Goal: Task Accomplishment & Management: Complete application form

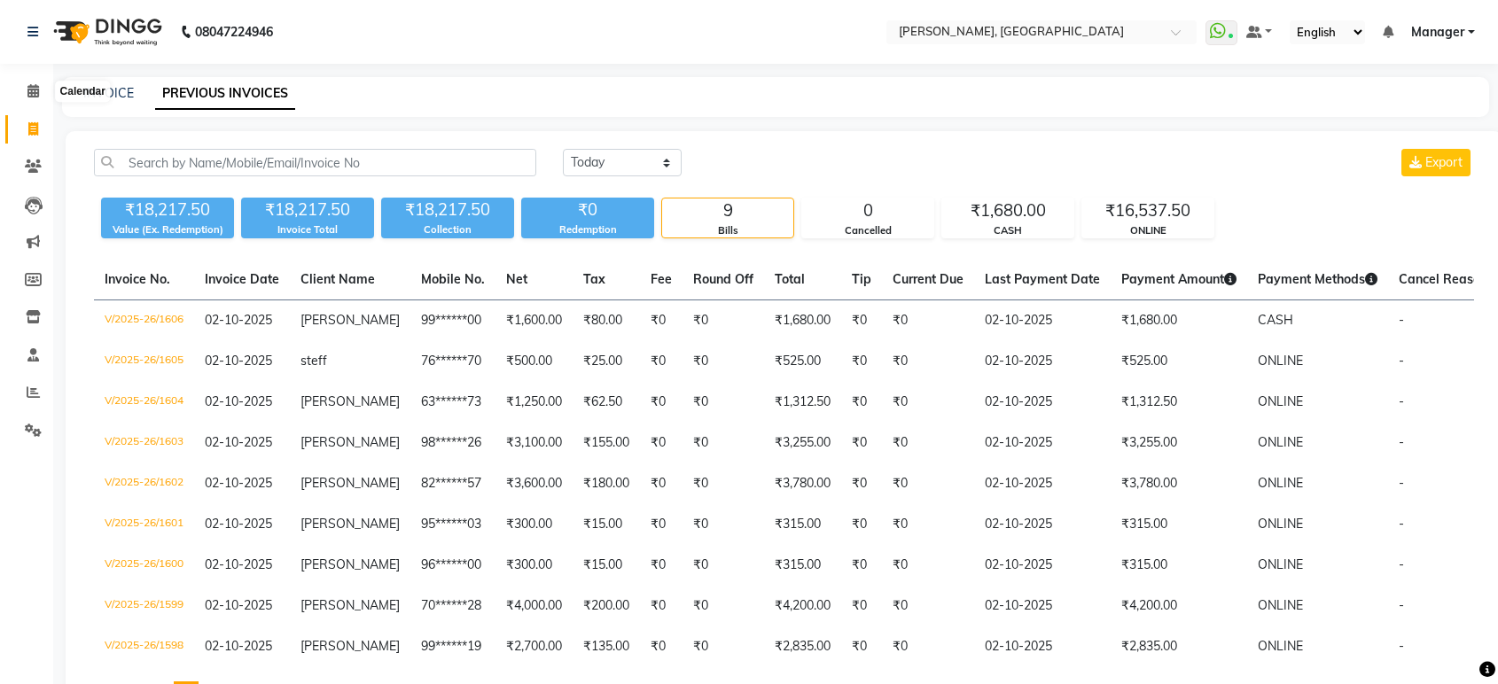
select select "[DATE]"
click at [32, 91] on icon at bounding box center [33, 90] width 12 height 13
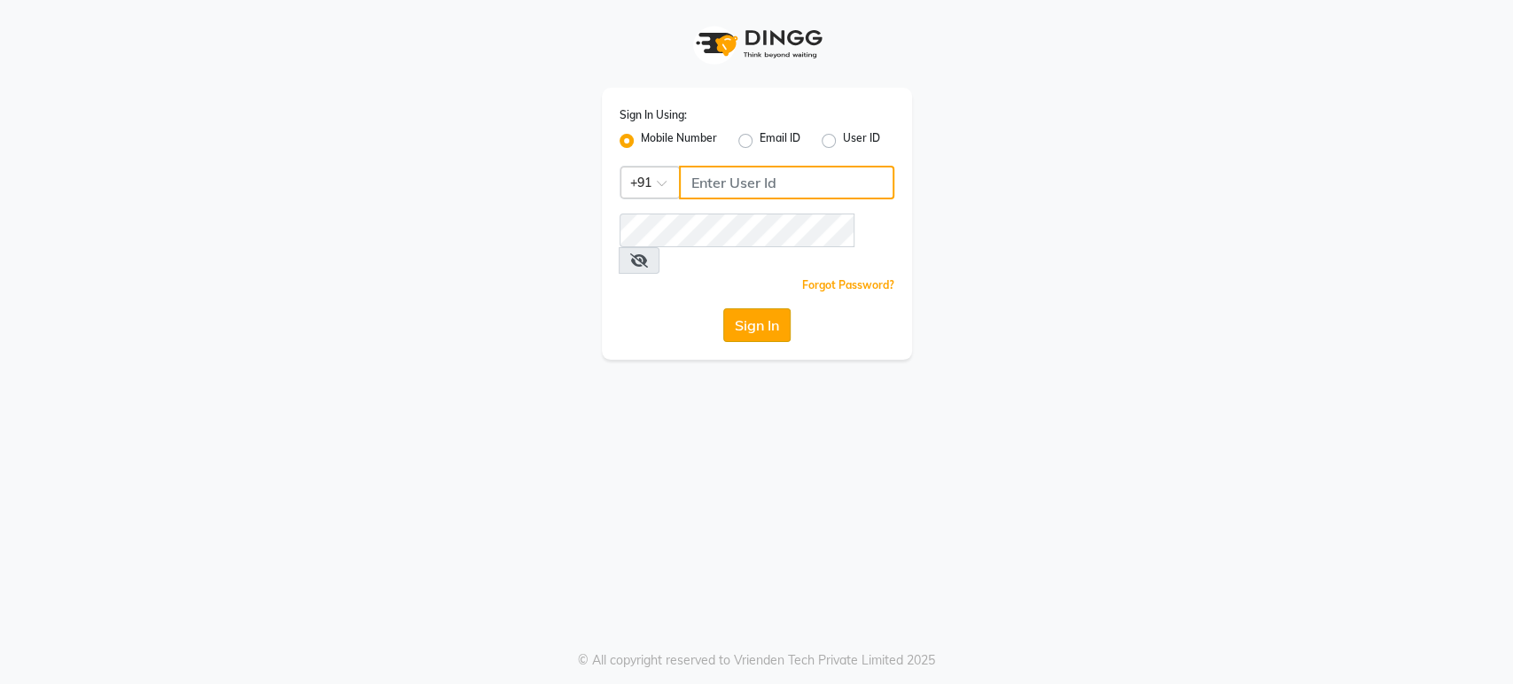
type input "6366933345"
click at [762, 309] on button "Sign In" at bounding box center [756, 326] width 67 height 34
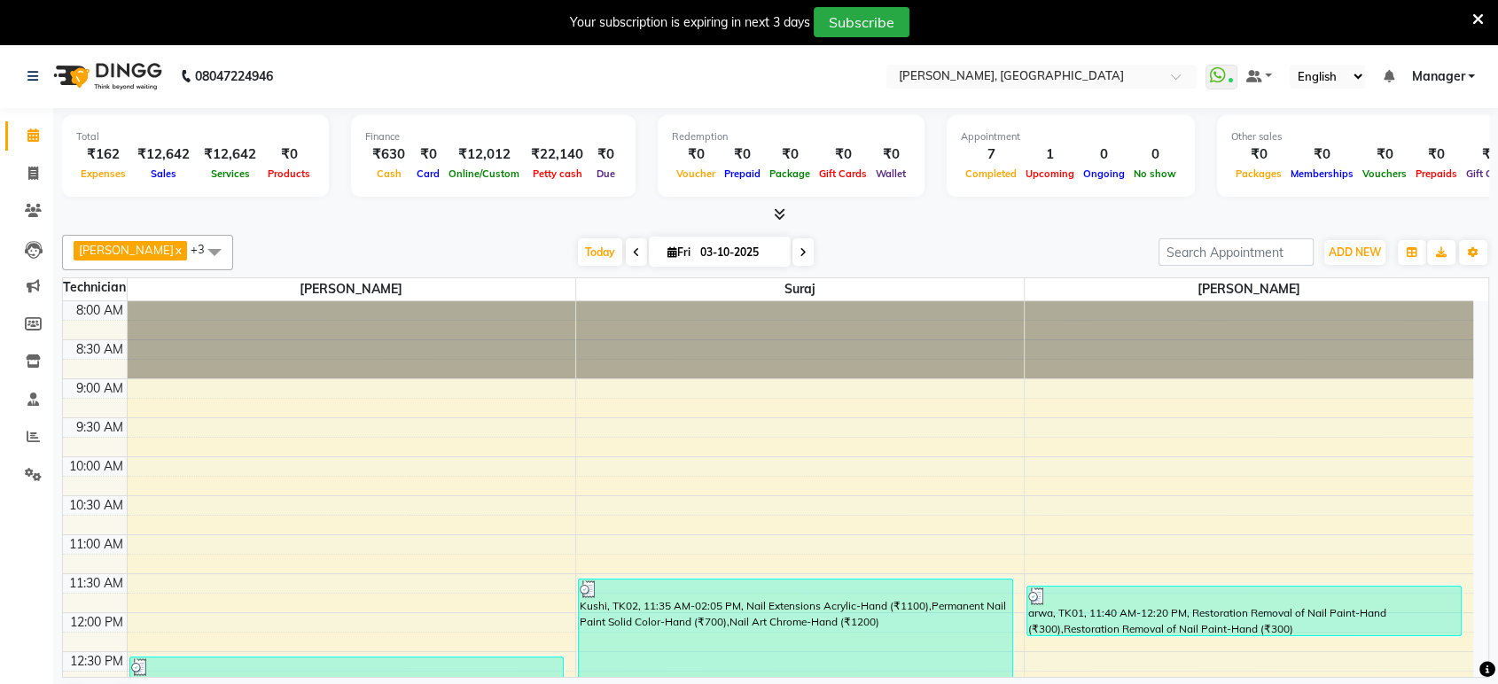
click at [1477, 20] on icon at bounding box center [1478, 20] width 12 height 16
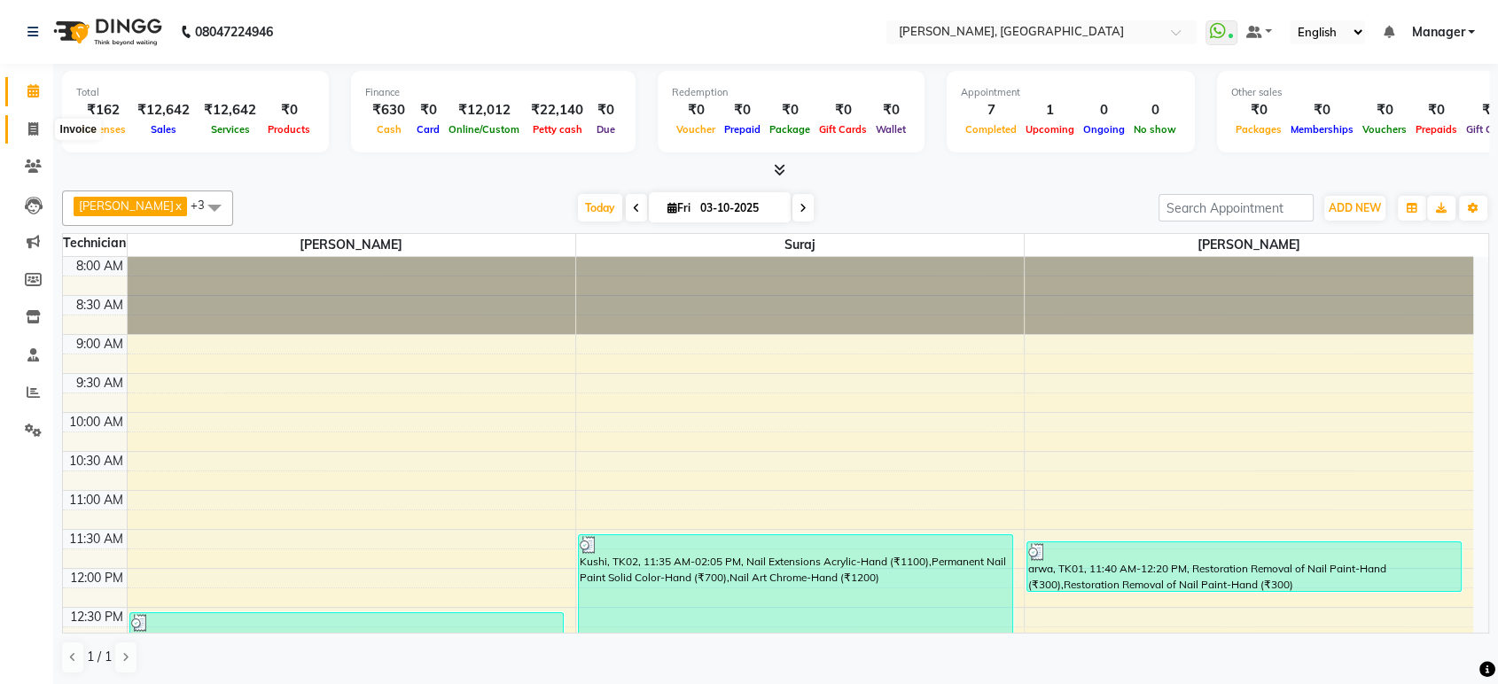
click at [29, 121] on span at bounding box center [33, 130] width 31 height 20
select select "service"
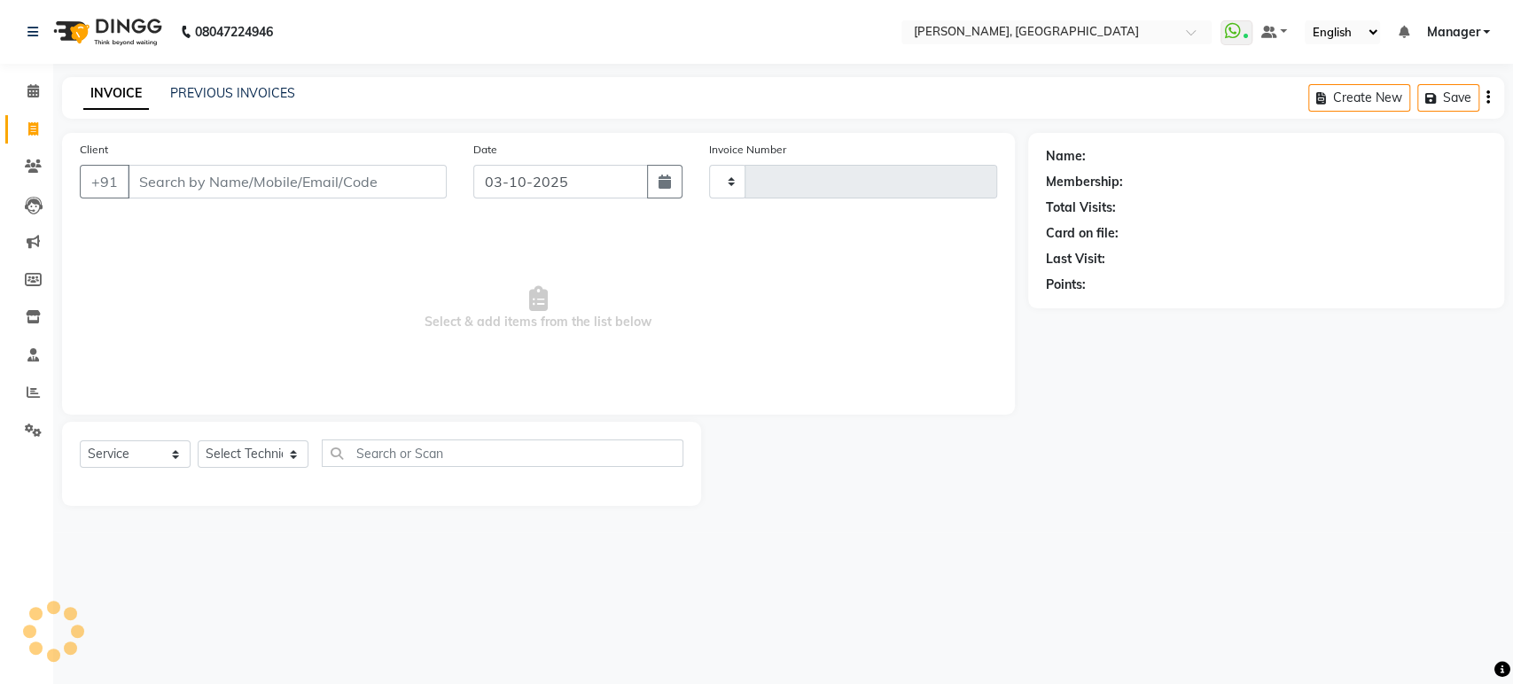
type input "1613"
select select "4998"
click at [159, 176] on input "Client" at bounding box center [287, 182] width 319 height 34
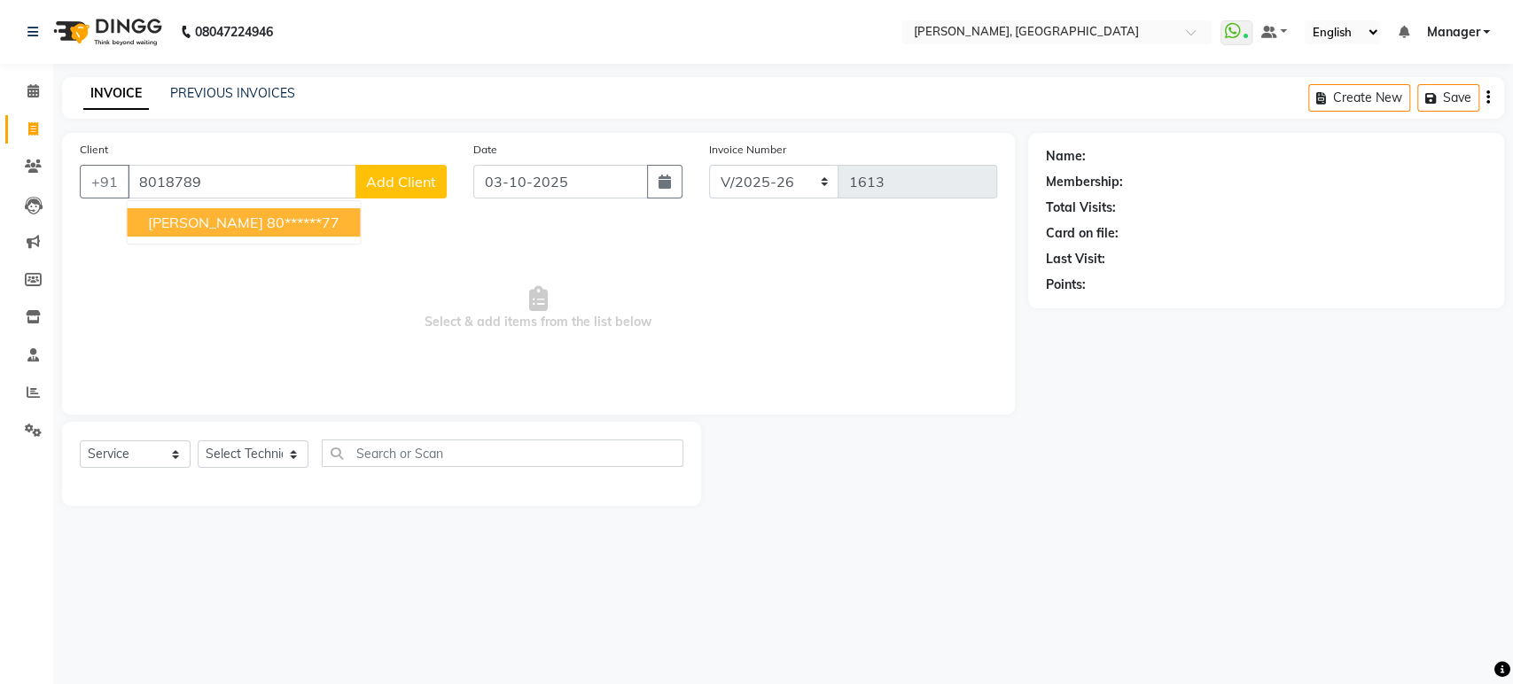
click at [176, 221] on span "Renisha" at bounding box center [205, 223] width 114 height 18
type input "80******77"
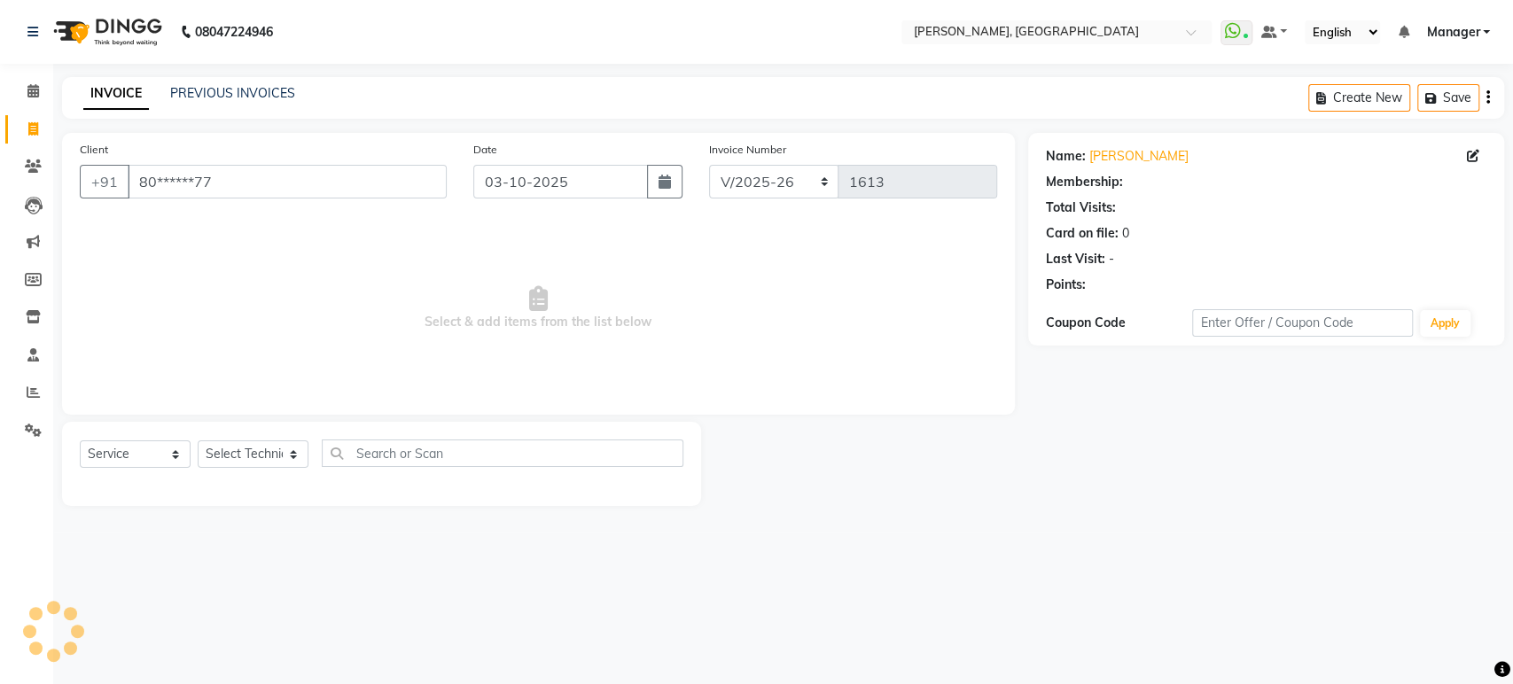
select select "1: Object"
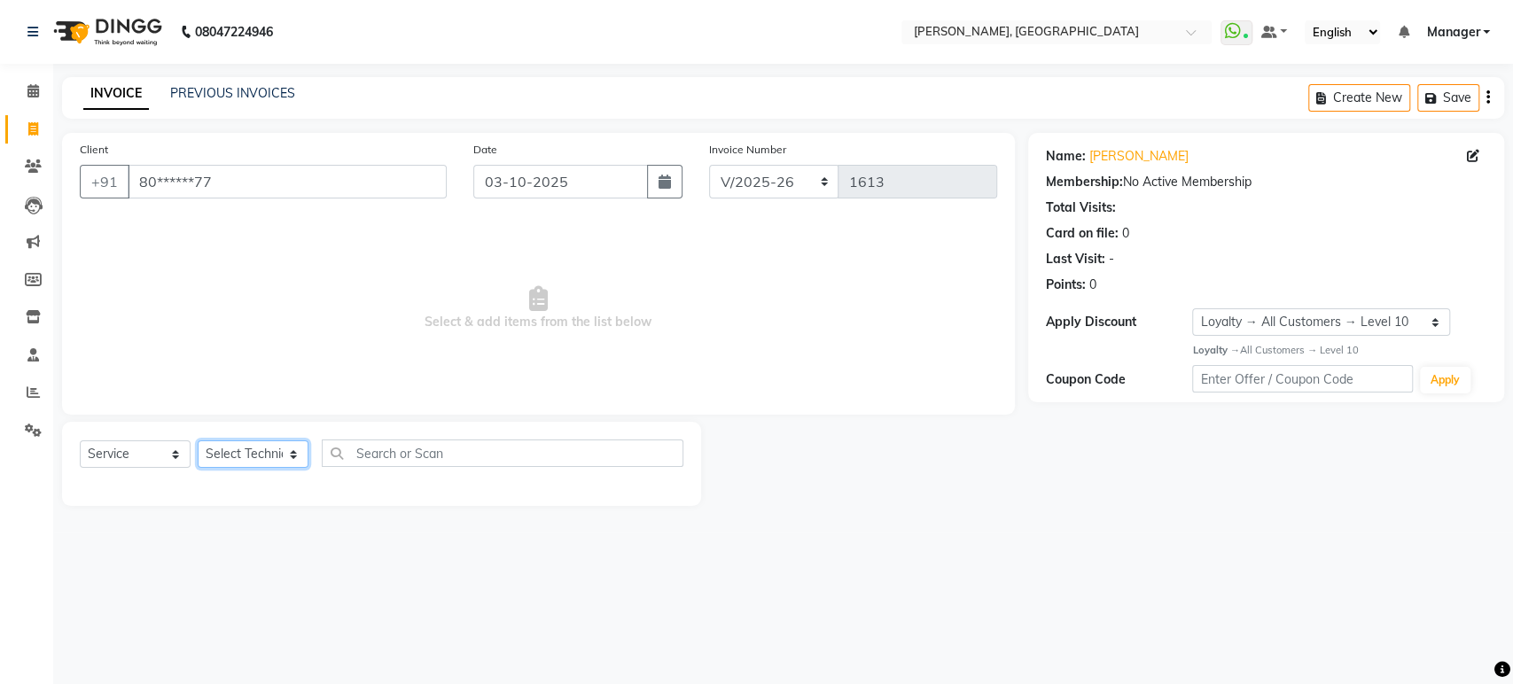
click at [249, 456] on select "Select Technician Himanshu Manager Suraj Vikash" at bounding box center [253, 454] width 111 height 27
select select "31755"
click at [198, 441] on select "Select Technician Himanshu Manager Suraj Vikash" at bounding box center [253, 454] width 111 height 27
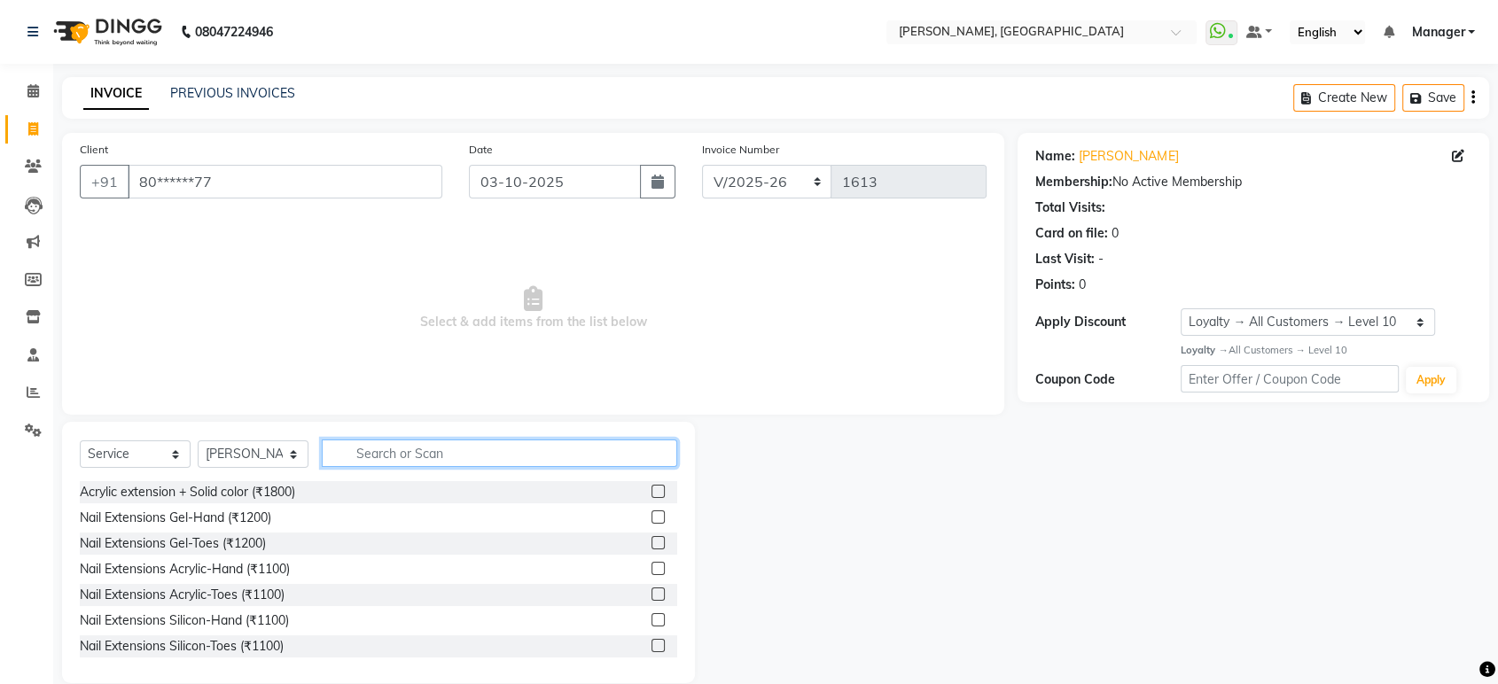
click at [369, 460] on input "text" at bounding box center [499, 453] width 355 height 27
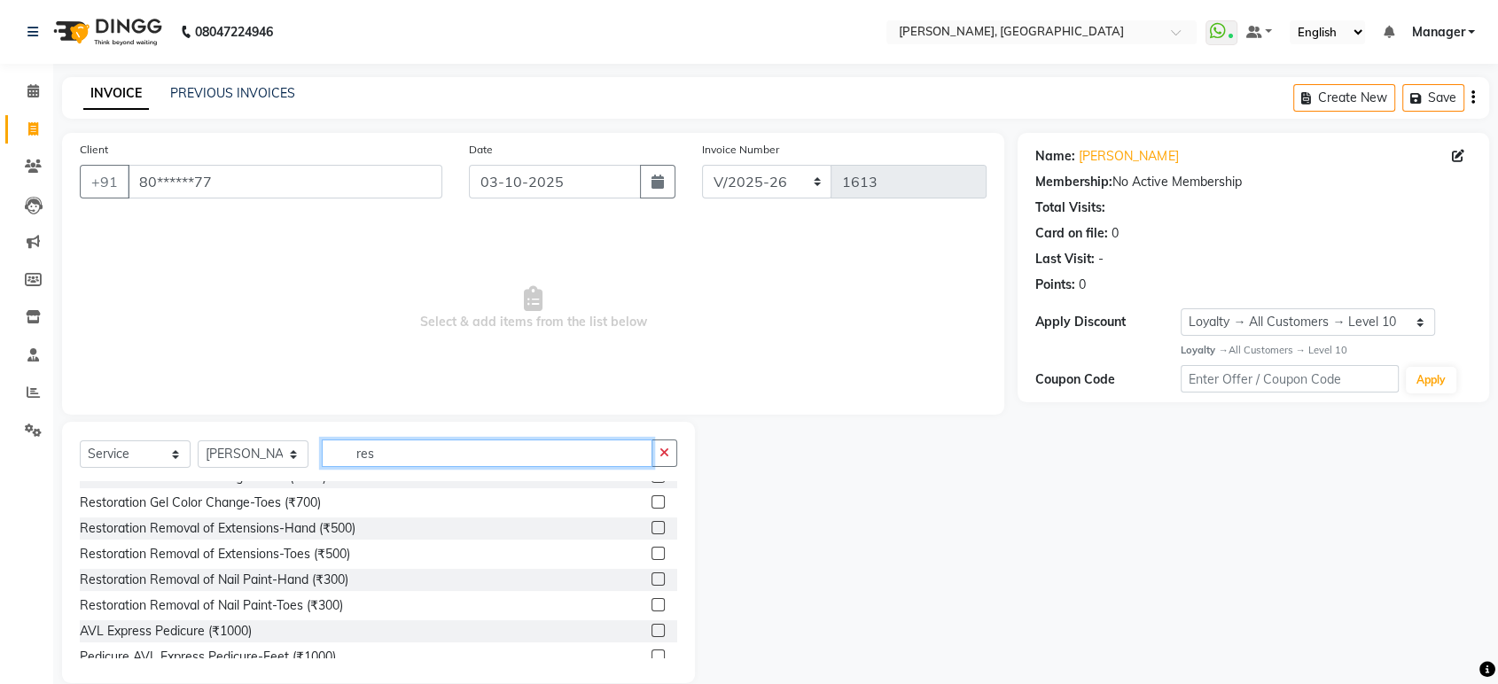
scroll to position [156, 0]
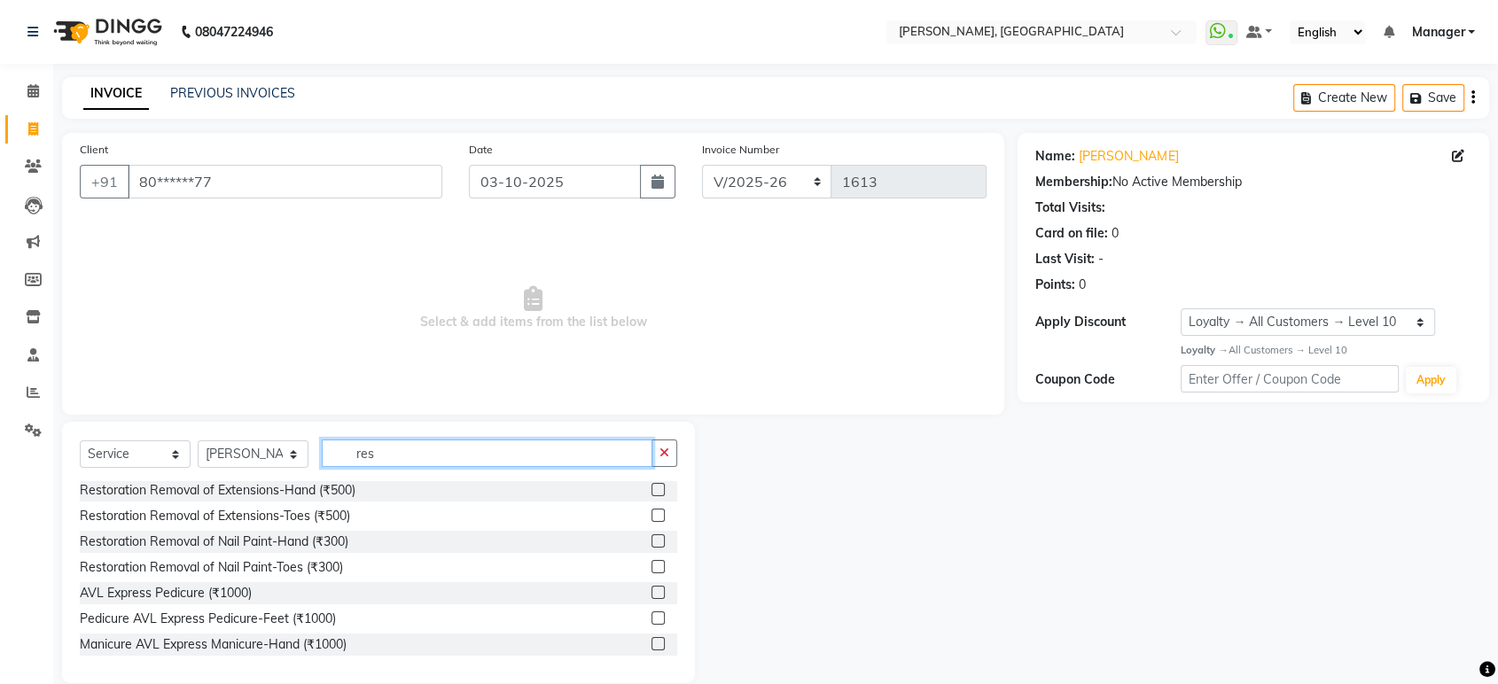
type input "res"
click at [652, 564] on label at bounding box center [658, 566] width 13 height 13
click at [652, 564] on input "checkbox" at bounding box center [658, 568] width 12 height 12
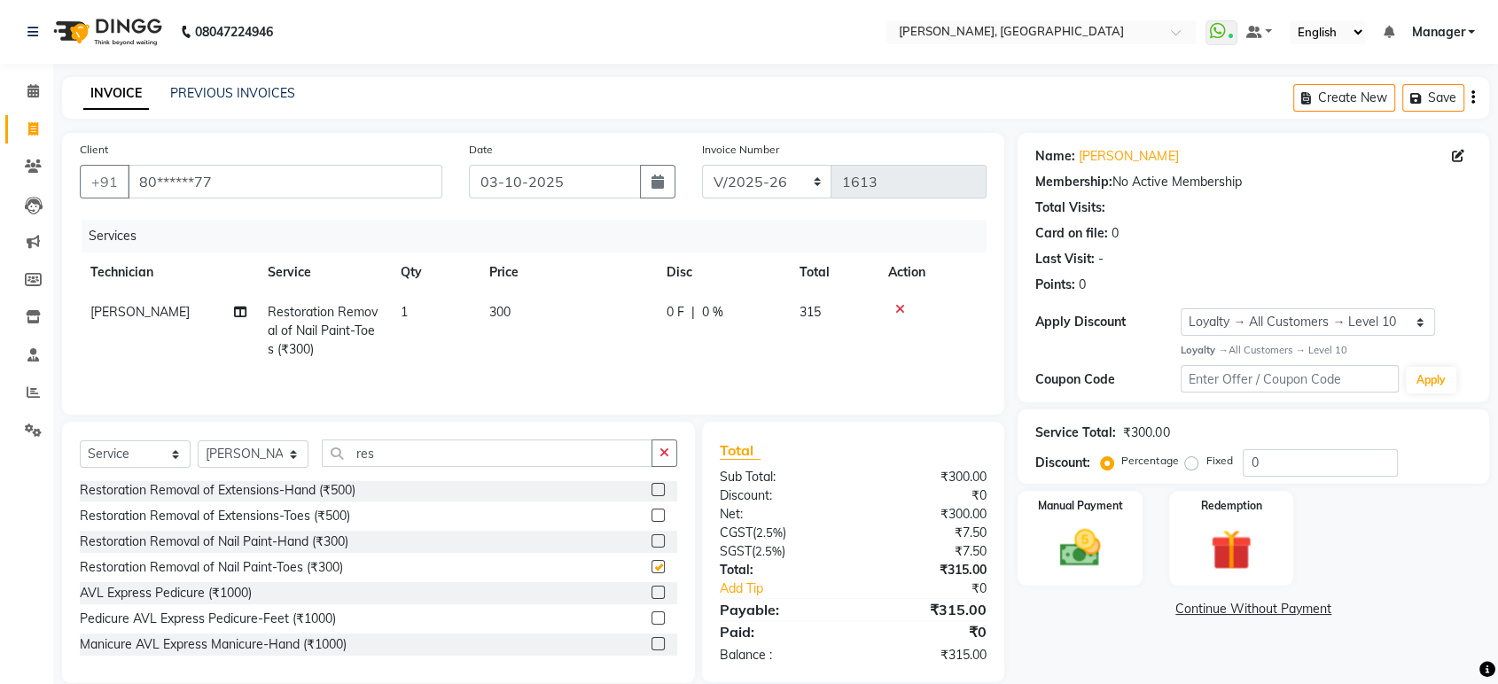
checkbox input "false"
click at [665, 454] on icon "button" at bounding box center [665, 453] width 10 height 12
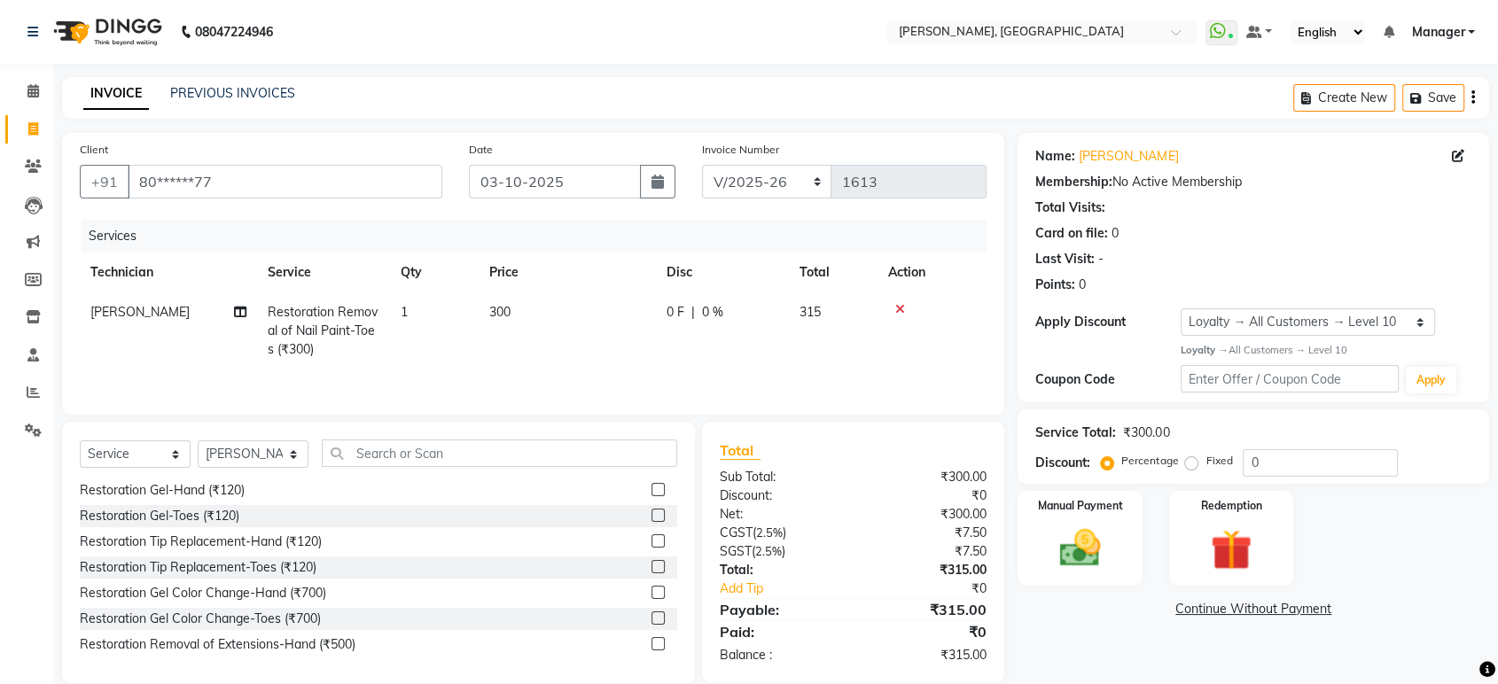
click at [521, 307] on td "300" at bounding box center [567, 331] width 177 height 77
select select "31755"
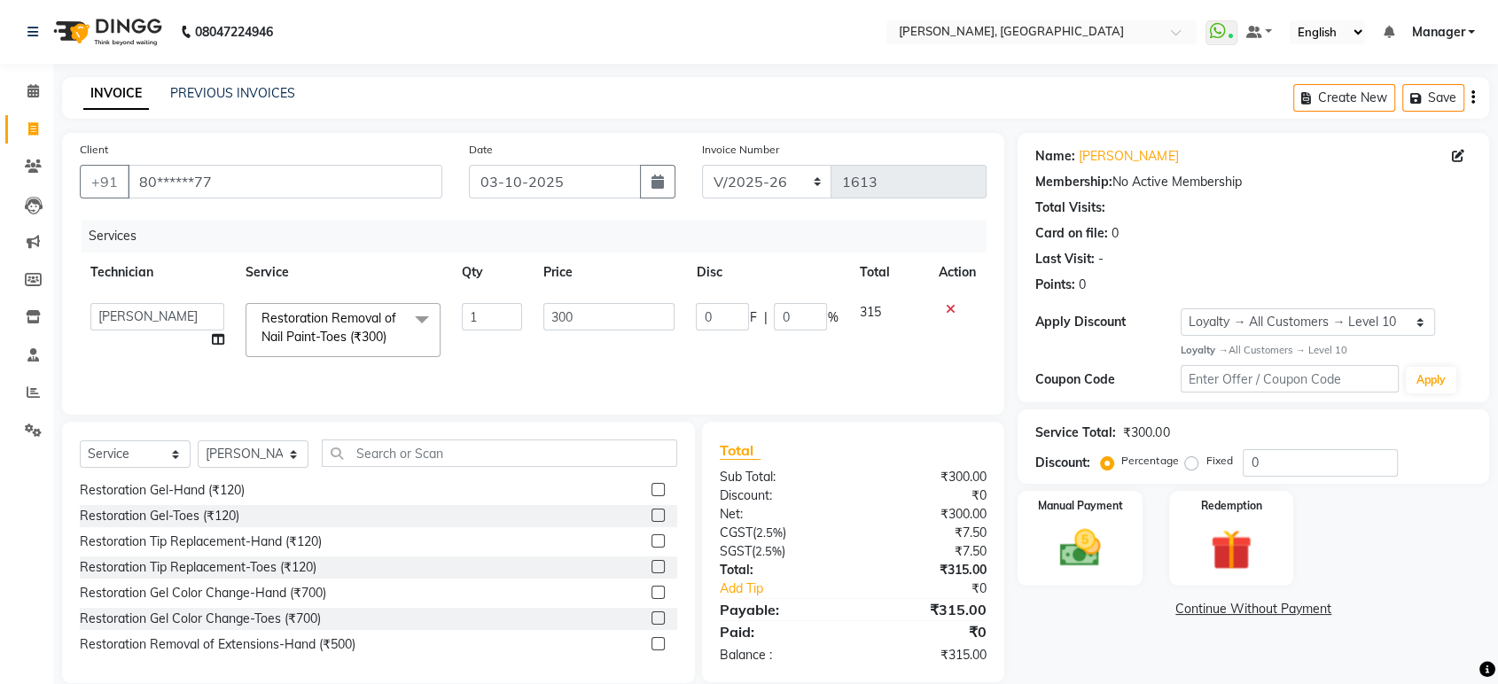
click at [521, 307] on input "1" at bounding box center [492, 316] width 61 height 27
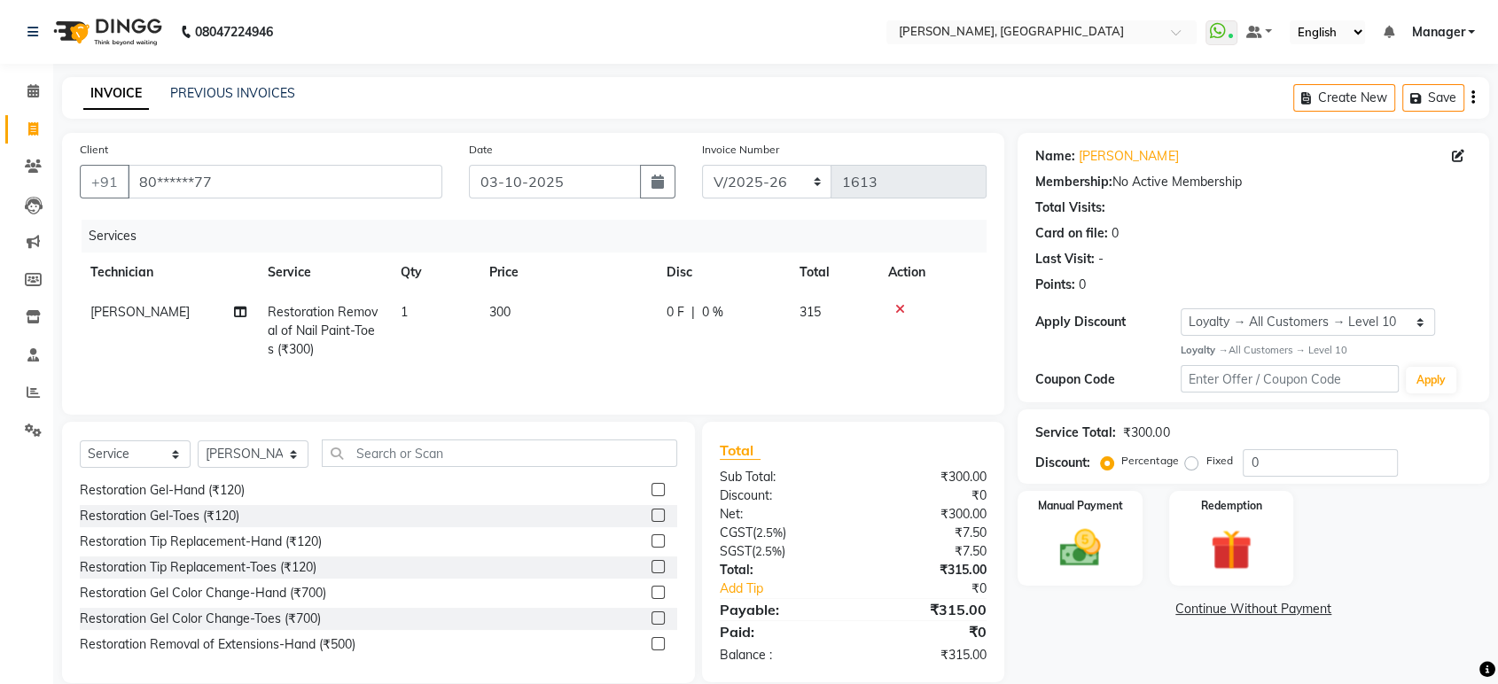
click at [511, 311] on span "300" at bounding box center [499, 312] width 21 height 16
select select "31755"
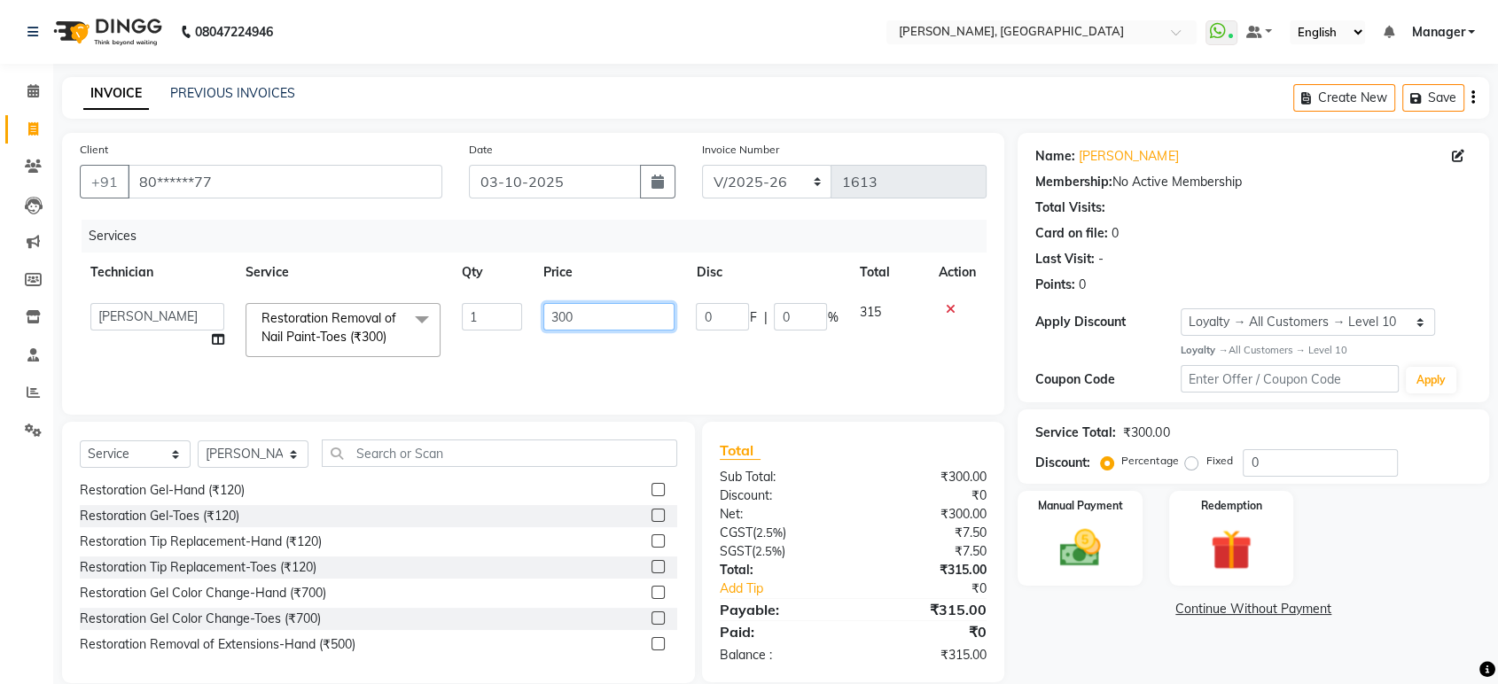
click at [618, 313] on input "300" at bounding box center [608, 316] width 131 height 27
type input "3"
type input "150"
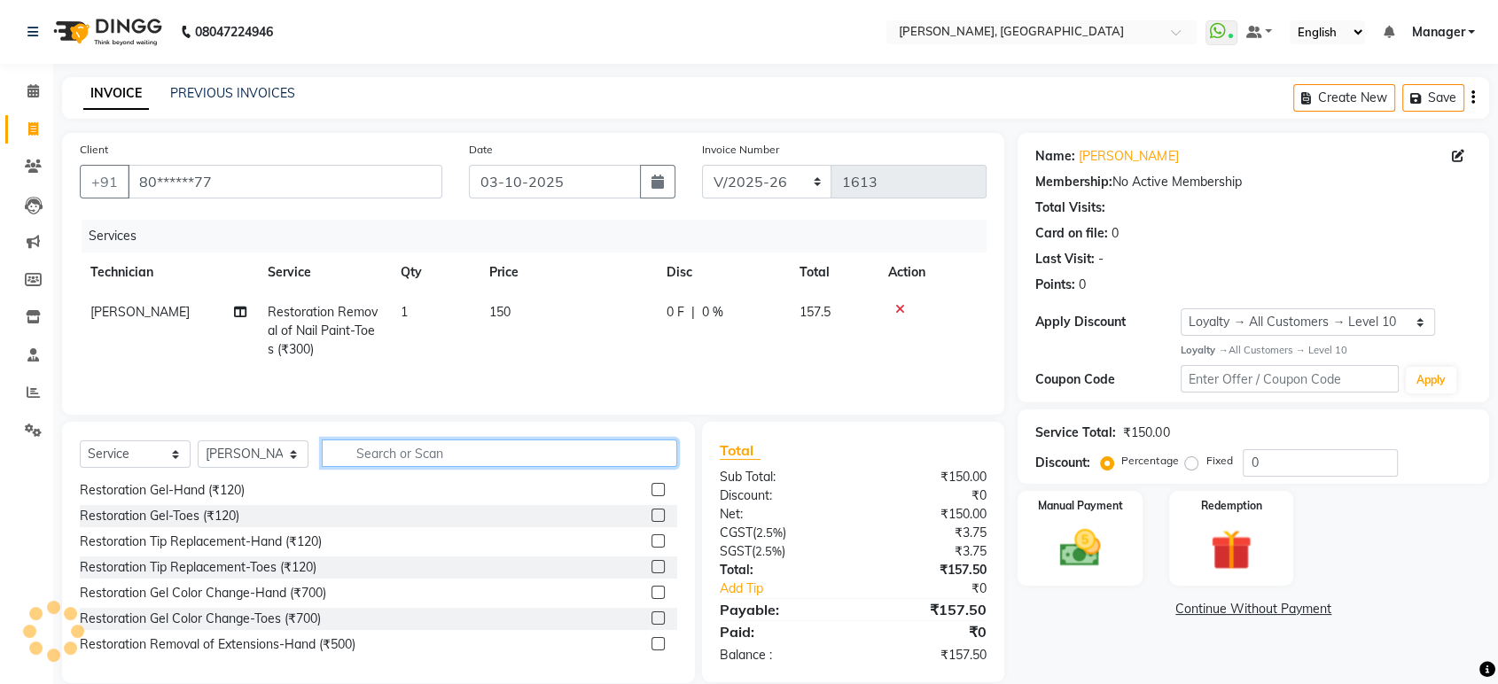
click at [543, 447] on input "text" at bounding box center [499, 453] width 355 height 27
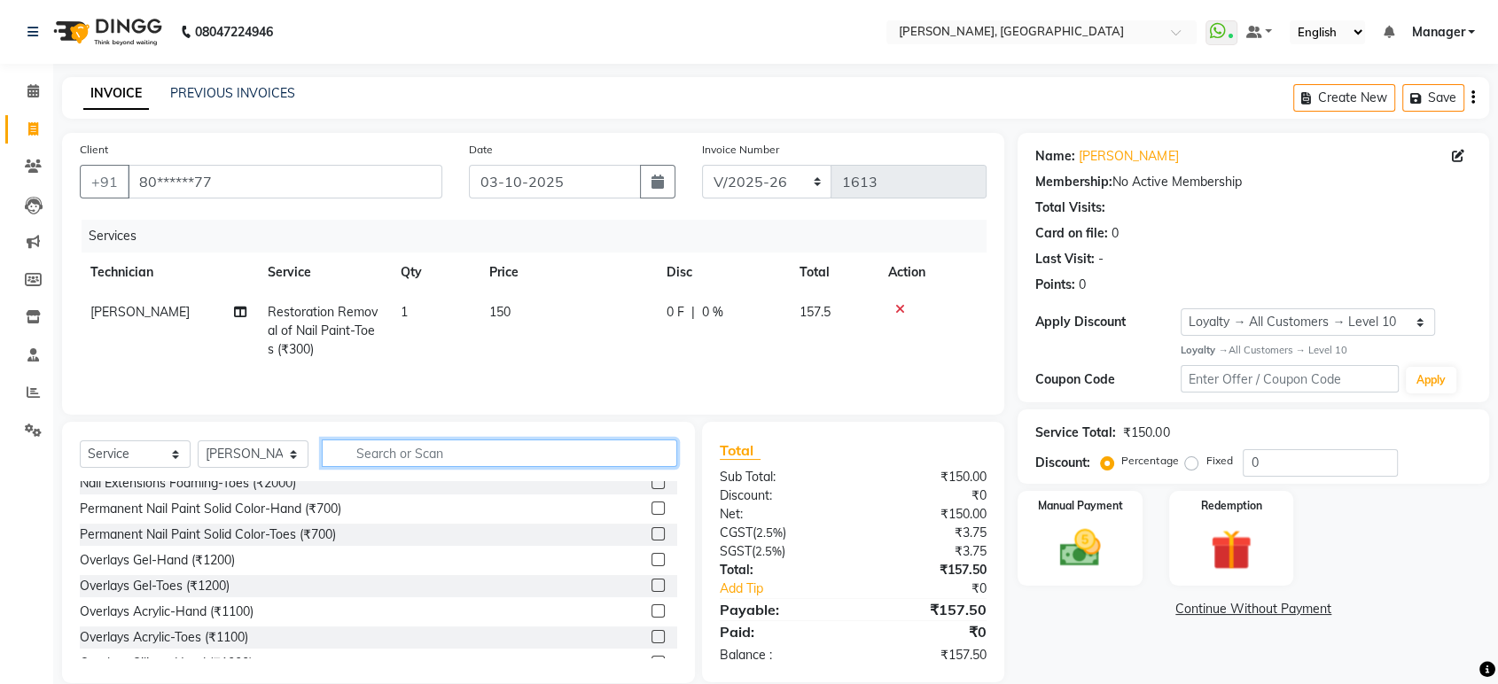
scroll to position [176, 0]
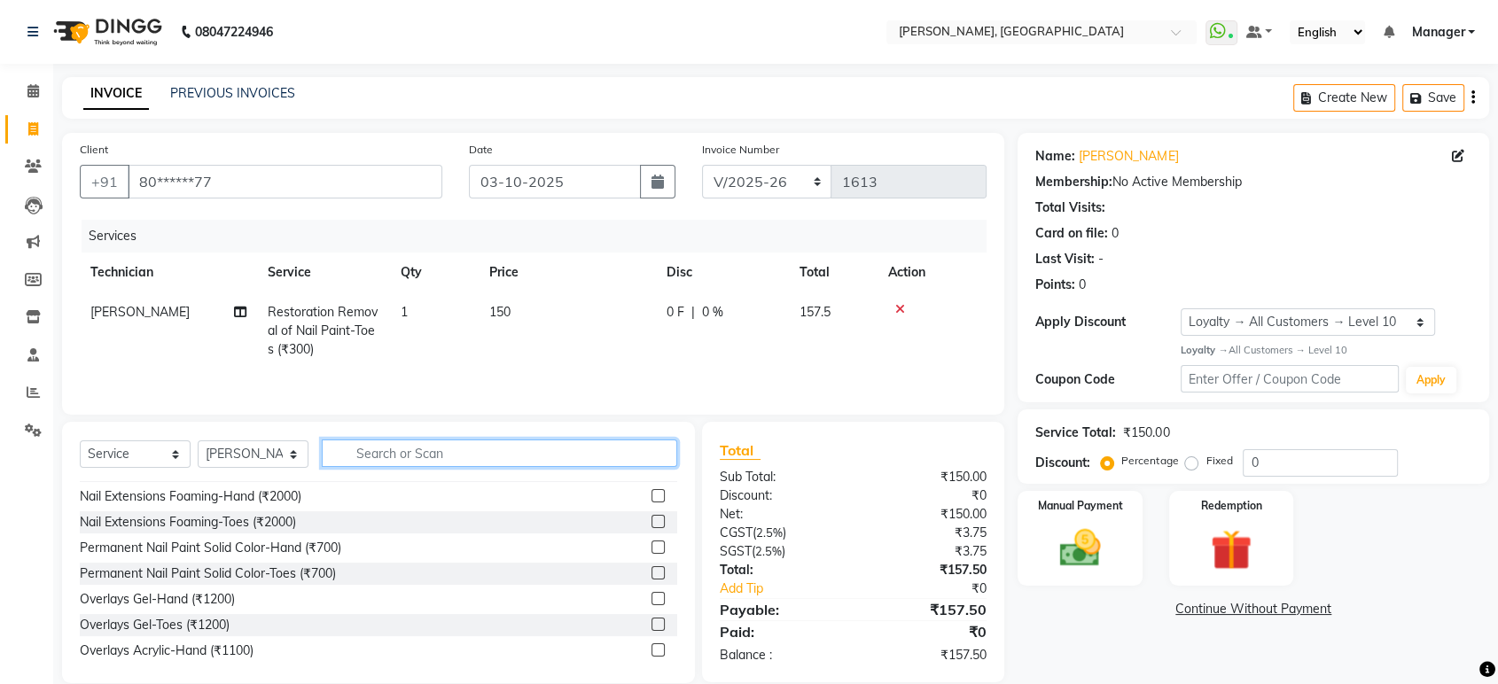
click at [447, 450] on input "text" at bounding box center [499, 453] width 355 height 27
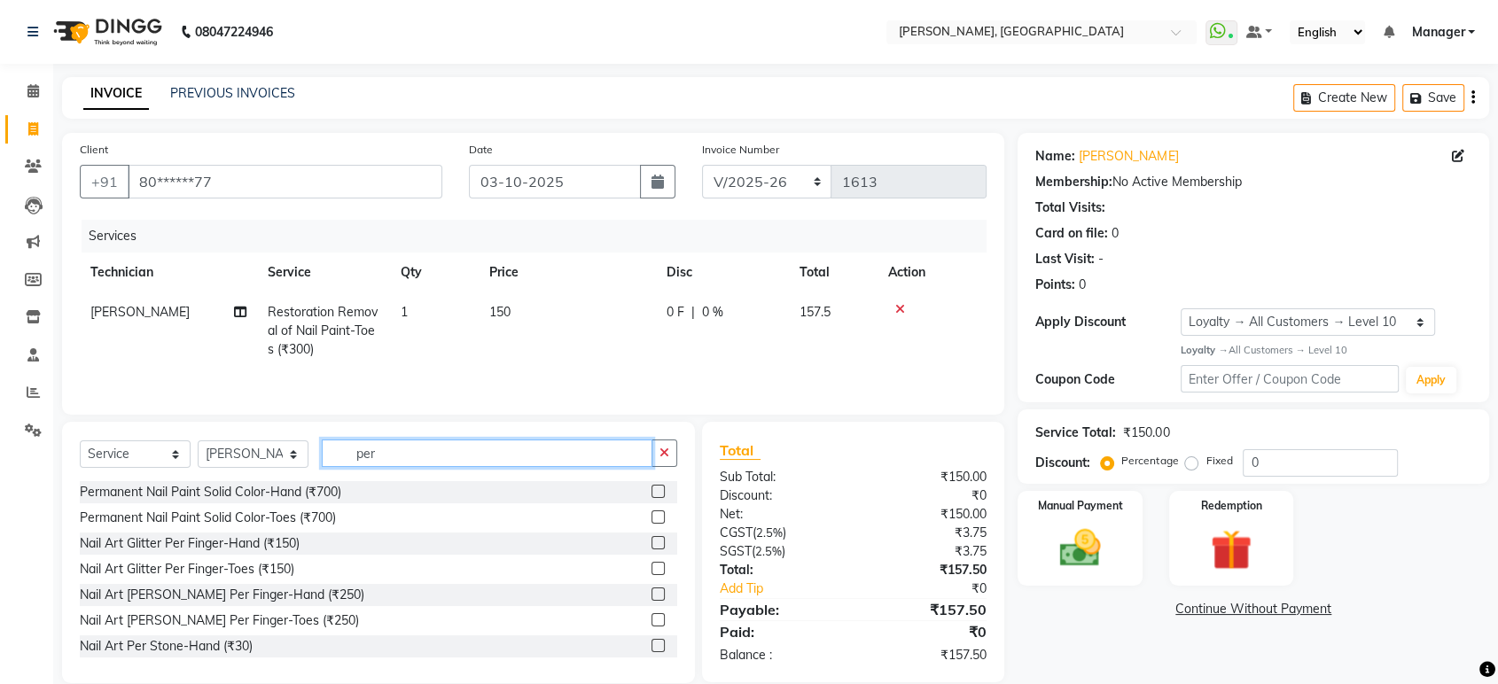
type input "per"
click at [652, 488] on label at bounding box center [658, 491] width 13 height 13
click at [652, 488] on input "checkbox" at bounding box center [658, 493] width 12 height 12
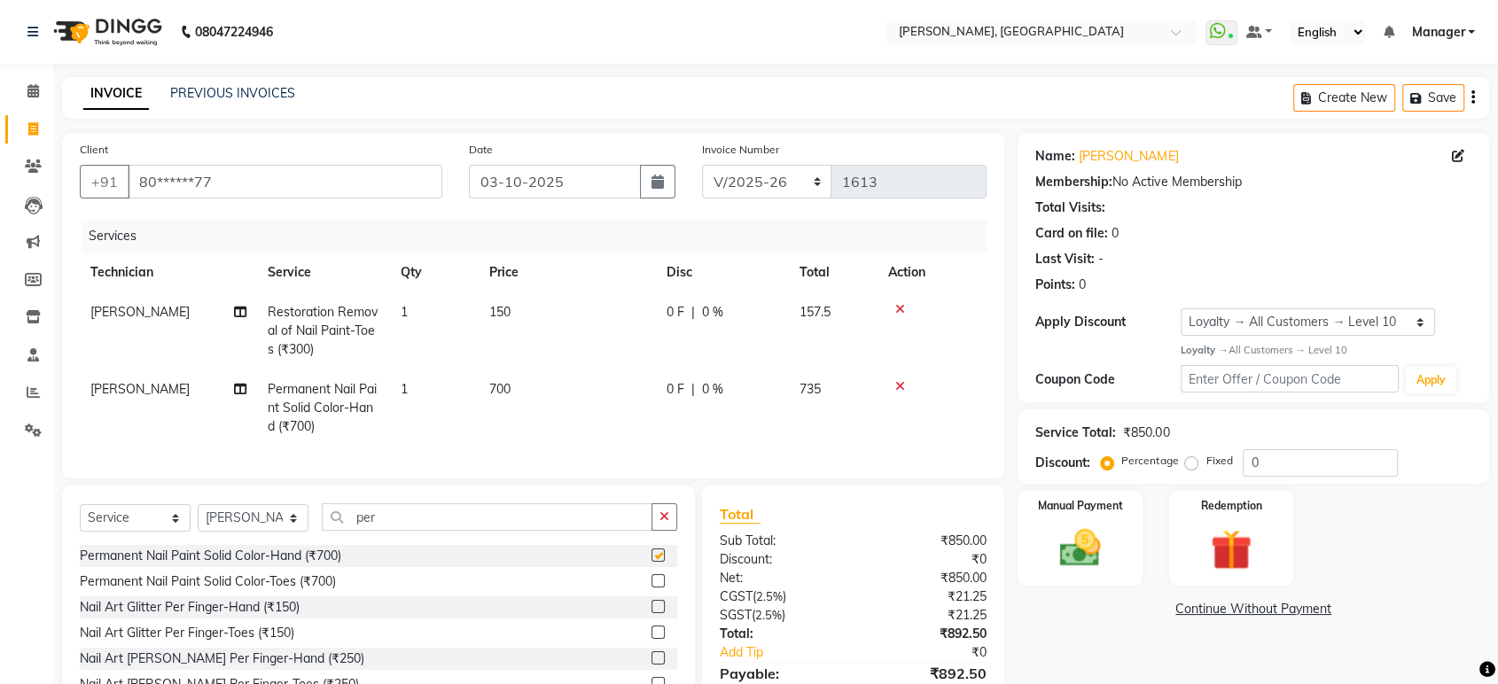
checkbox input "false"
click at [662, 523] on icon "button" at bounding box center [665, 517] width 10 height 12
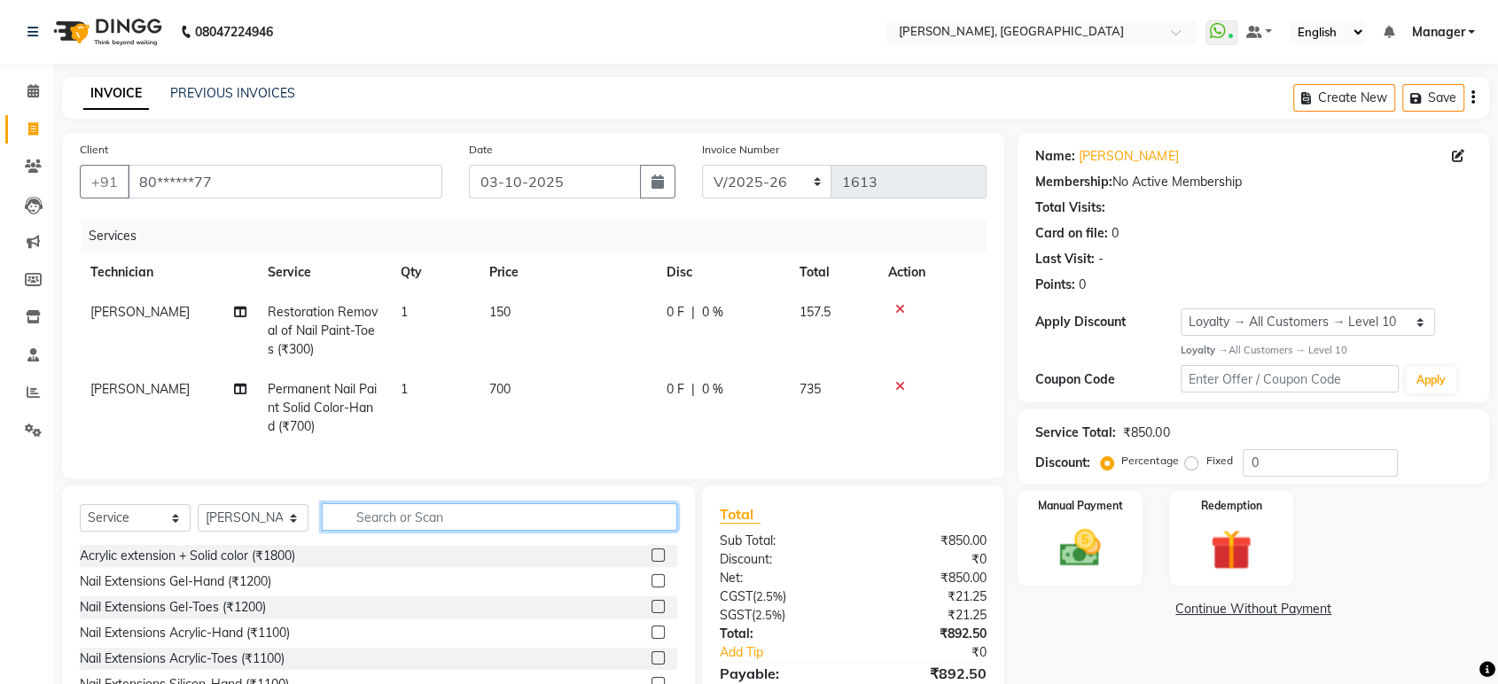
click at [383, 530] on input "text" at bounding box center [499, 517] width 355 height 27
click at [515, 382] on td "700" at bounding box center [567, 408] width 177 height 77
select select "31755"
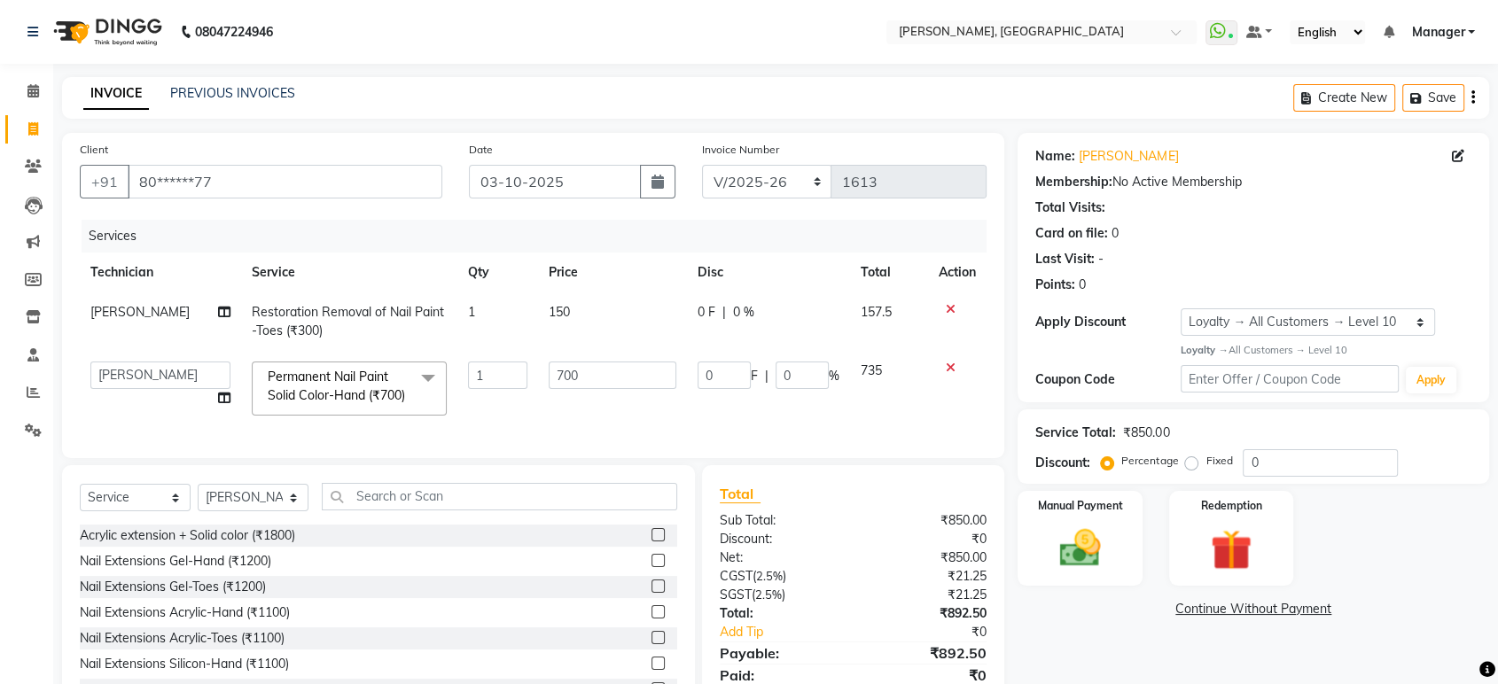
click at [515, 382] on input "1" at bounding box center [497, 375] width 59 height 27
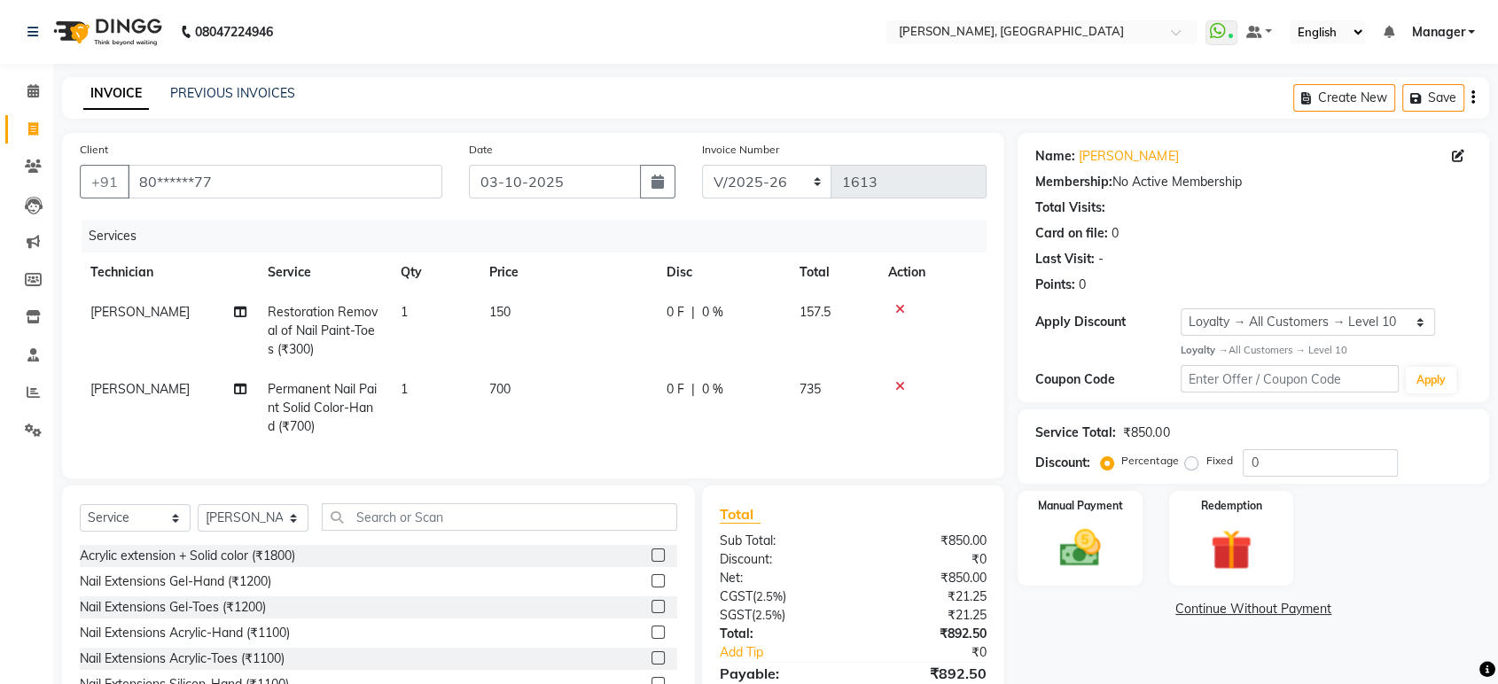
drag, startPoint x: 519, startPoint y: 392, endPoint x: 532, endPoint y: 387, distance: 14.3
click at [532, 387] on td "700" at bounding box center [567, 408] width 177 height 77
select select "31755"
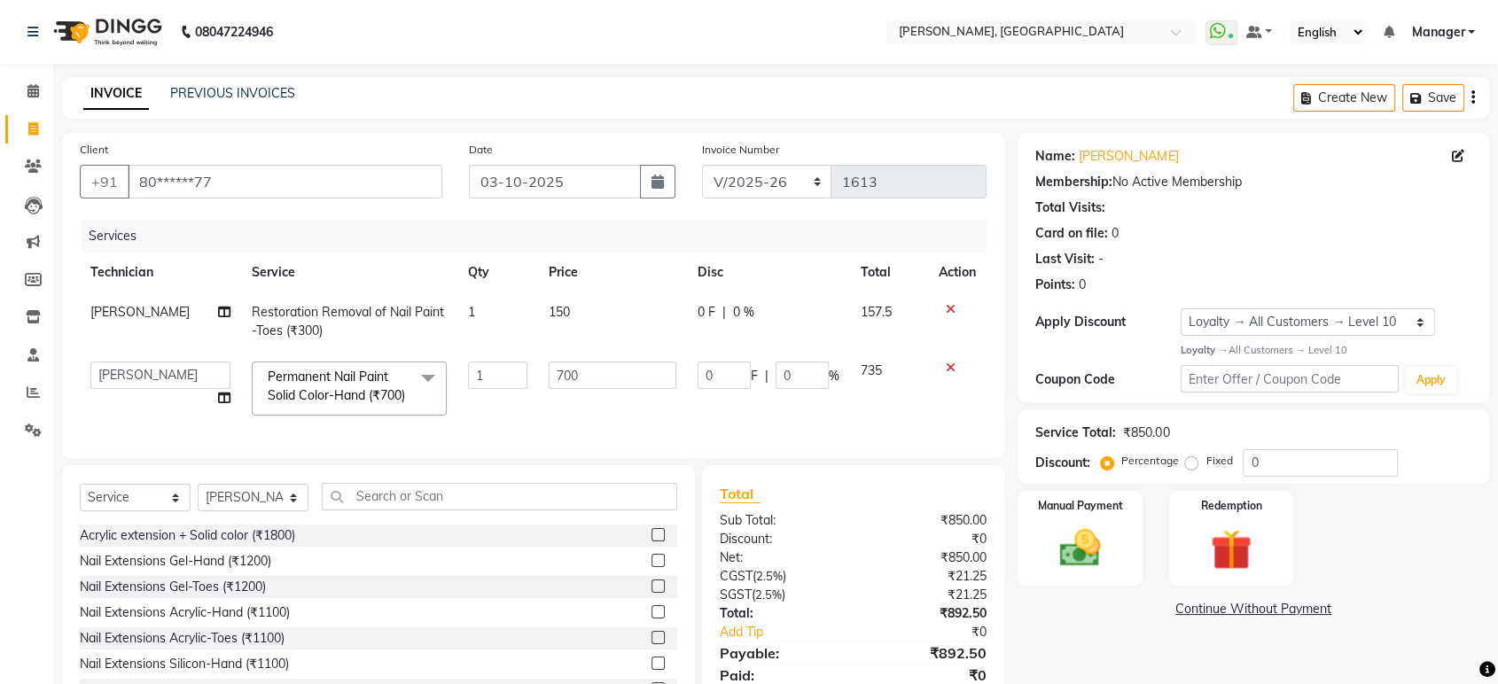
click at [538, 387] on td "700" at bounding box center [612, 388] width 148 height 75
click at [559, 385] on input "700" at bounding box center [612, 375] width 127 height 27
type input "350"
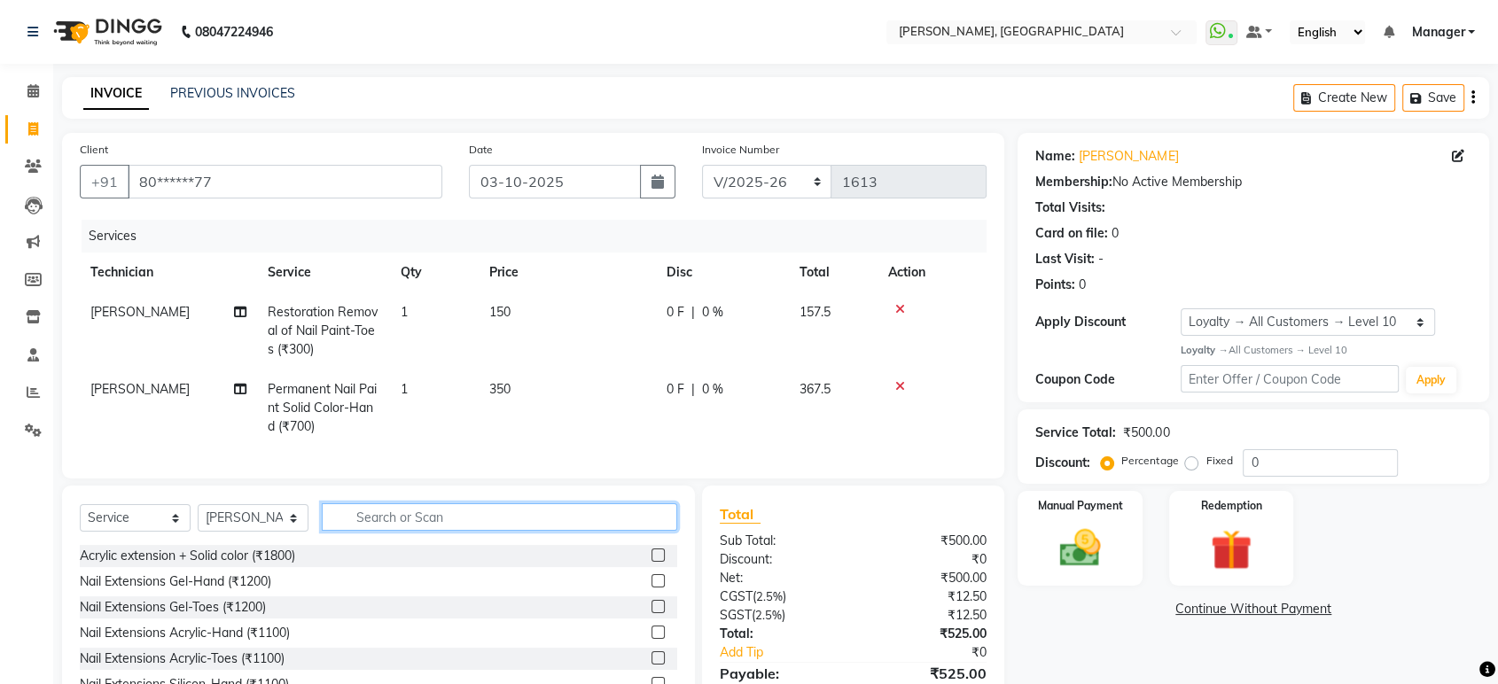
click at [488, 526] on input "text" at bounding box center [499, 517] width 355 height 27
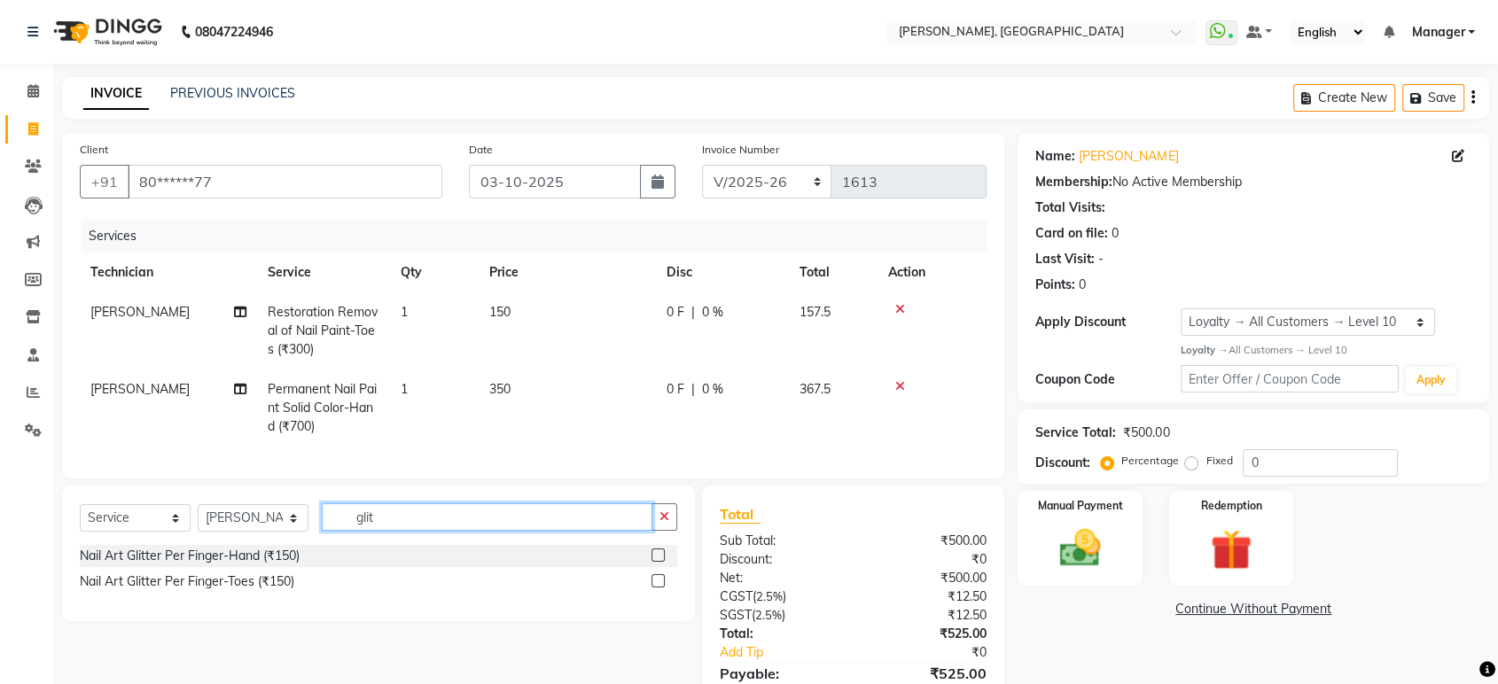
type input "glit"
click at [657, 562] on label at bounding box center [658, 555] width 13 height 13
click at [657, 562] on input "checkbox" at bounding box center [658, 557] width 12 height 12
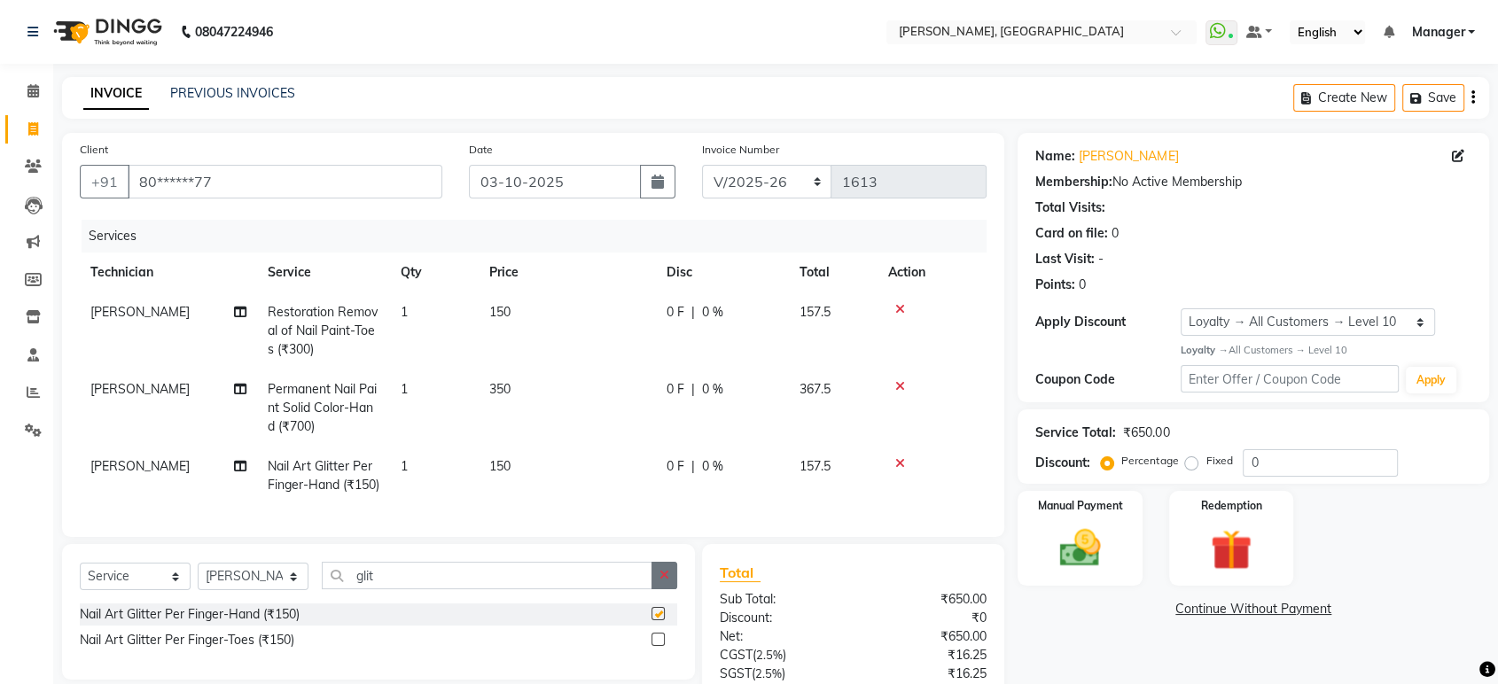
checkbox input "false"
click at [664, 582] on icon "button" at bounding box center [665, 575] width 10 height 12
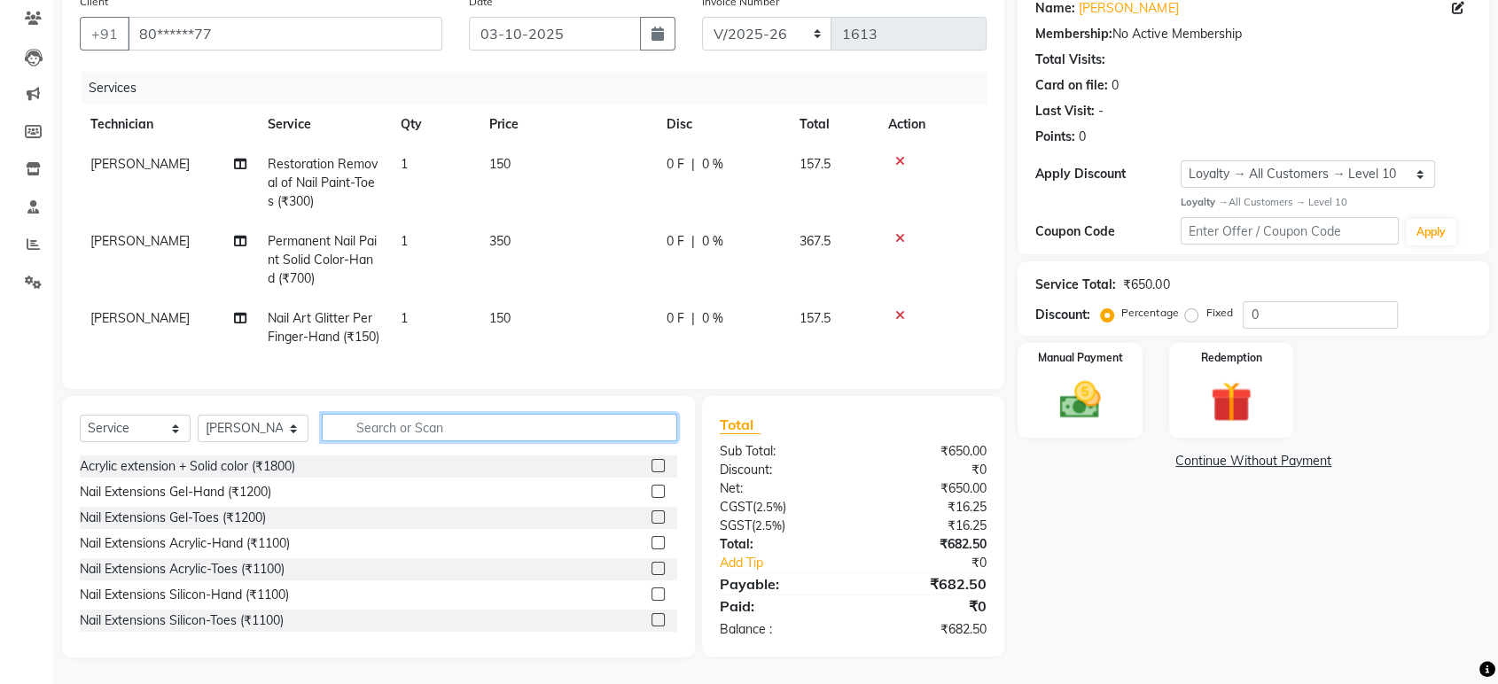
scroll to position [167, 0]
click at [1068, 395] on img at bounding box center [1079, 401] width 69 height 50
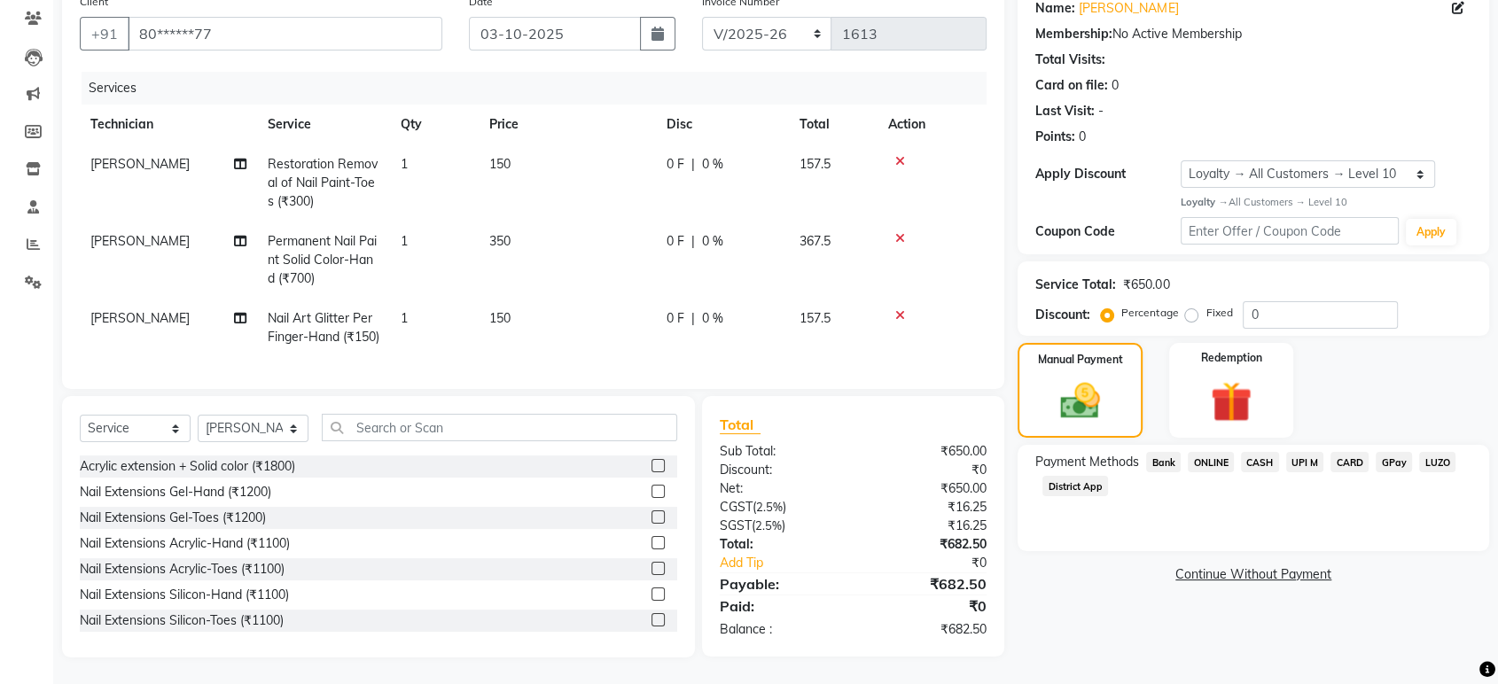
click at [1213, 452] on span "ONLINE" at bounding box center [1211, 462] width 46 height 20
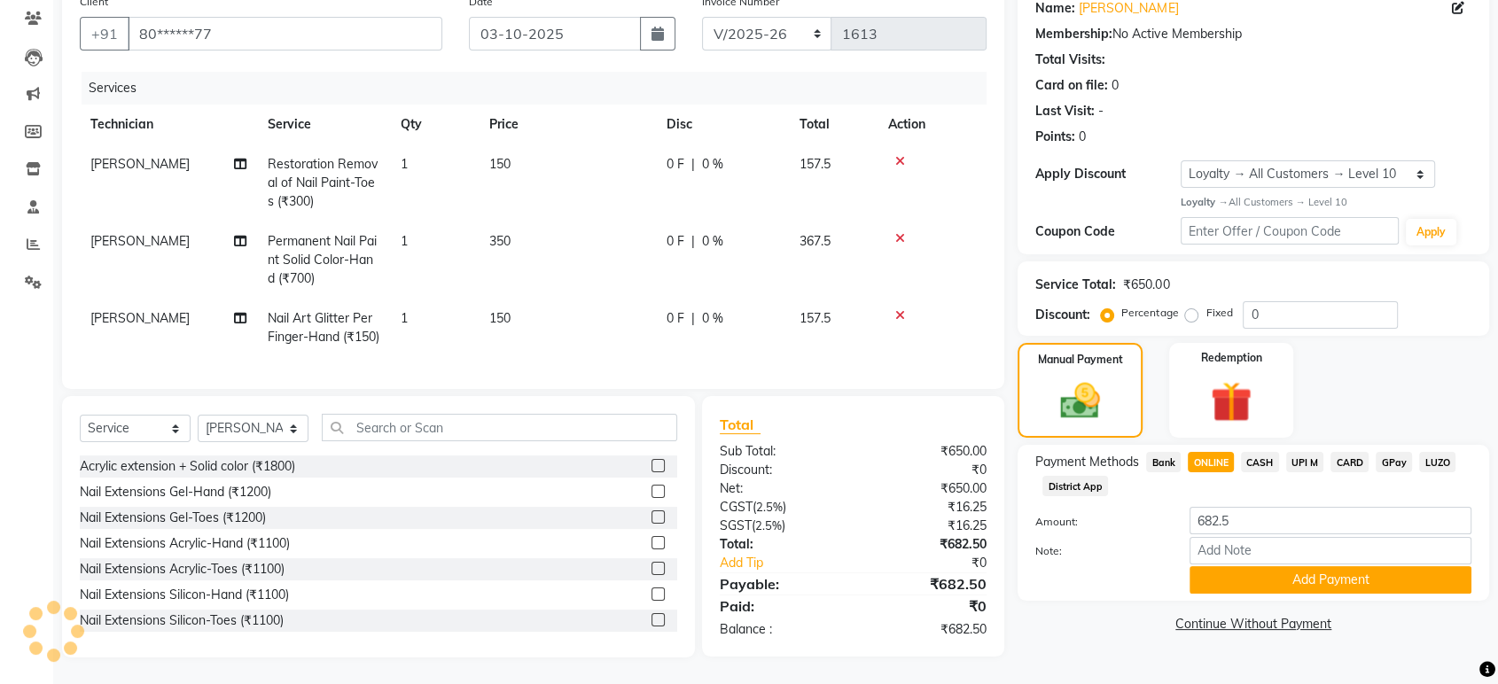
click at [135, 145] on td "[PERSON_NAME]" at bounding box center [168, 183] width 177 height 77
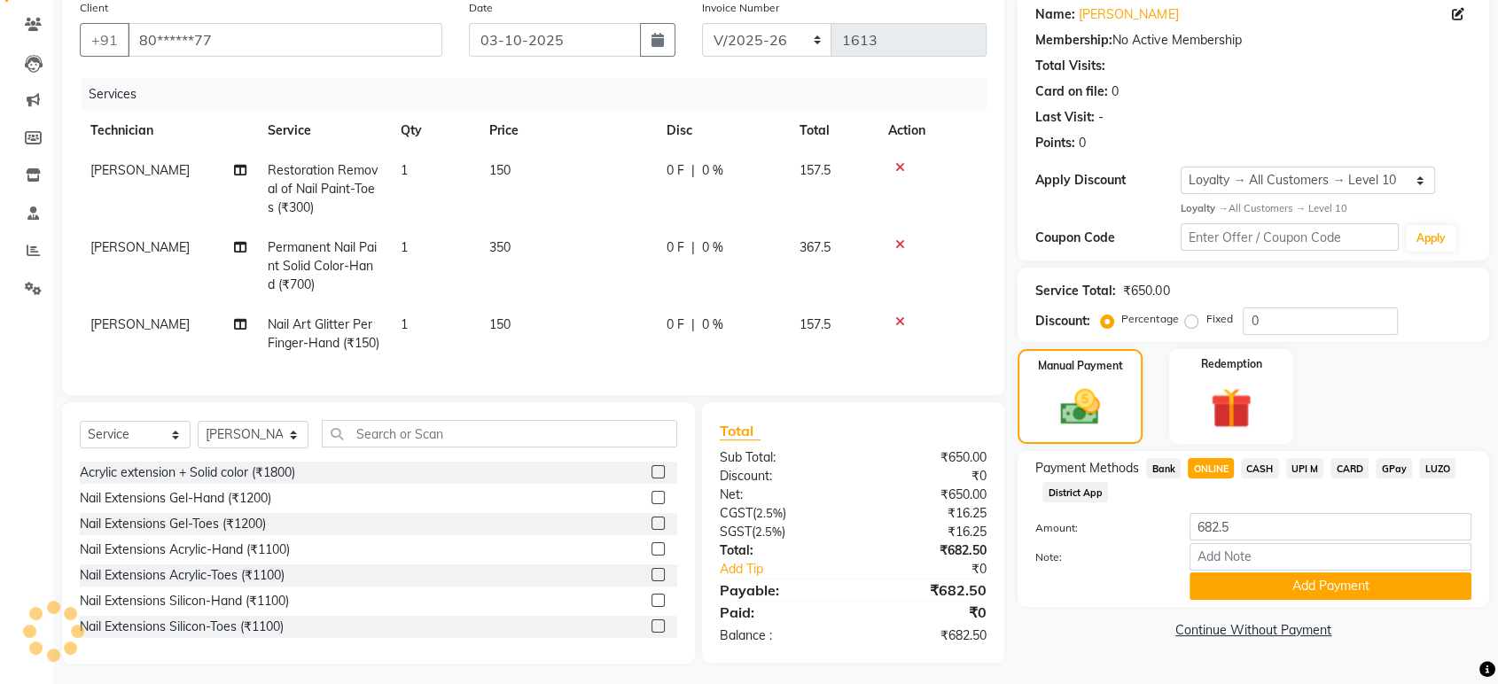
select select "31755"
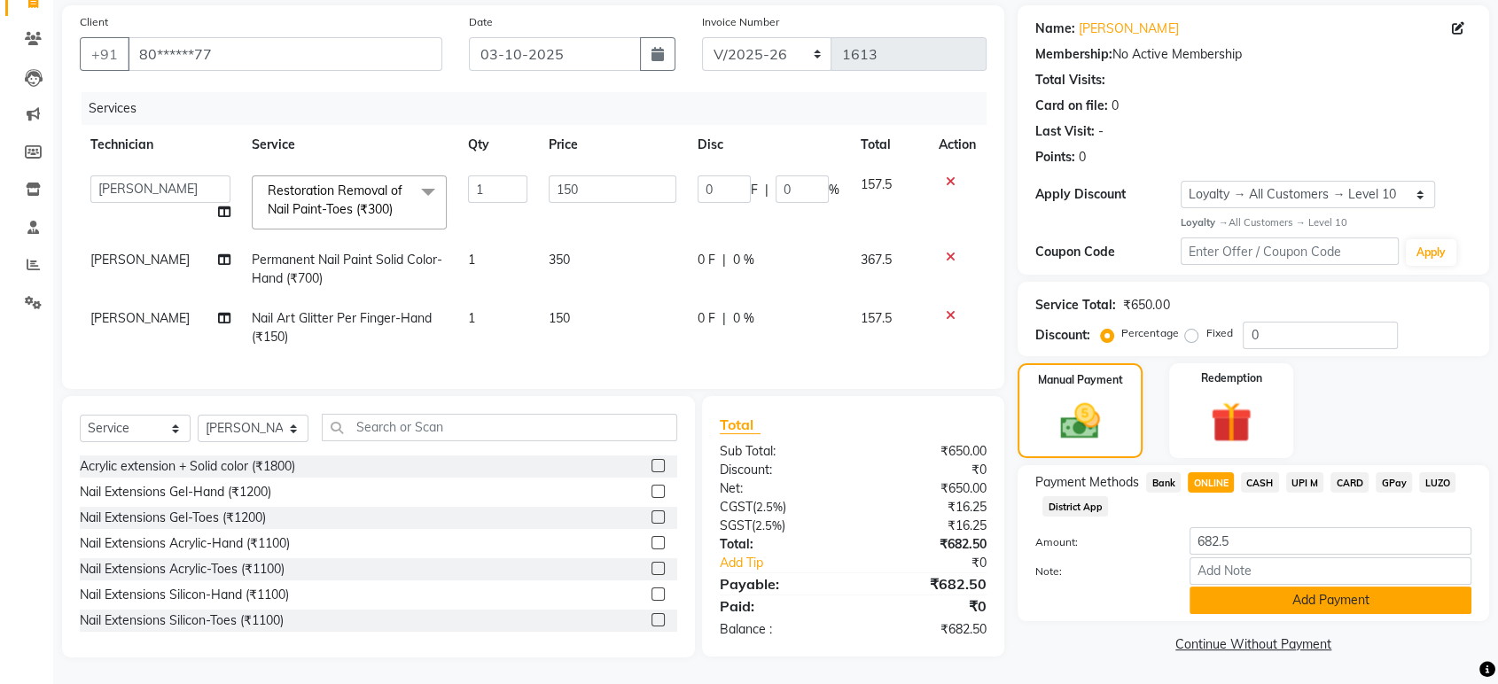
click at [1350, 587] on button "Add Payment" at bounding box center [1331, 600] width 282 height 27
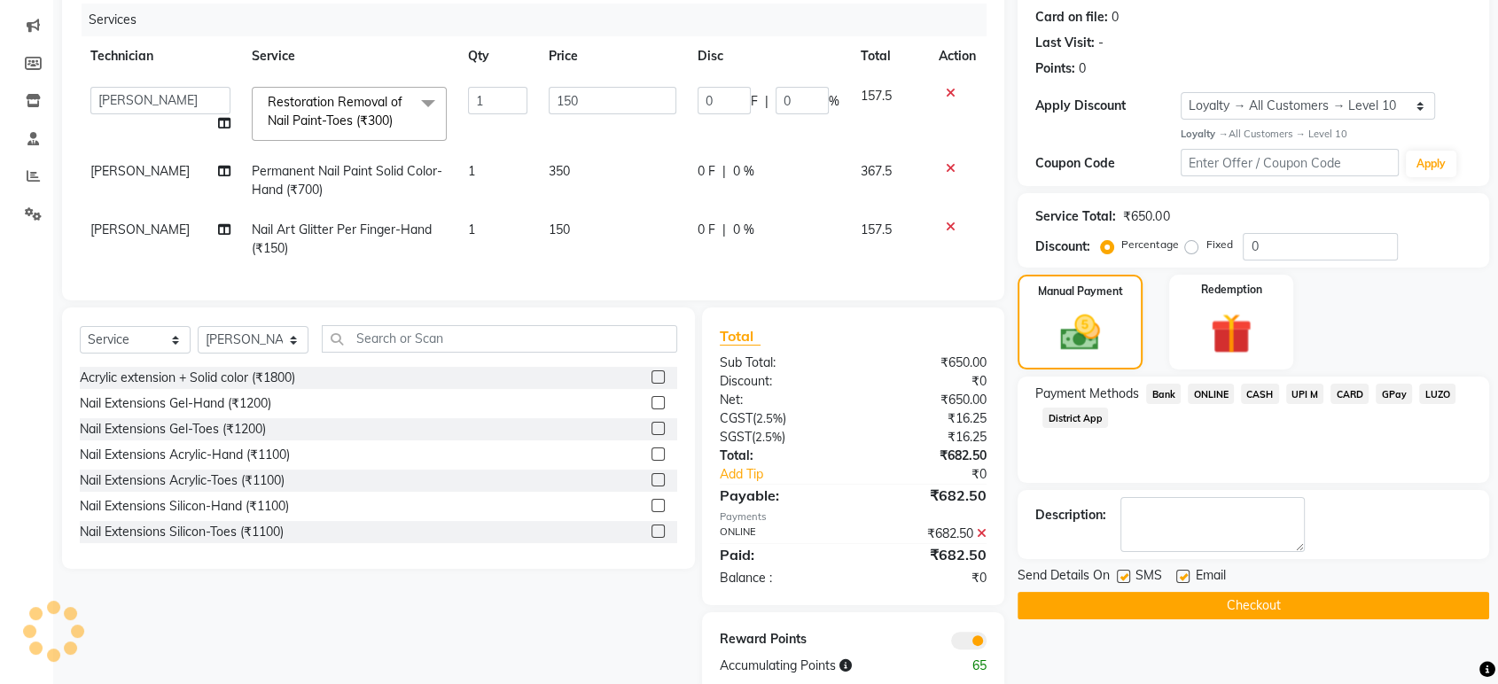
scroll to position [264, 0]
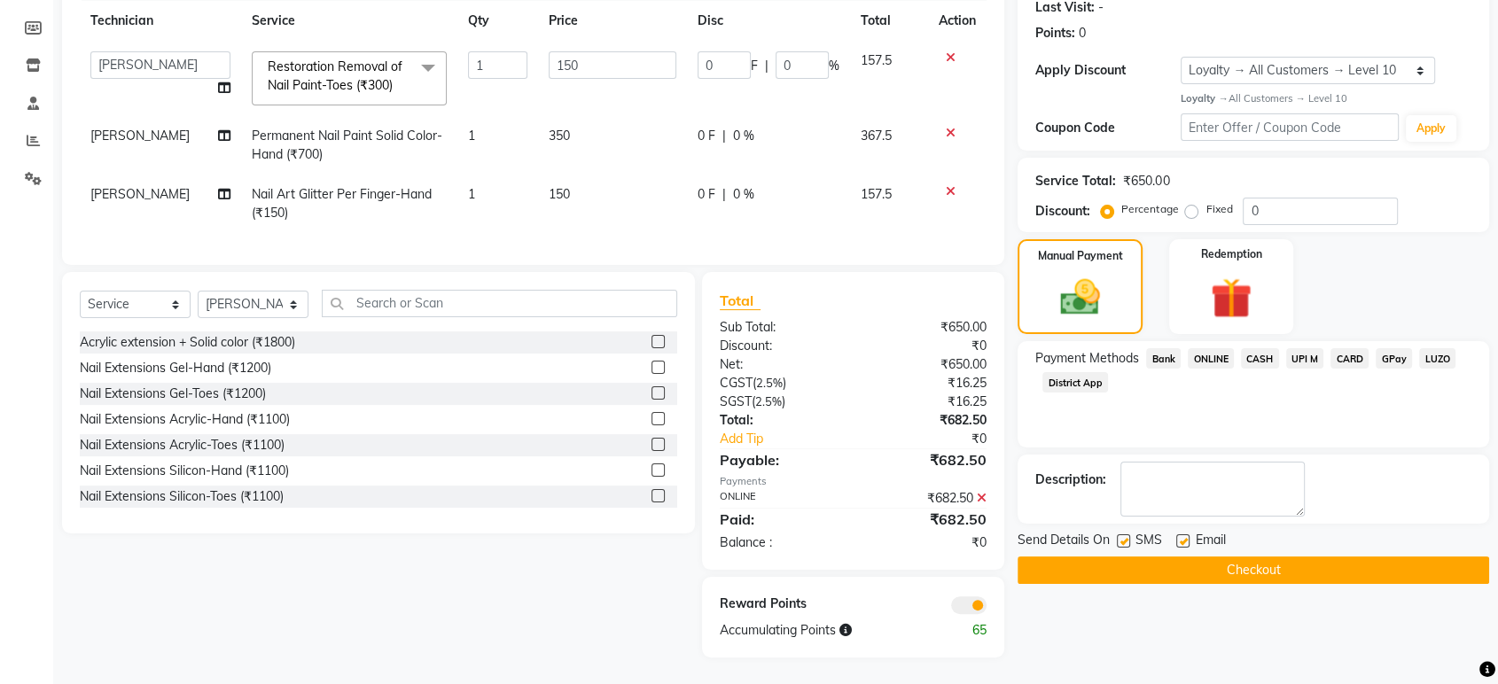
click at [1231, 565] on button "Checkout" at bounding box center [1254, 570] width 472 height 27
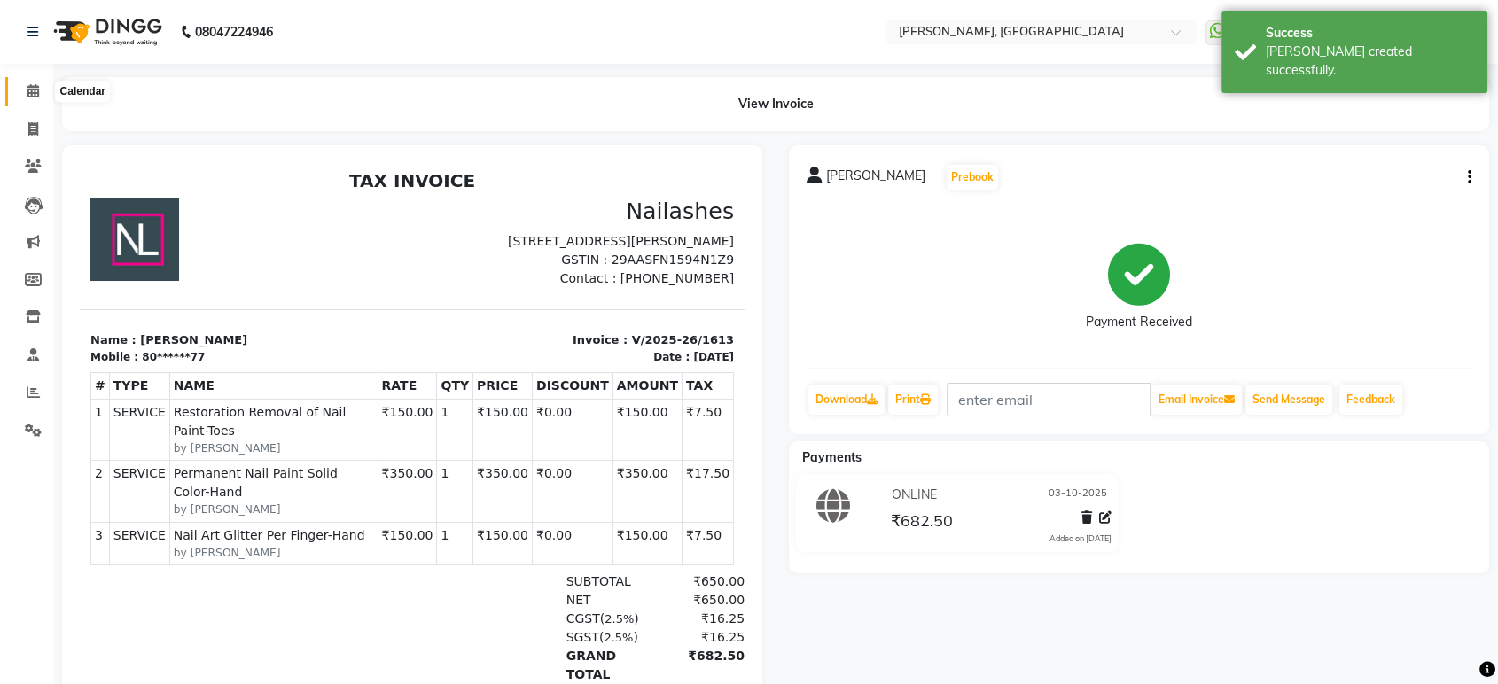
click at [27, 85] on icon at bounding box center [33, 90] width 12 height 13
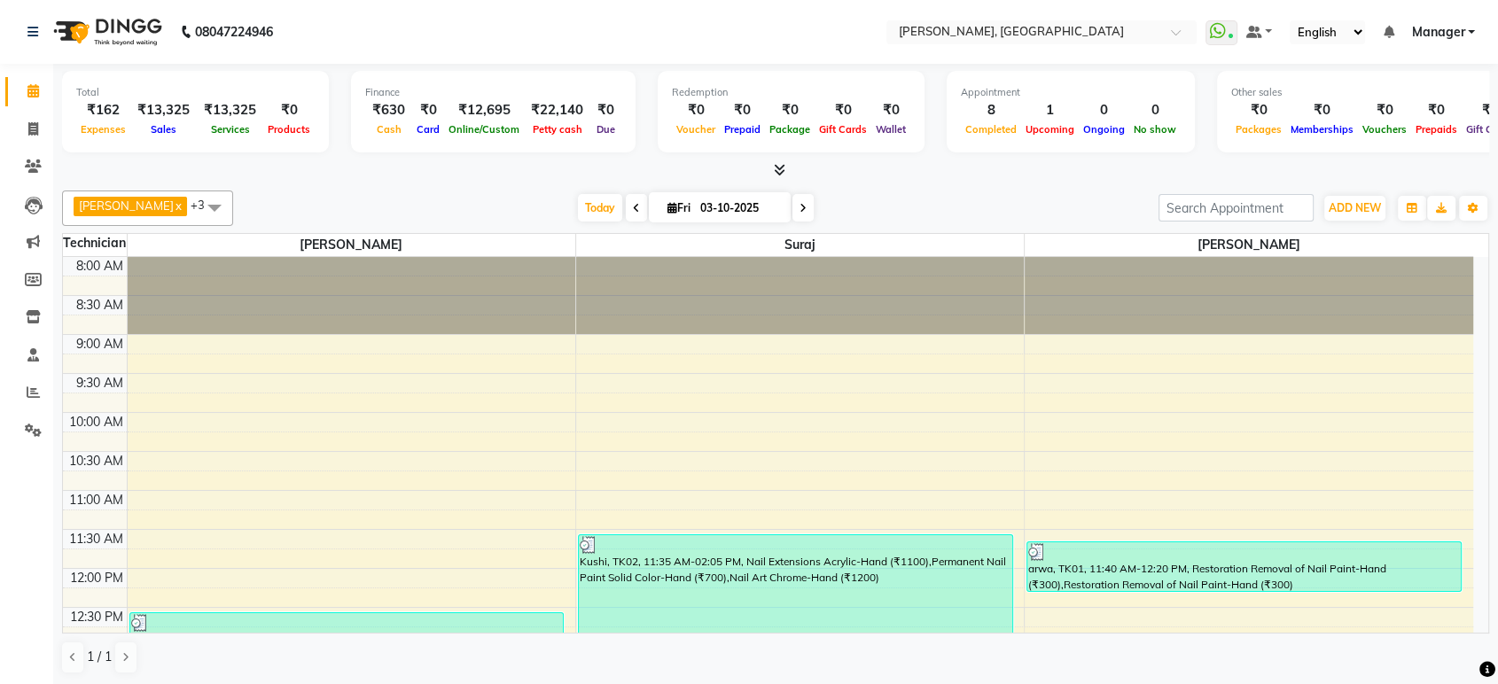
click at [341, 130] on div "Total ₹162 Expenses ₹13,325 Sales ₹13,325 Services ₹0 Products Finance ₹630 Cas…" at bounding box center [775, 114] width 1427 height 87
click at [35, 128] on icon at bounding box center [33, 128] width 10 height 13
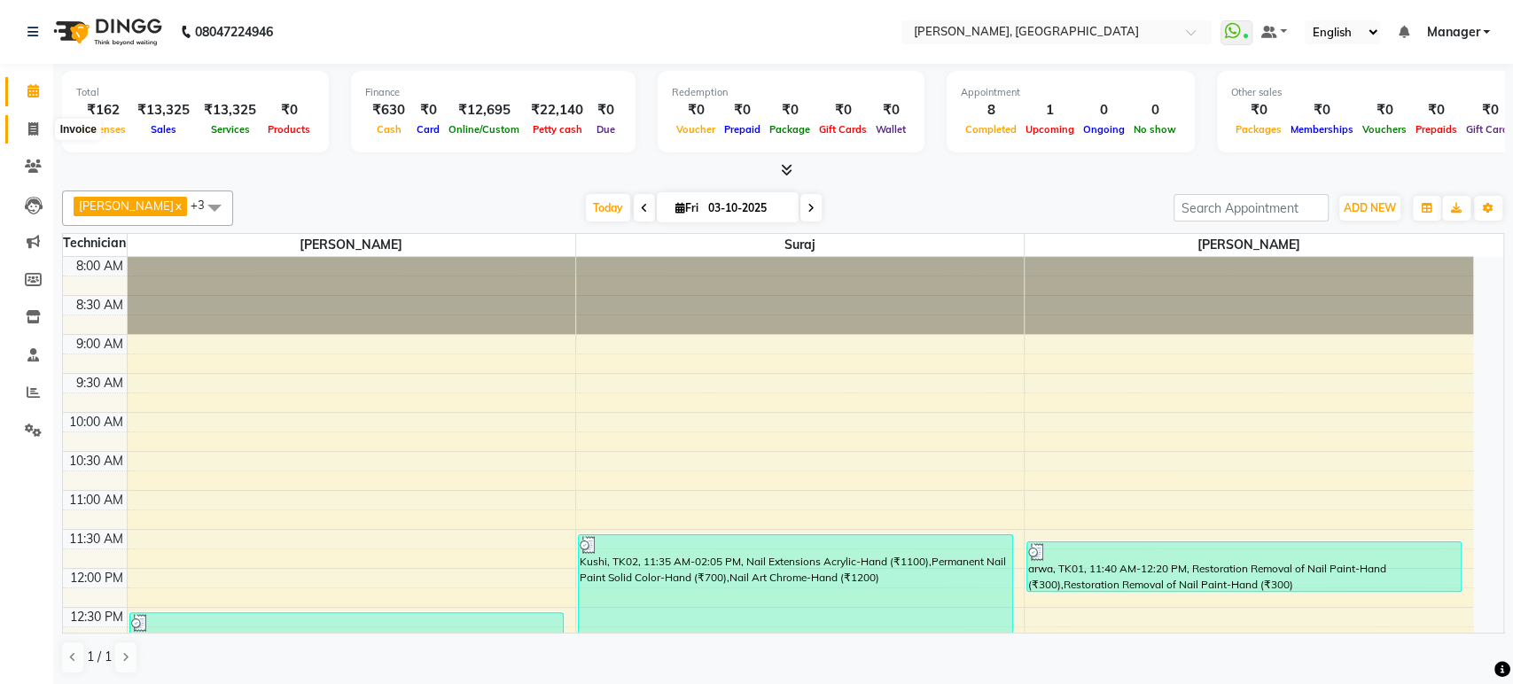
select select "4998"
select select "service"
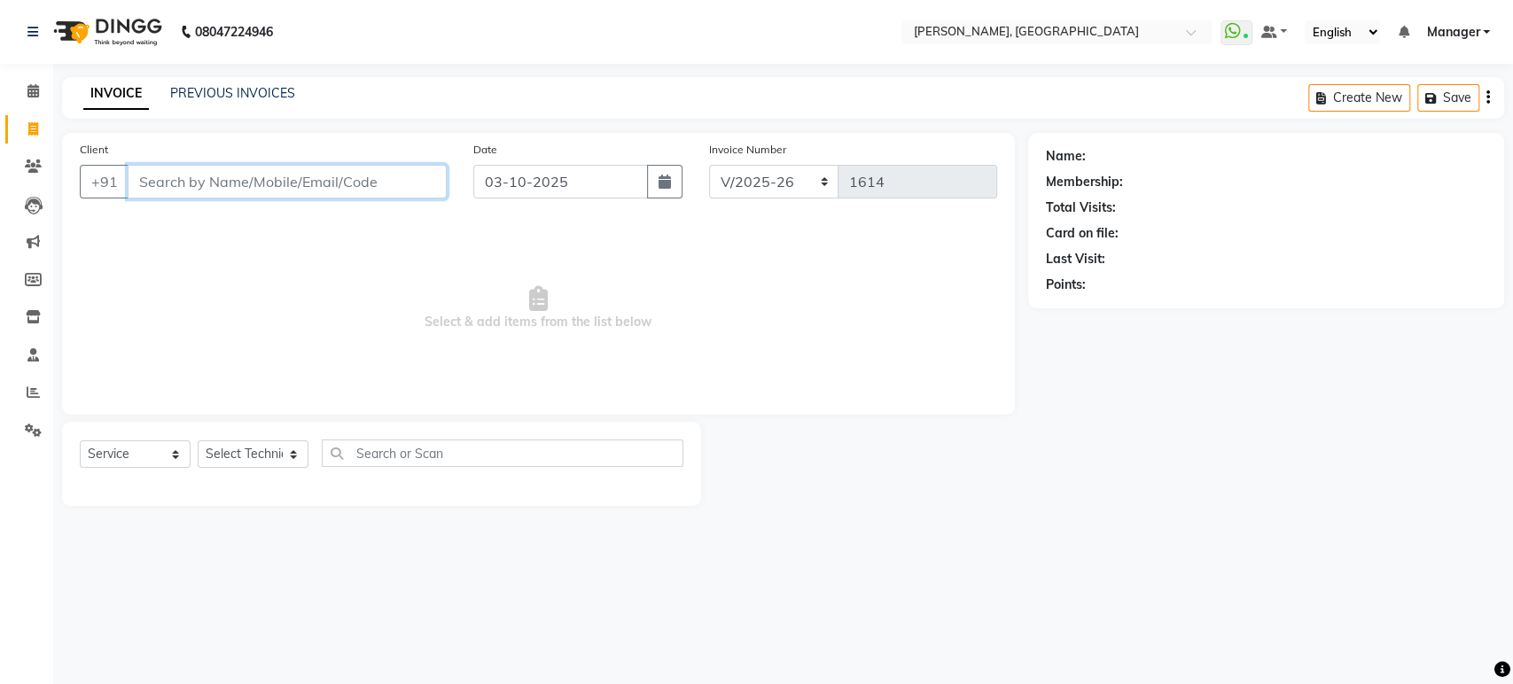
click at [147, 173] on input "Client" at bounding box center [287, 182] width 319 height 34
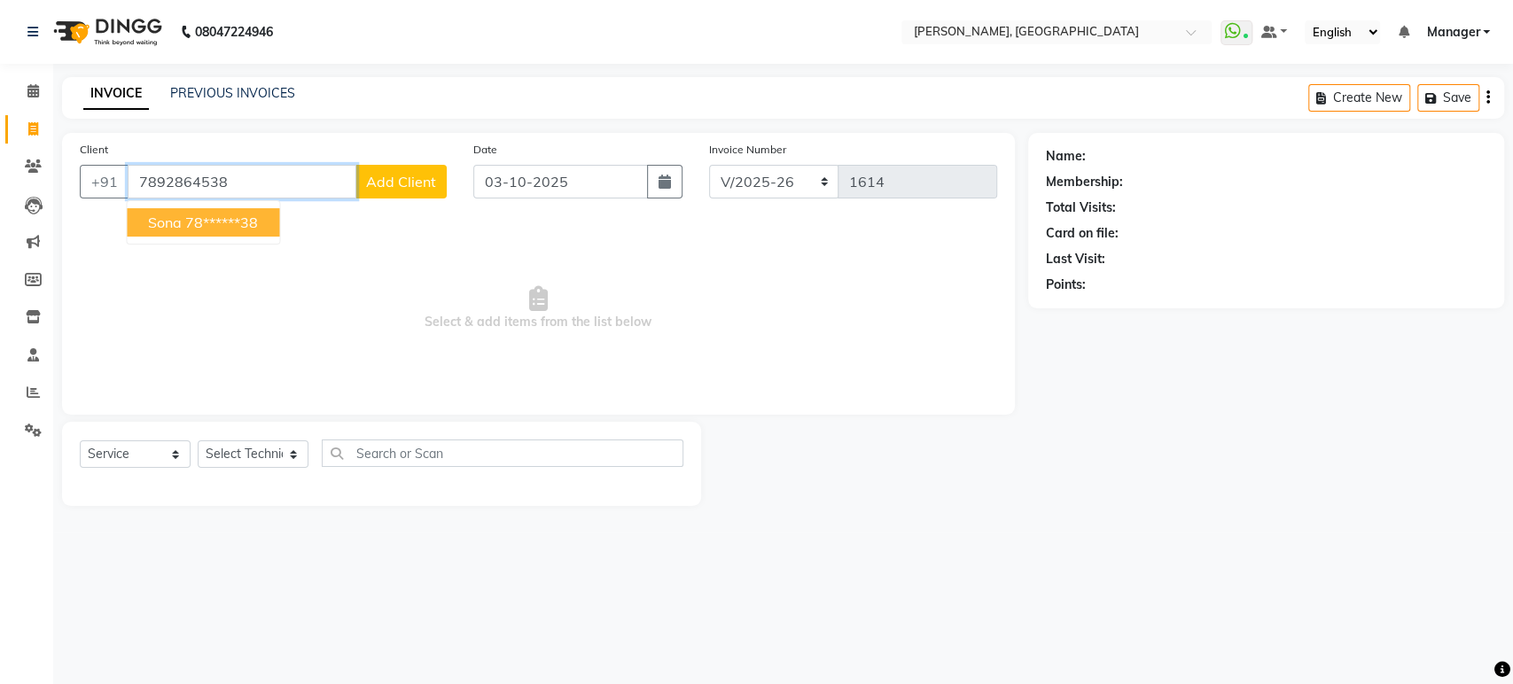
type input "7892864538"
select select "1: Object"
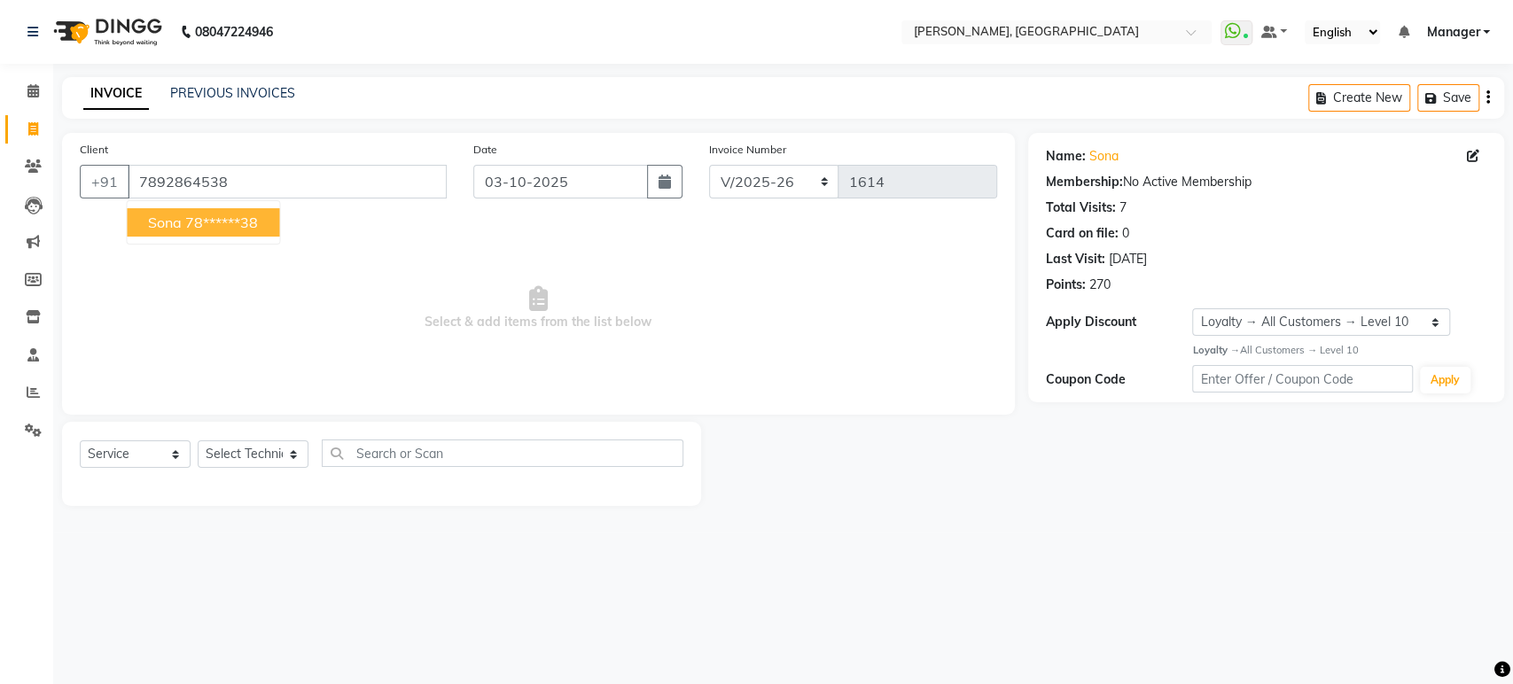
click at [167, 238] on ngb-typeahead-window "Sona 78******38" at bounding box center [203, 222] width 154 height 44
click at [175, 231] on button "Sona 78******38" at bounding box center [203, 222] width 152 height 28
type input "78******38"
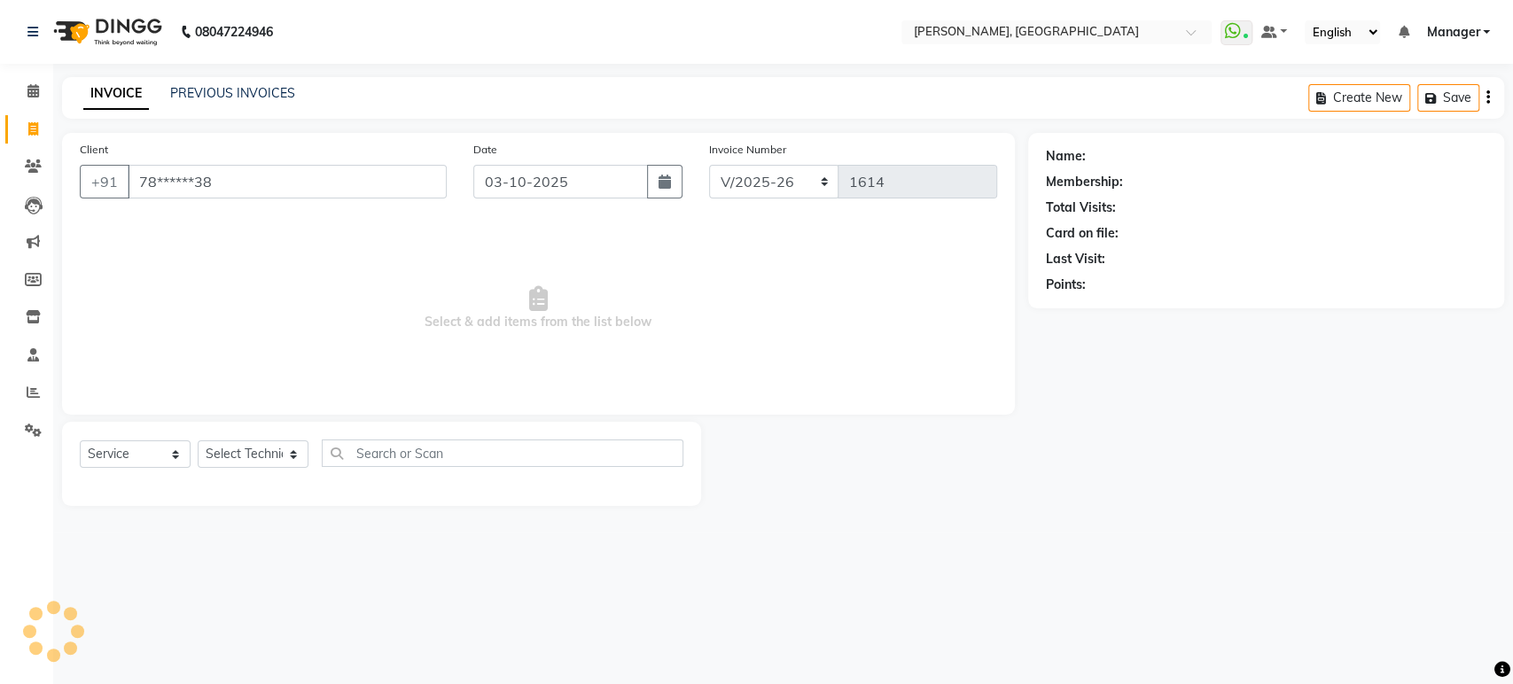
select select "1: Object"
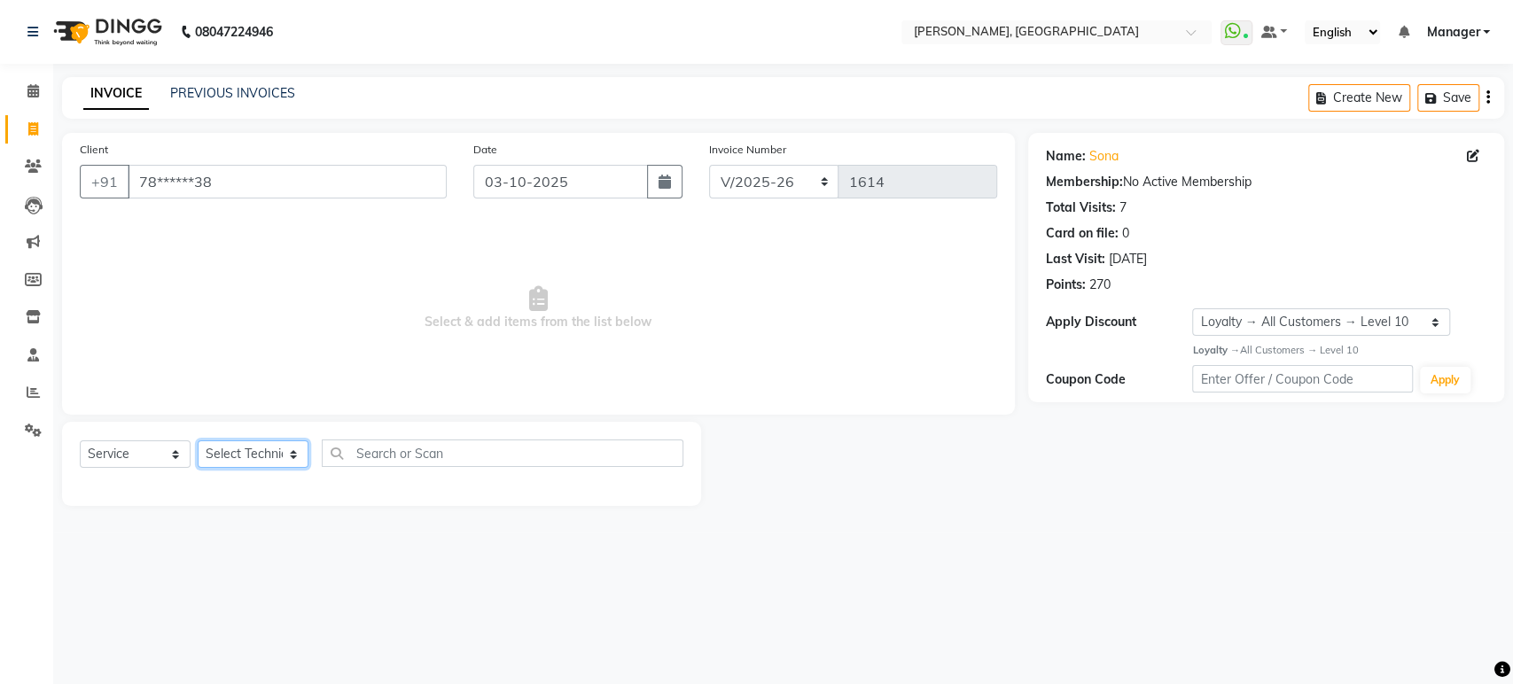
click at [237, 445] on select "Select Technician Himanshu Manager Suraj Vikash" at bounding box center [253, 454] width 111 height 27
select select "77879"
click at [198, 441] on select "Select Technician Himanshu Manager Suraj Vikash" at bounding box center [253, 454] width 111 height 27
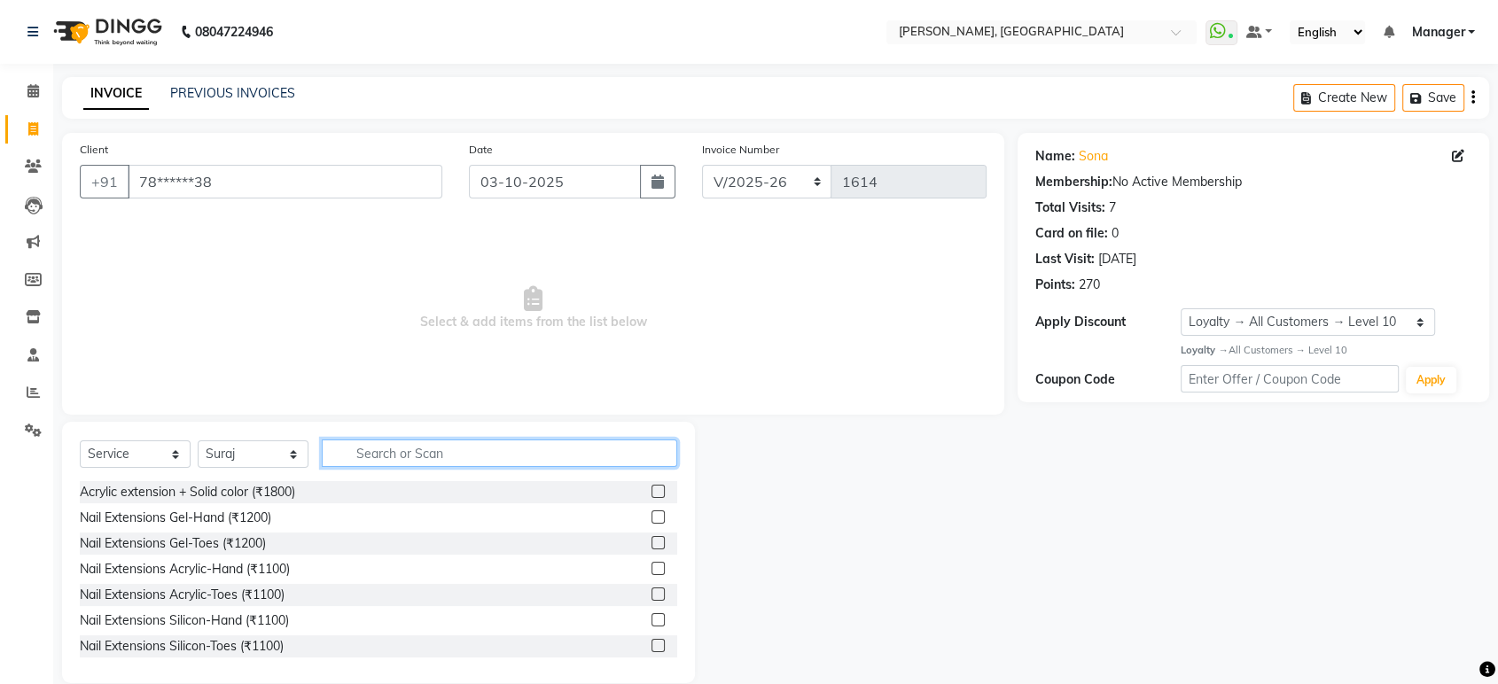
click at [363, 456] on input "text" at bounding box center [499, 453] width 355 height 27
type input "per"
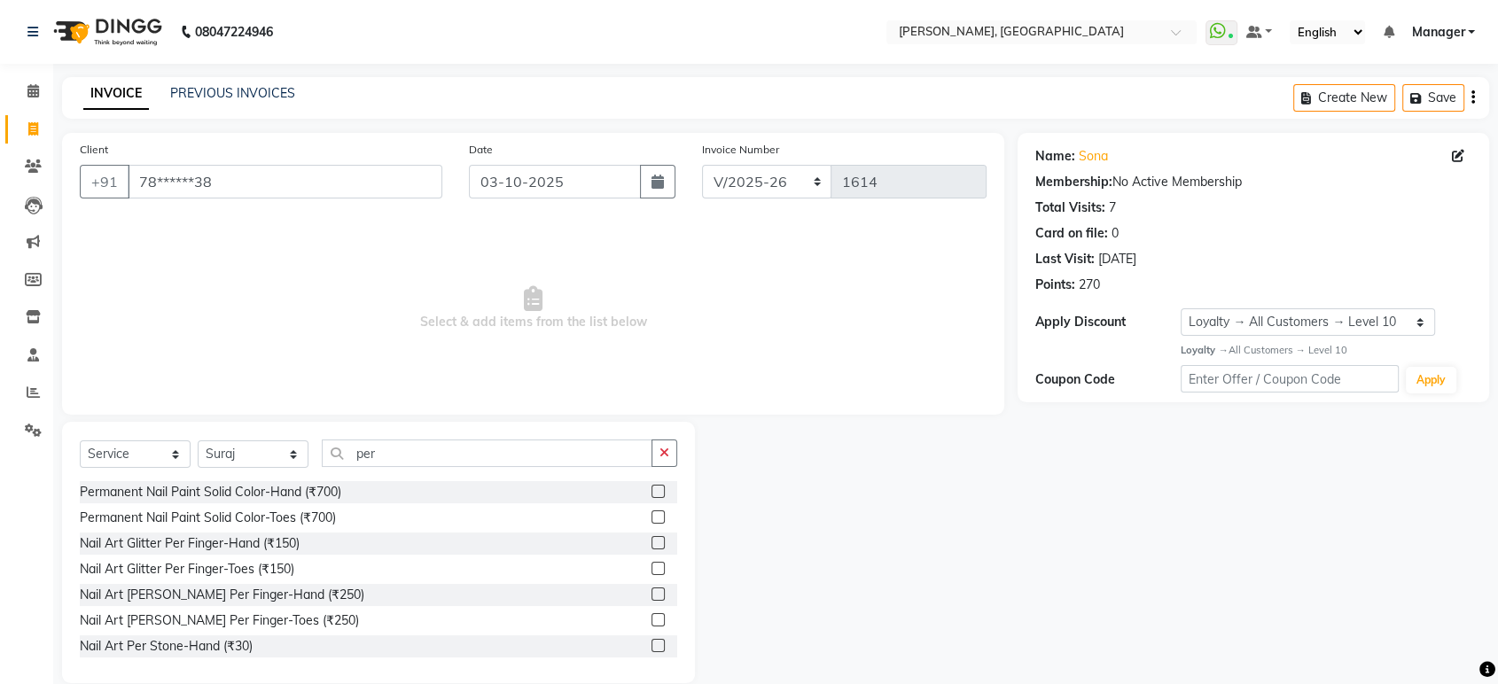
click at [652, 488] on label at bounding box center [658, 491] width 13 height 13
click at [652, 488] on input "checkbox" at bounding box center [658, 493] width 12 height 12
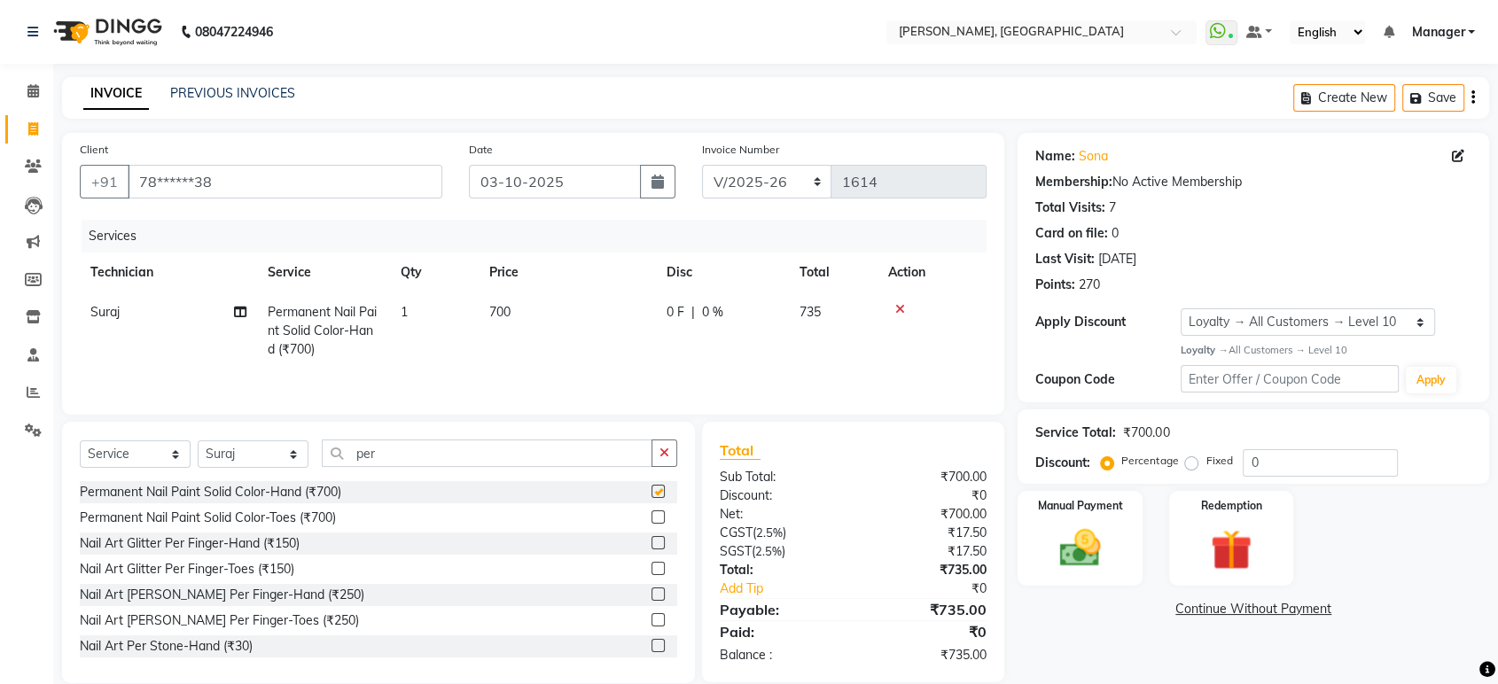
checkbox input "false"
click at [652, 516] on label at bounding box center [658, 517] width 13 height 13
click at [652, 516] on input "checkbox" at bounding box center [658, 518] width 12 height 12
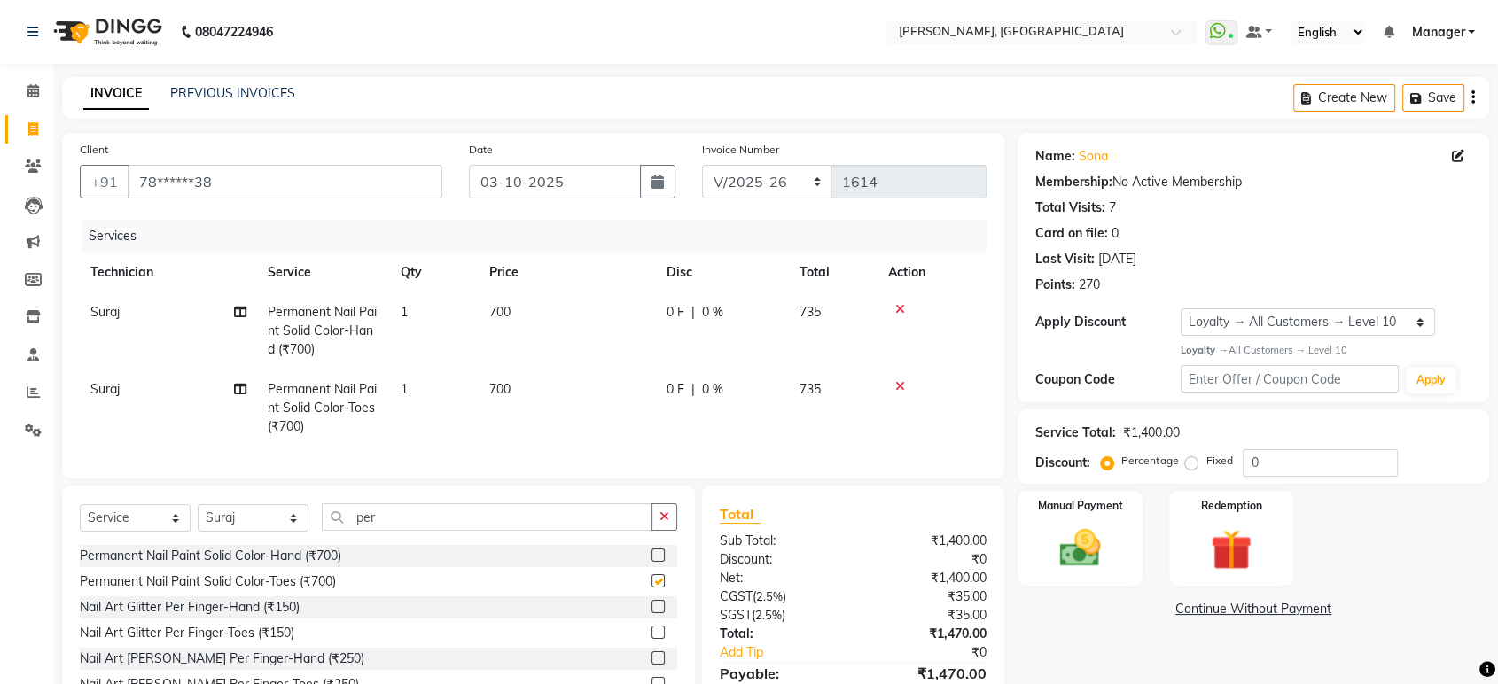
checkbox input "false"
click at [662, 523] on icon "button" at bounding box center [665, 517] width 10 height 12
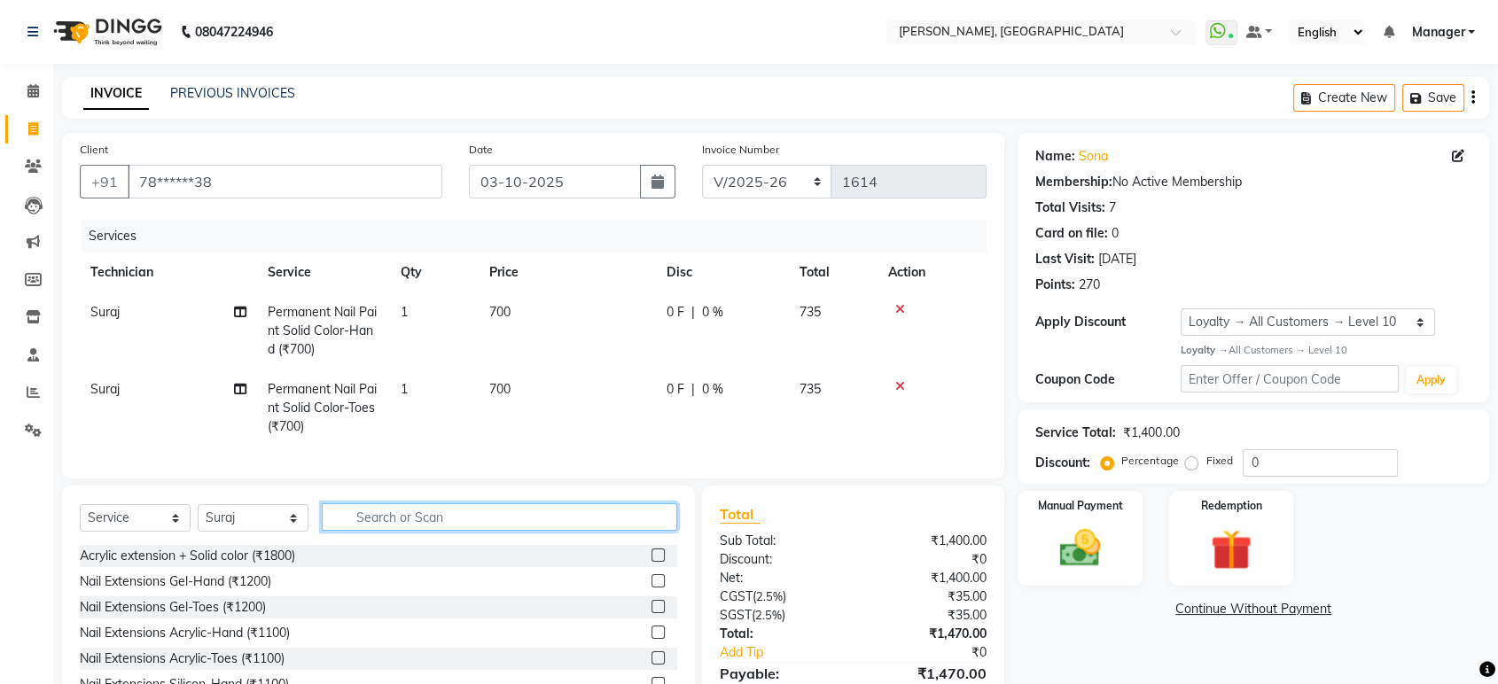
click at [476, 523] on input "text" at bounding box center [499, 517] width 355 height 27
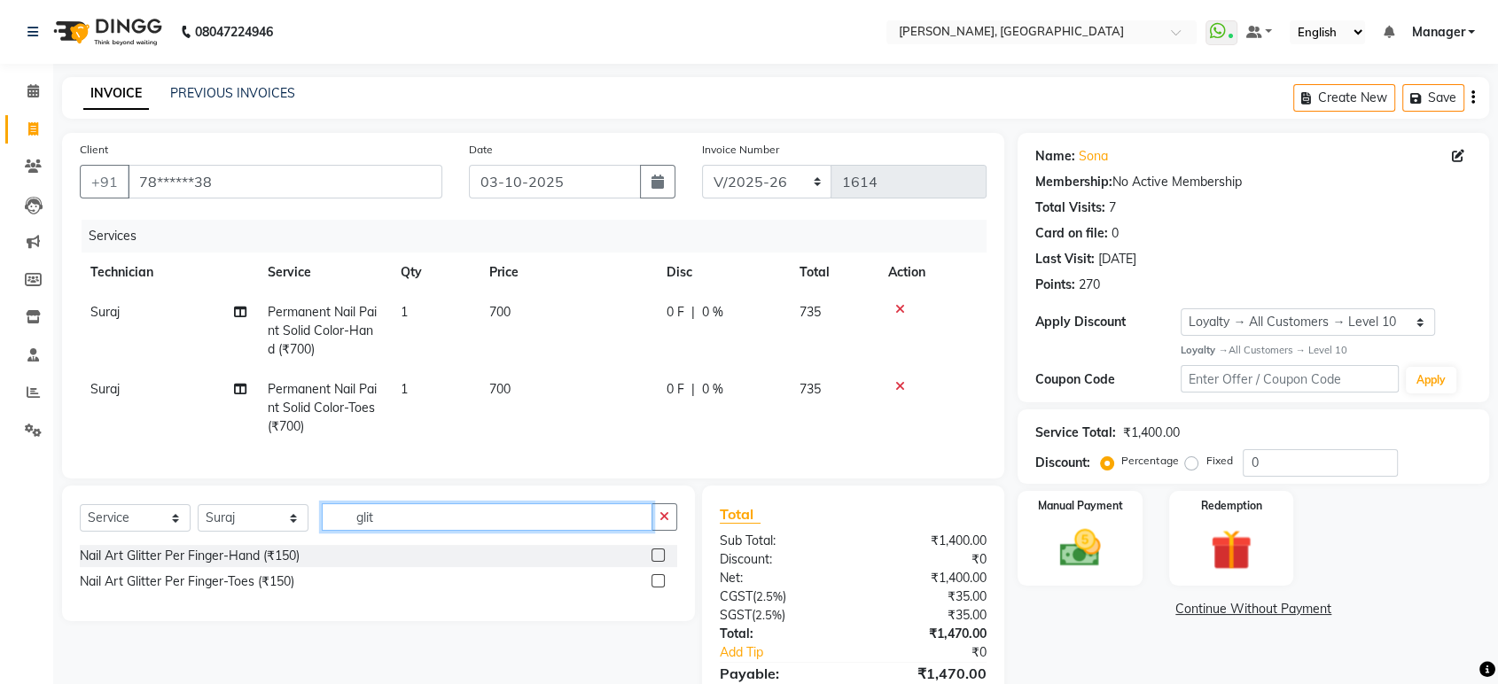
type input "glit"
click at [657, 562] on label at bounding box center [658, 555] width 13 height 13
click at [657, 562] on input "checkbox" at bounding box center [658, 557] width 12 height 12
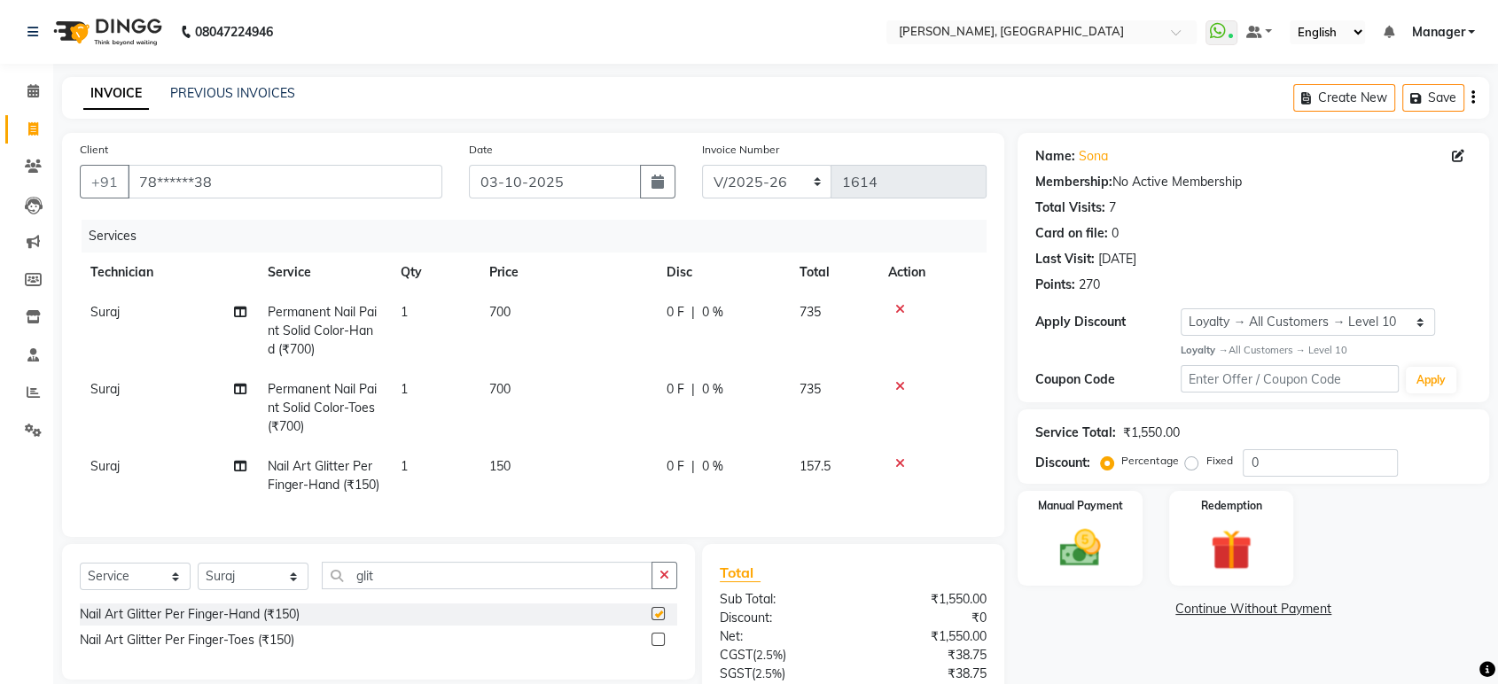
checkbox input "false"
click at [505, 462] on span "150" at bounding box center [499, 466] width 21 height 16
click at [479, 462] on td "1" at bounding box center [434, 476] width 89 height 59
select select "77879"
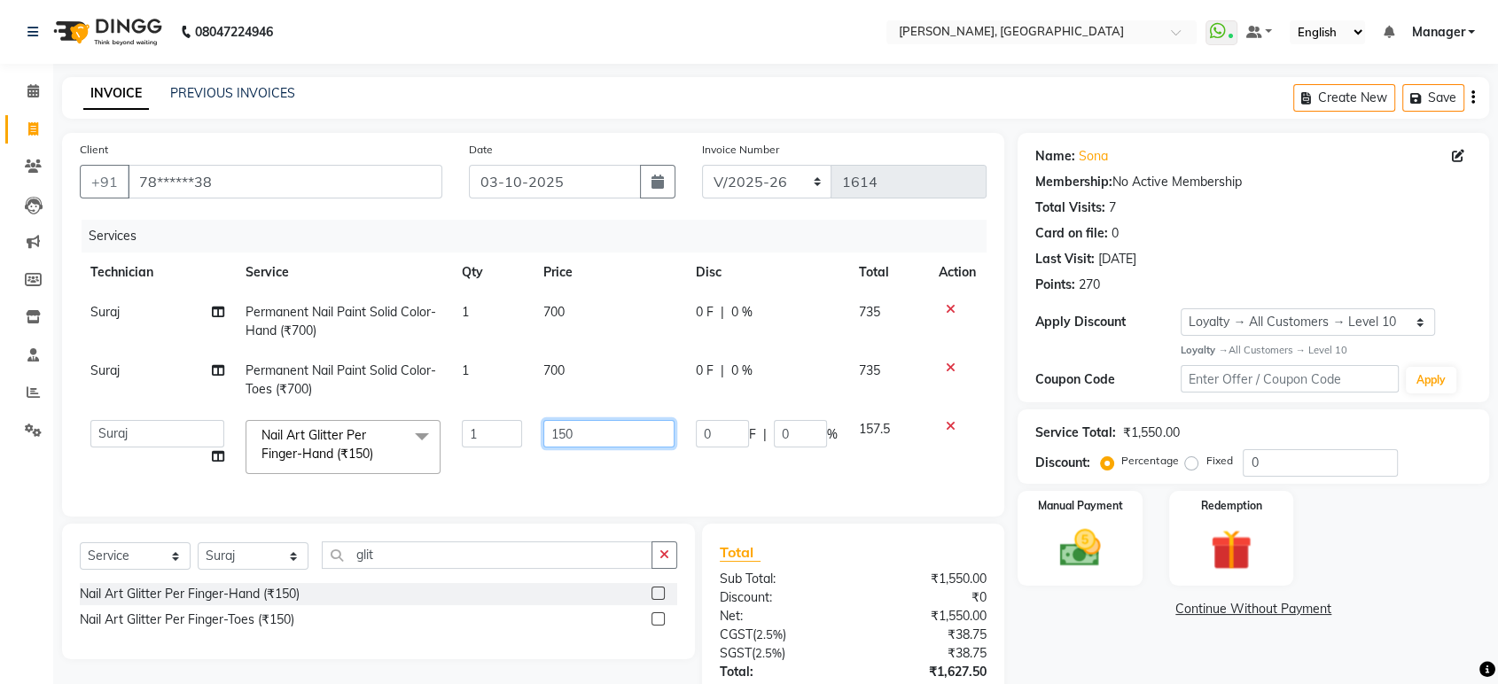
click at [600, 429] on input "150" at bounding box center [608, 433] width 131 height 27
type input "1"
type input "300"
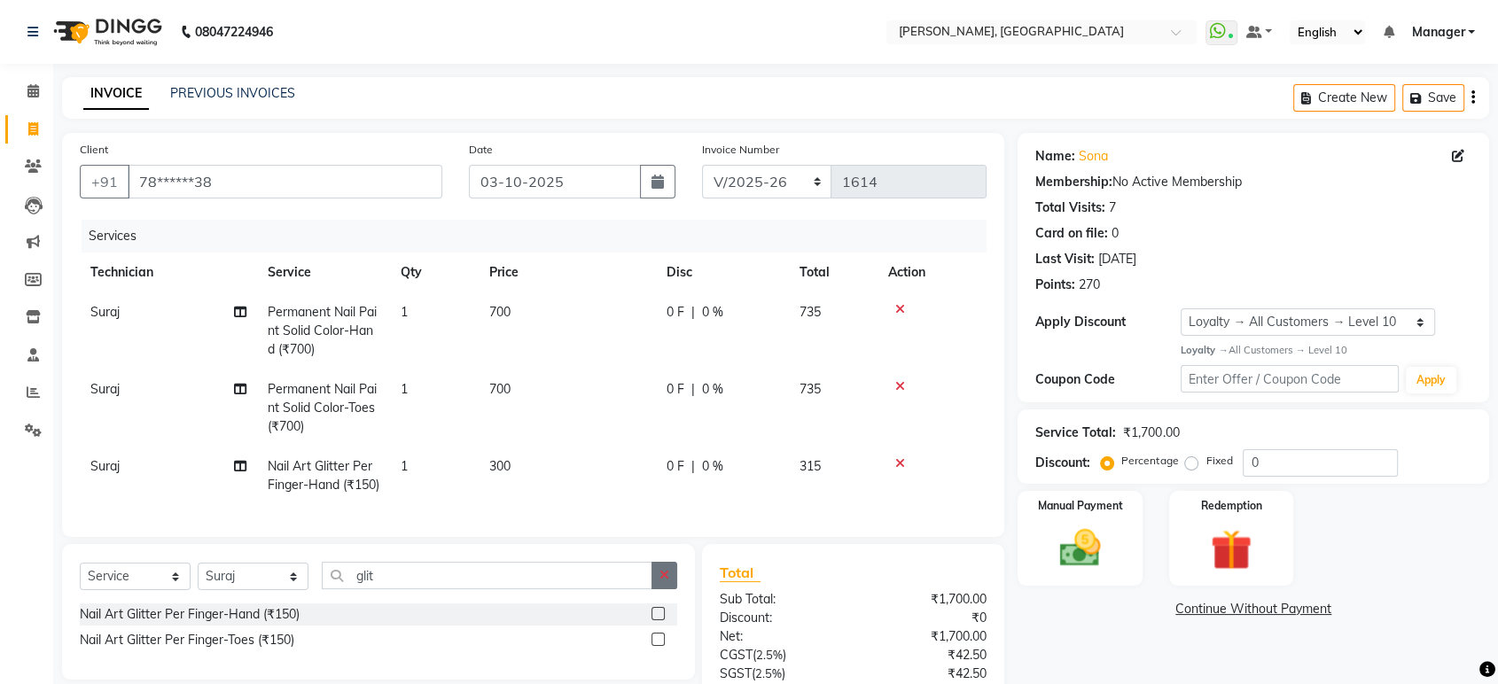
click at [661, 576] on div "Client +91 78******38 Date 03-10-2025 Invoice Number BTH/2025-26 RED/2025-26 V/…" at bounding box center [533, 469] width 969 height 672
click at [613, 590] on input "glit" at bounding box center [487, 575] width 331 height 27
type input "g"
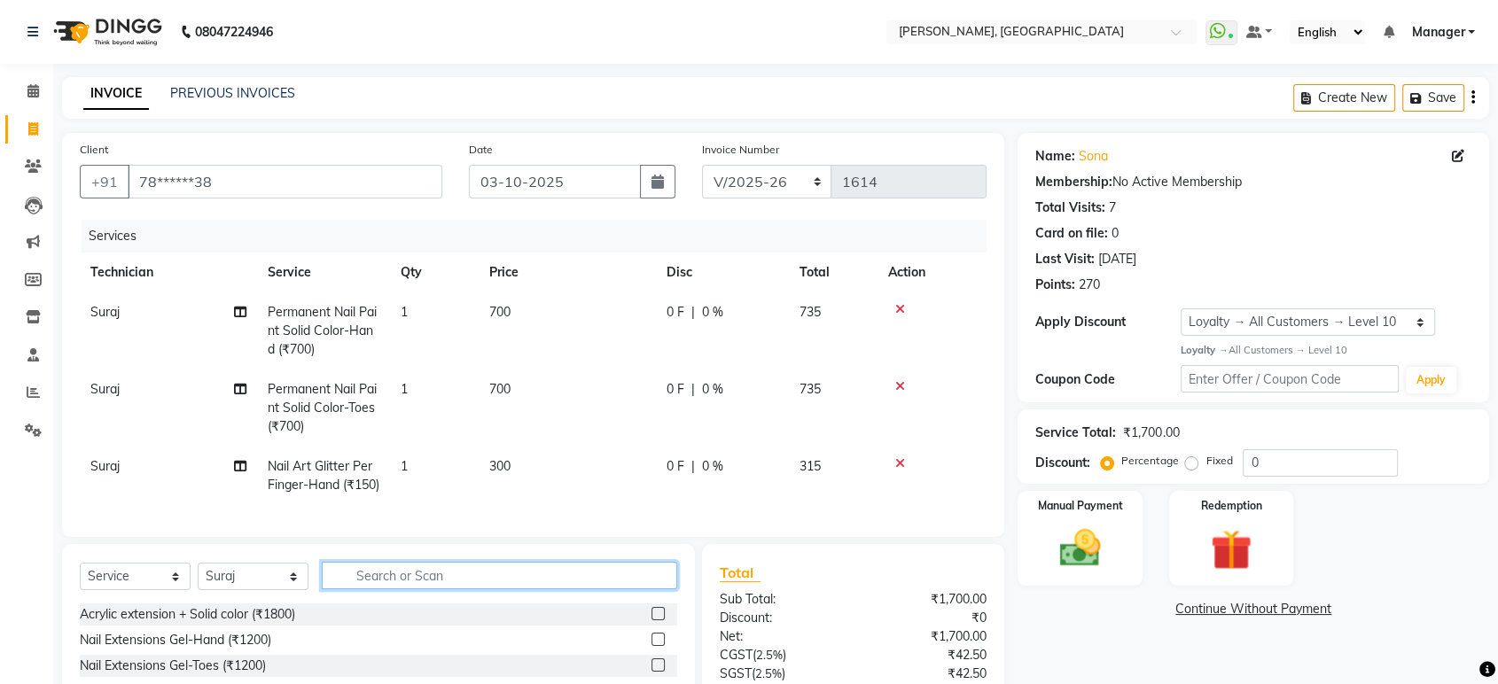
scroll to position [181, 0]
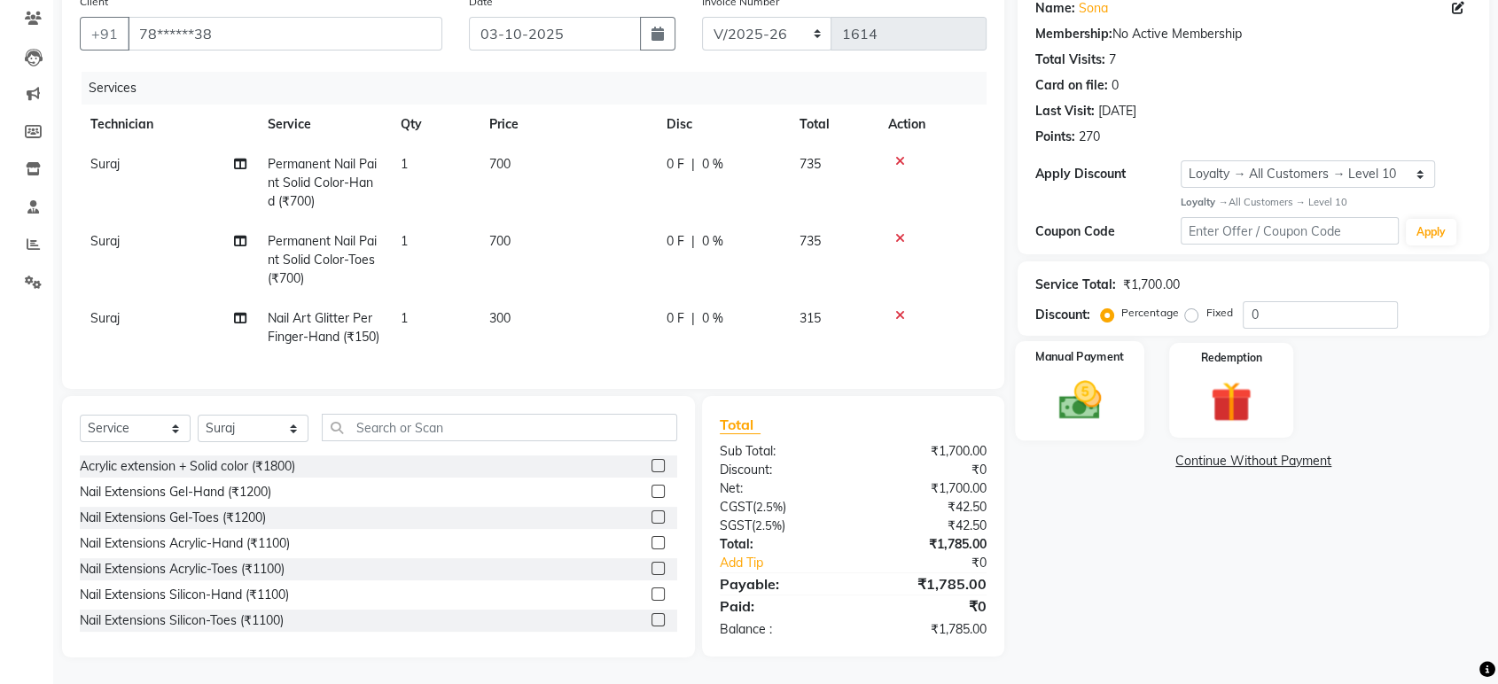
click at [1064, 384] on img at bounding box center [1079, 401] width 69 height 50
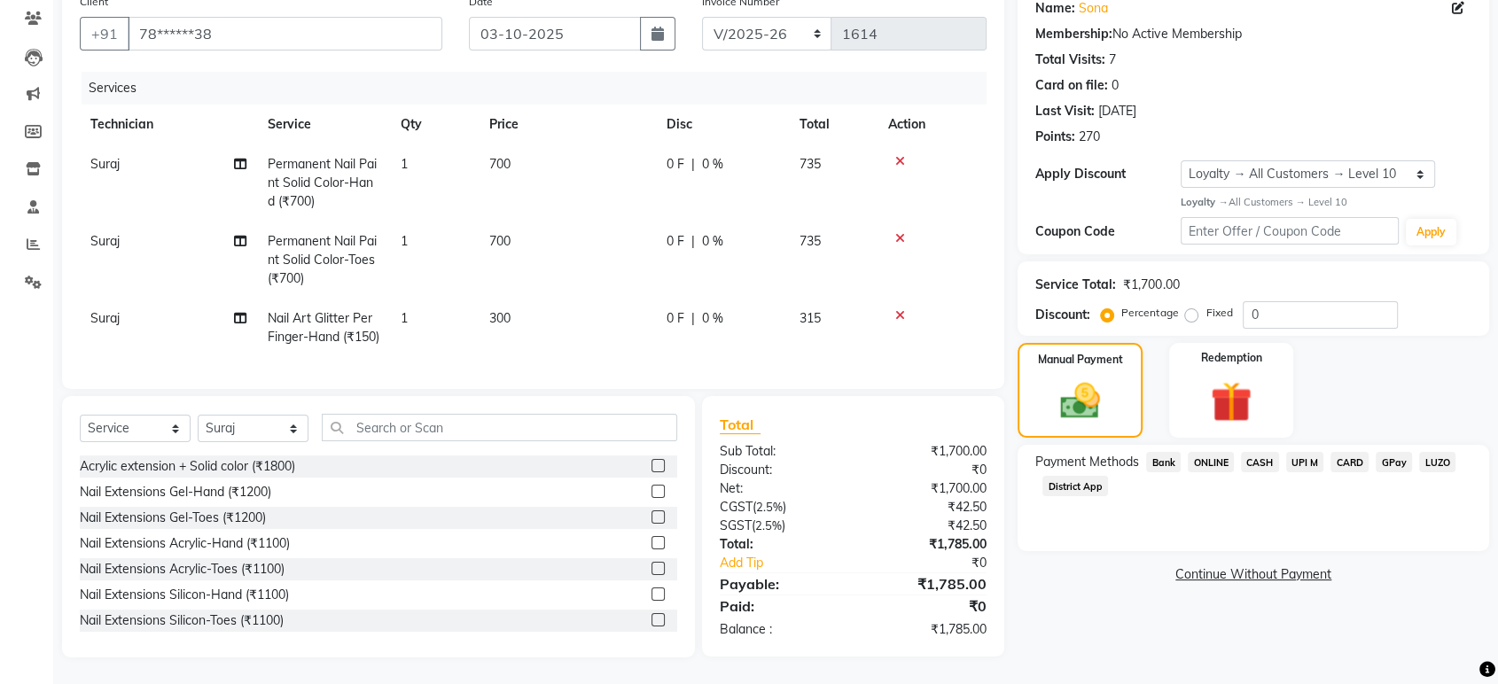
click at [1206, 452] on span "ONLINE" at bounding box center [1211, 462] width 46 height 20
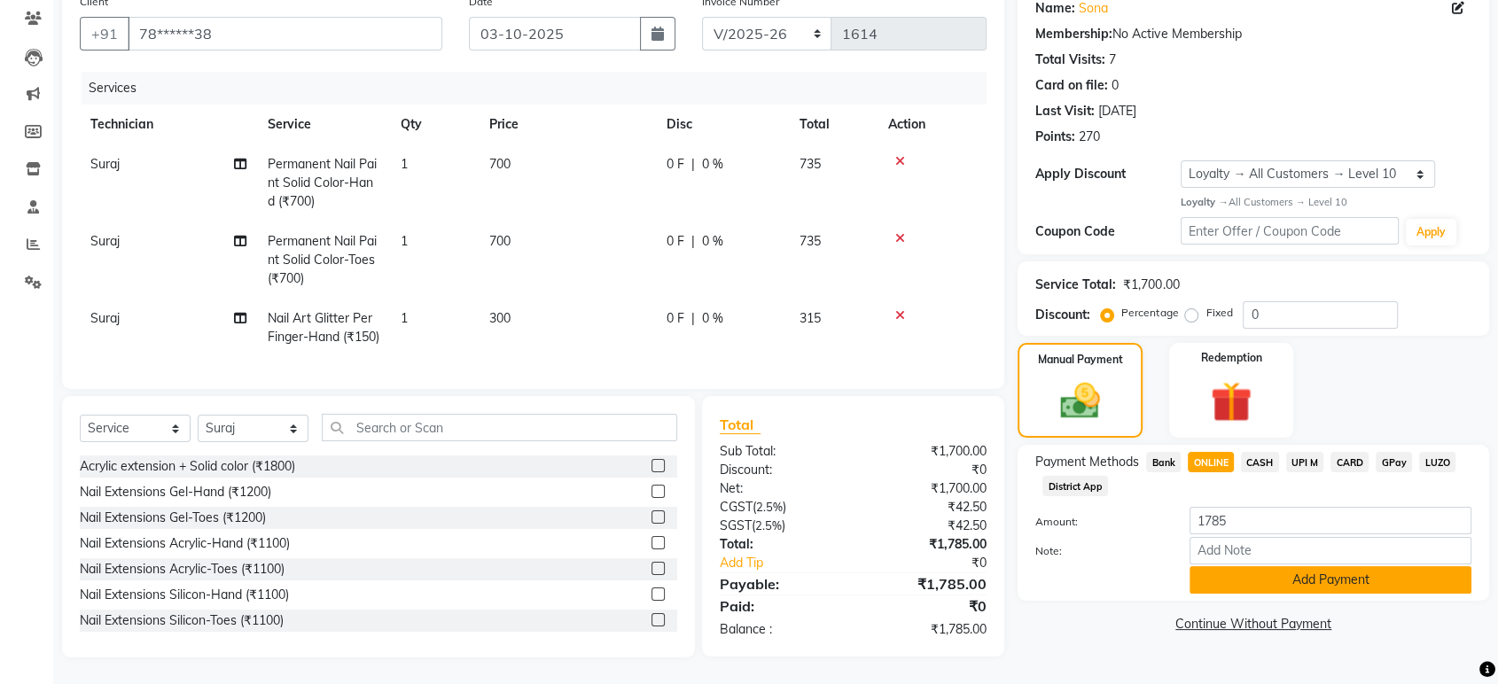
click at [1352, 566] on button "Add Payment" at bounding box center [1331, 579] width 282 height 27
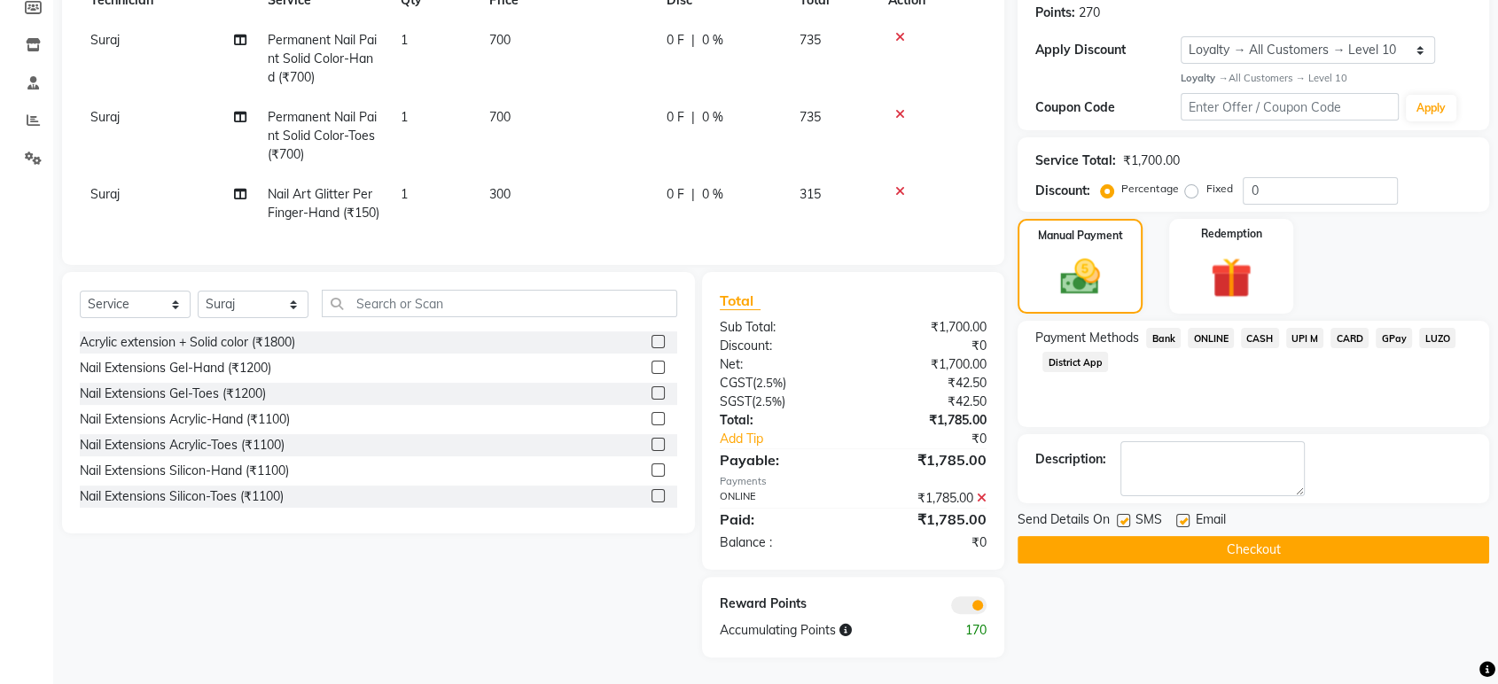
scroll to position [304, 0]
click at [1273, 536] on button "Checkout" at bounding box center [1254, 549] width 472 height 27
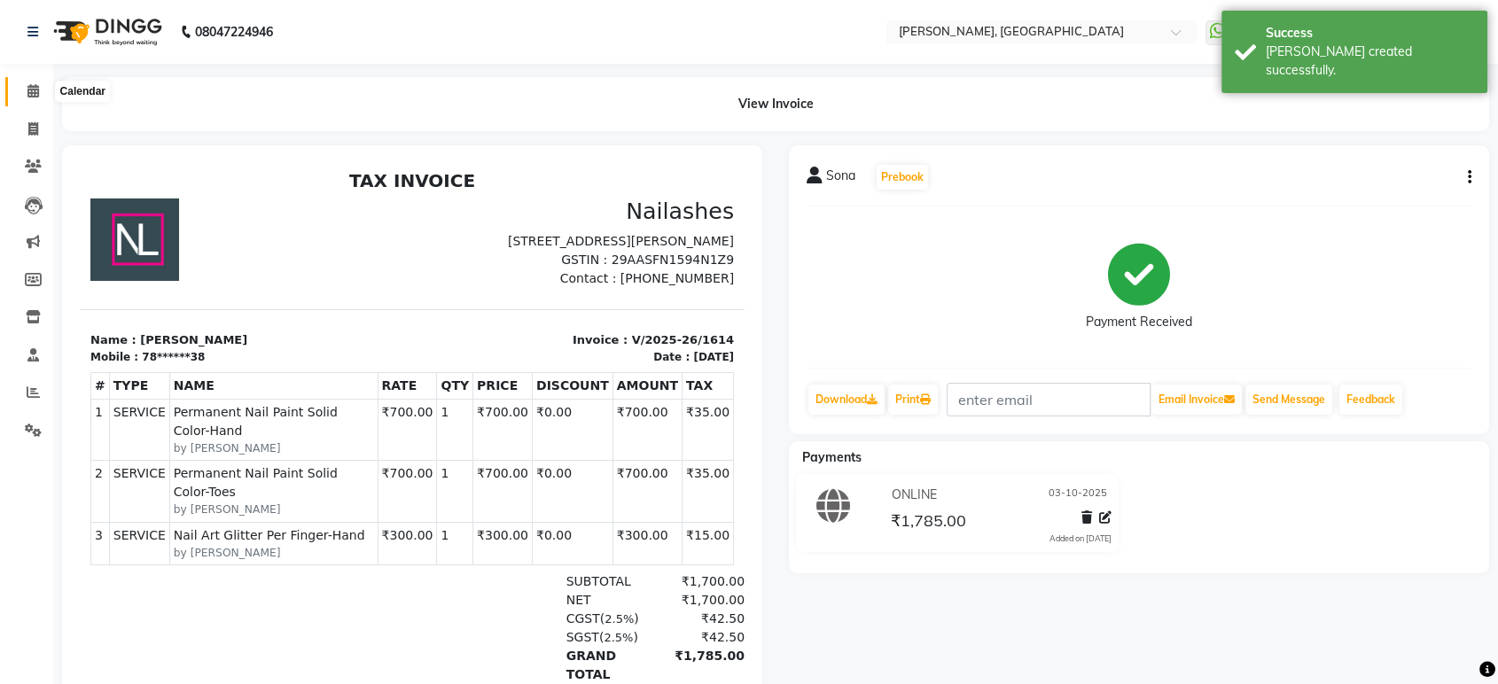
click at [33, 87] on icon at bounding box center [33, 90] width 12 height 13
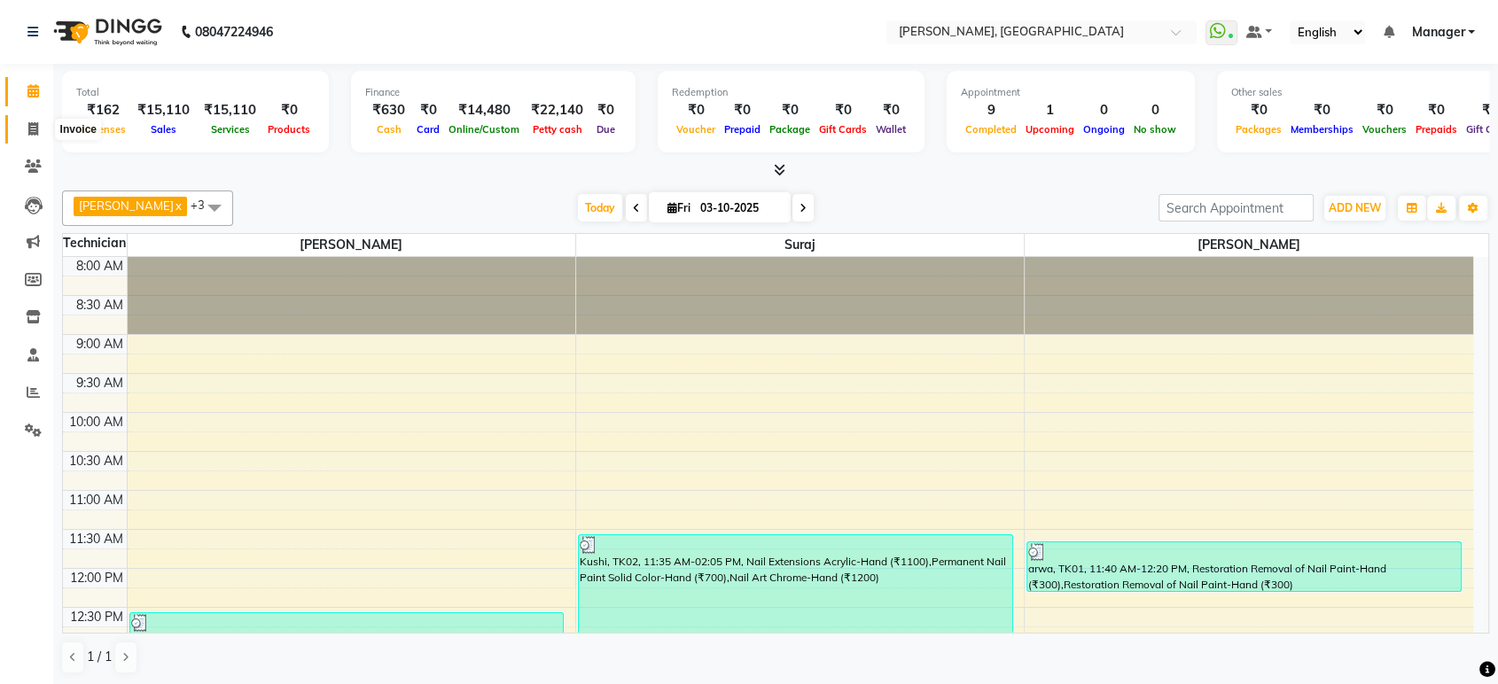
click at [38, 134] on span at bounding box center [33, 130] width 31 height 20
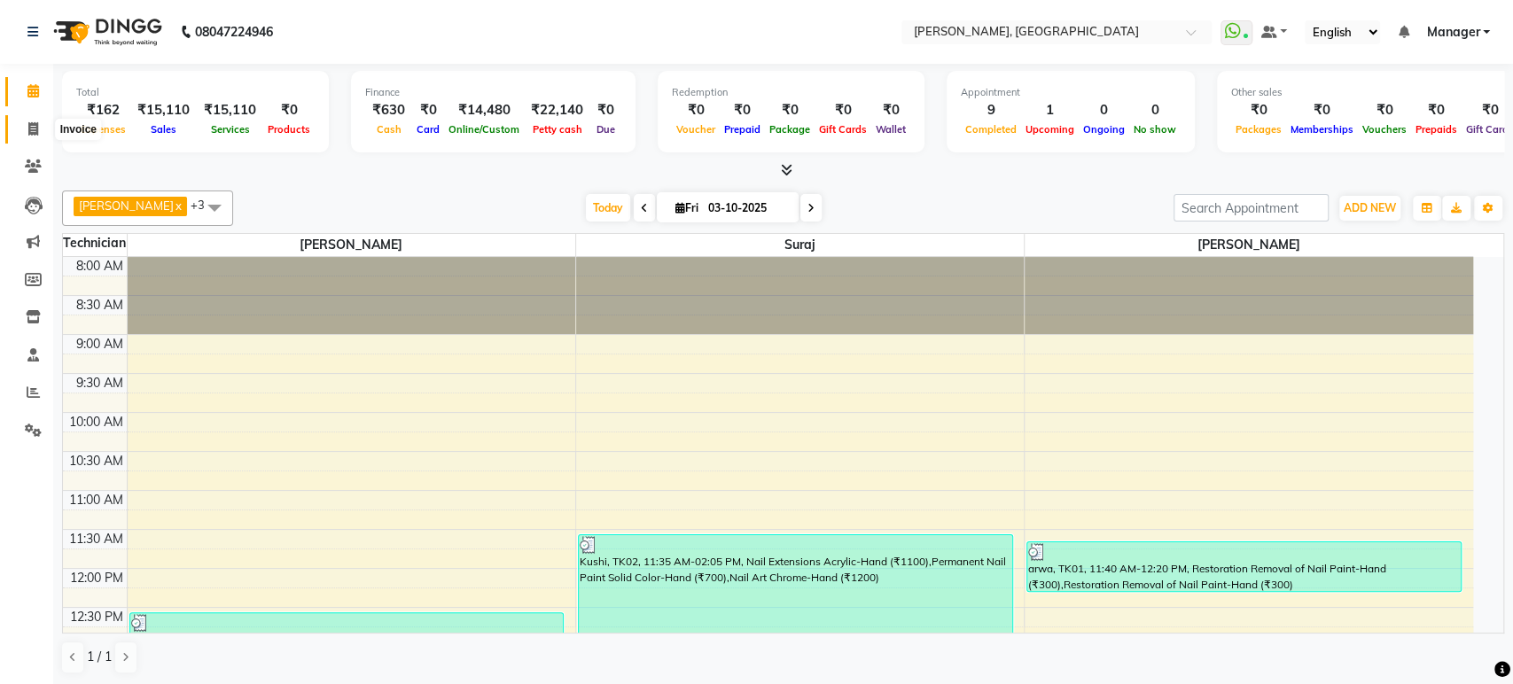
select select "4998"
select select "service"
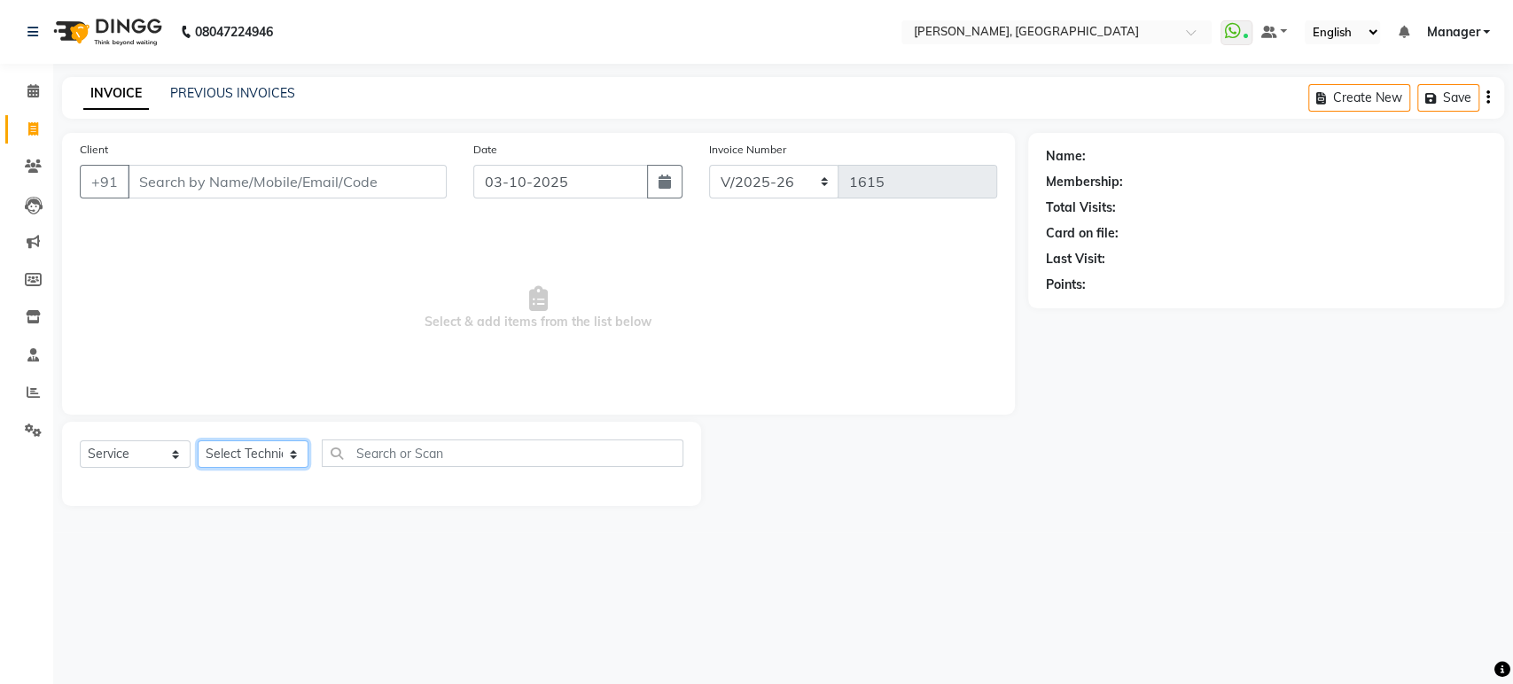
click at [240, 457] on select "Select Technician Himanshu Manager Suraj Vikash" at bounding box center [253, 454] width 111 height 27
select select "31755"
click at [198, 441] on select "Select Technician Himanshu Manager Suraj Vikash" at bounding box center [253, 454] width 111 height 27
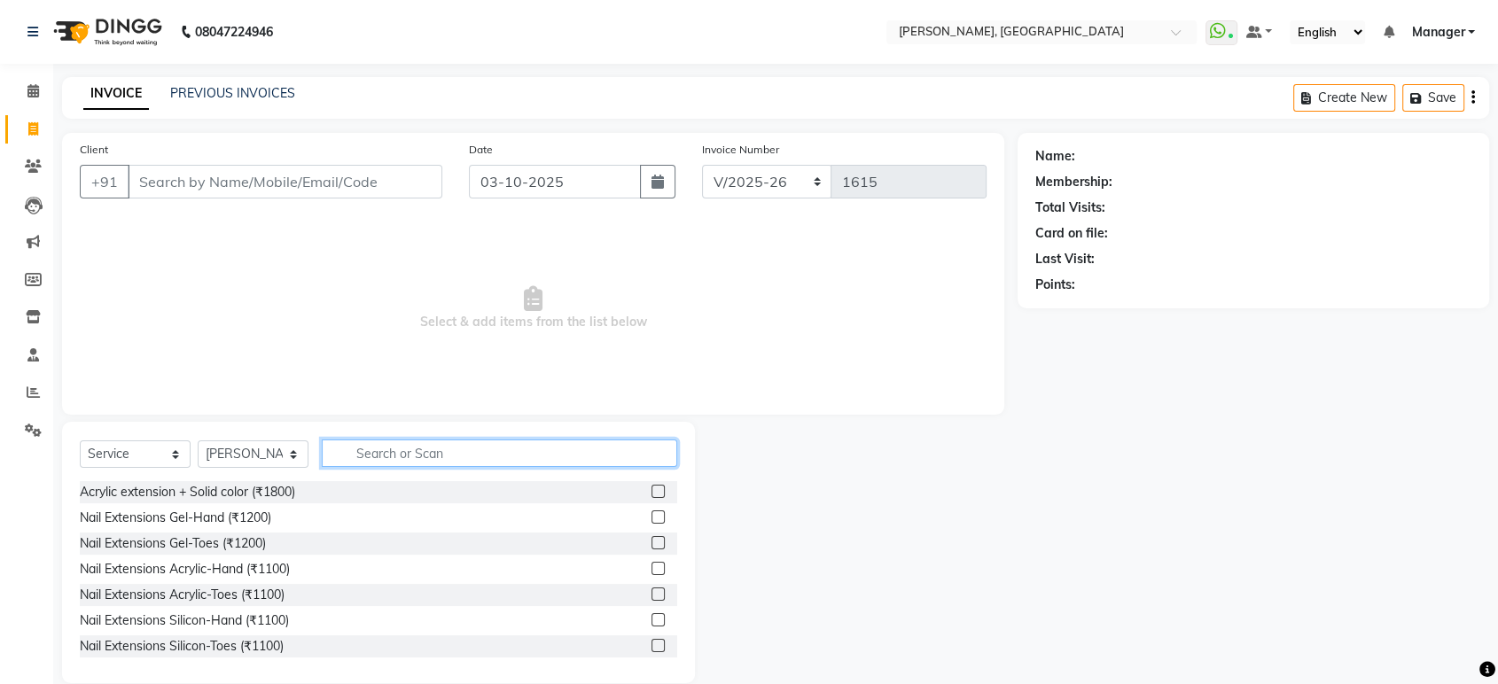
click at [371, 449] on input "text" at bounding box center [499, 453] width 355 height 27
type input "per"
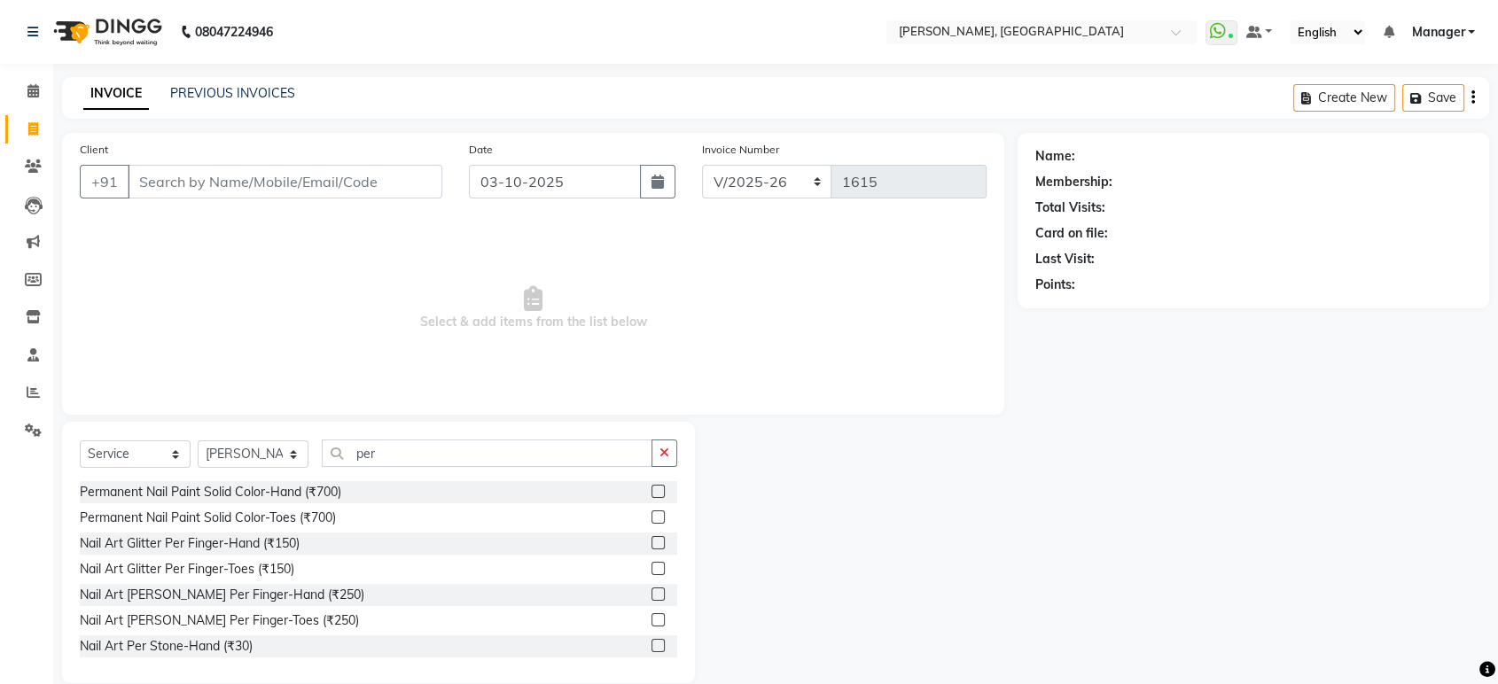
click at [652, 516] on label at bounding box center [658, 517] width 13 height 13
click at [652, 516] on input "checkbox" at bounding box center [658, 518] width 12 height 12
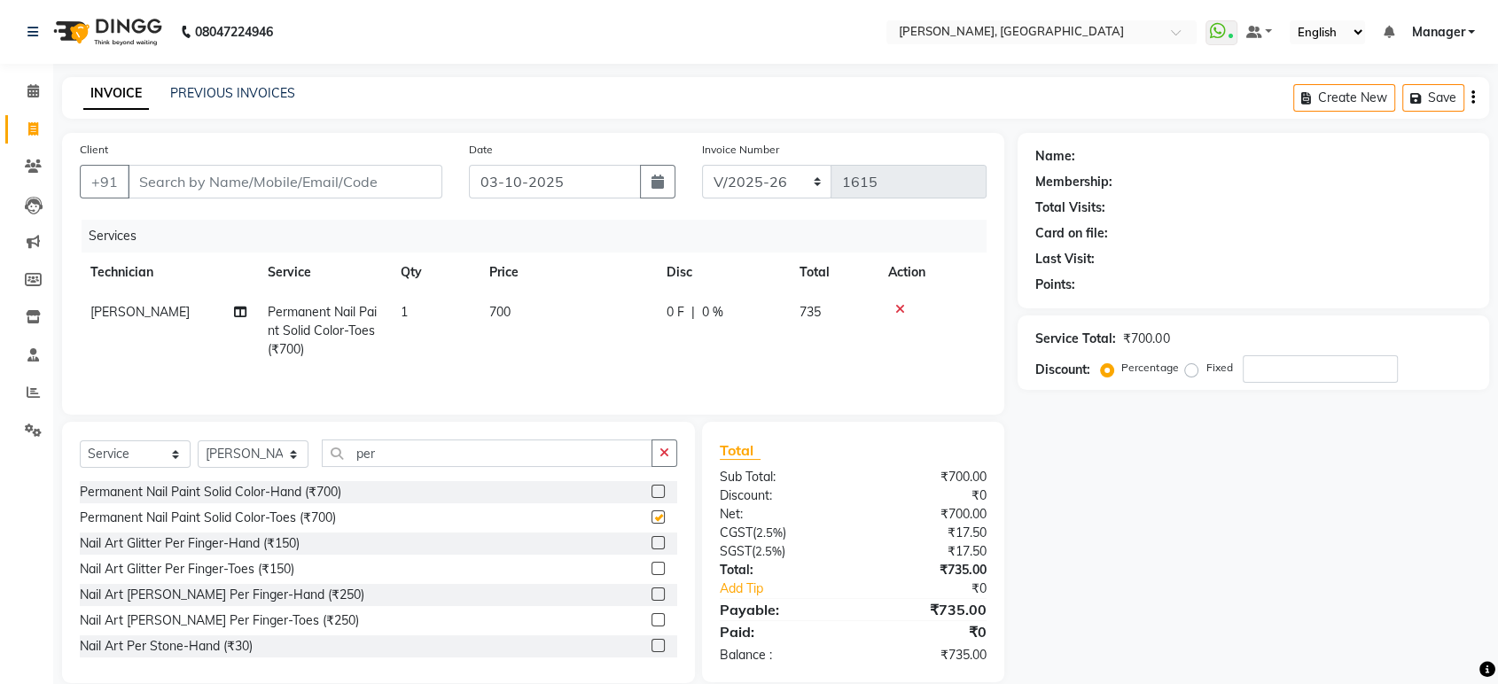
checkbox input "false"
click at [665, 457] on icon "button" at bounding box center [665, 453] width 10 height 12
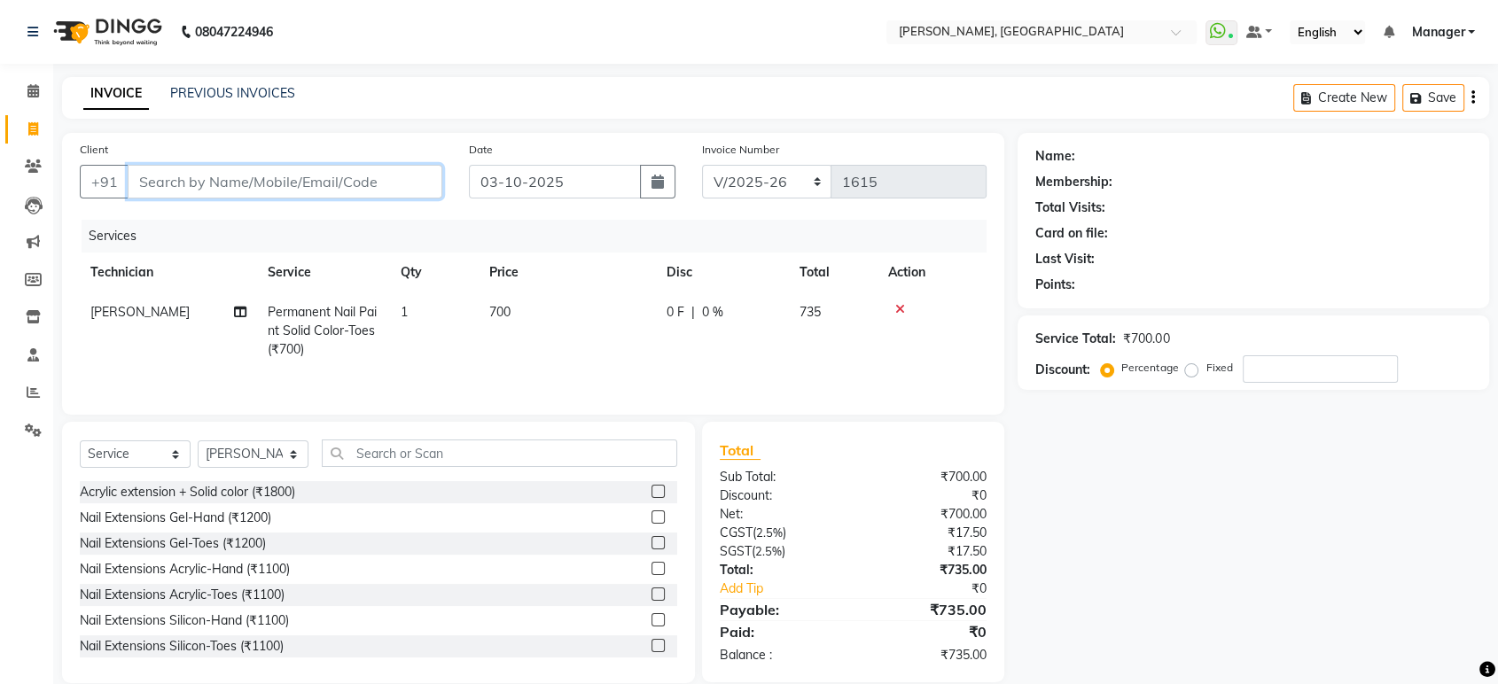
click at [192, 176] on input "Client" at bounding box center [285, 182] width 315 height 34
type input "8"
type input "0"
type input "8789891497"
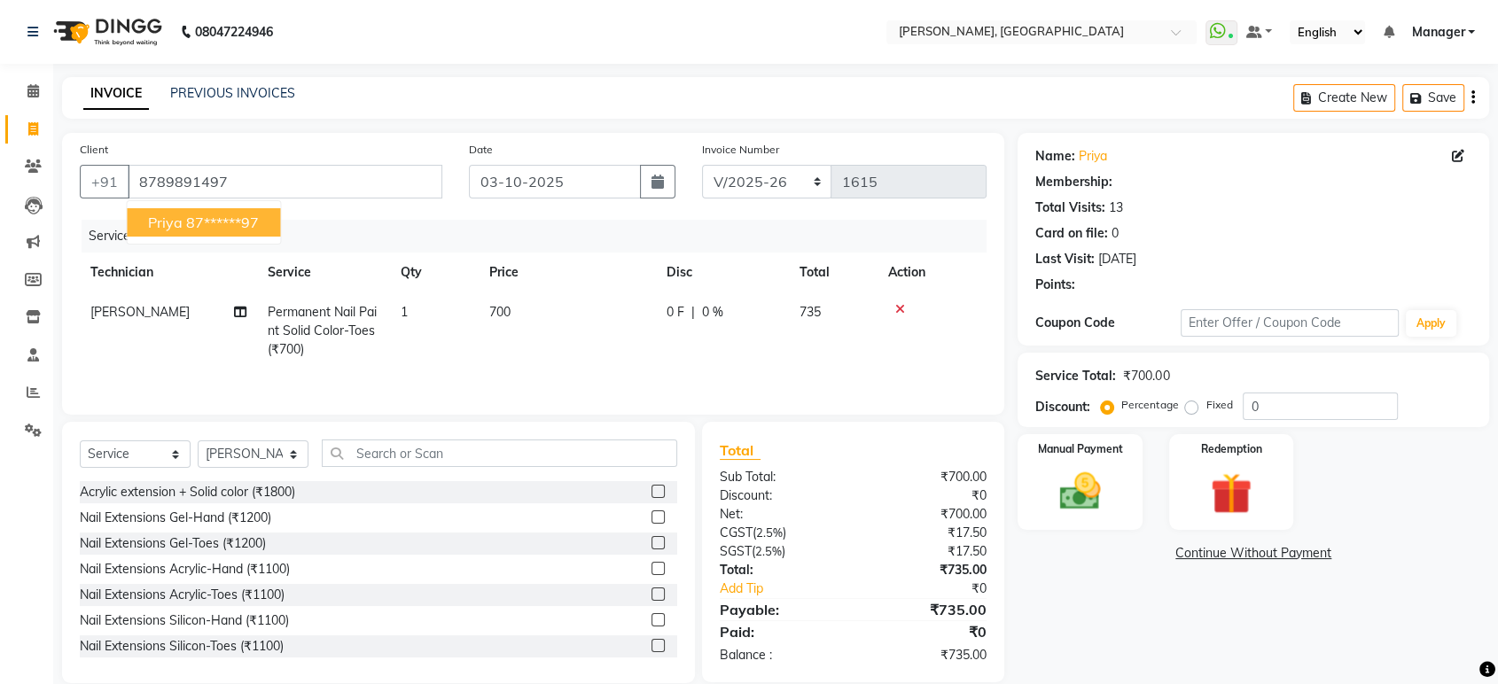
select select "1: Object"
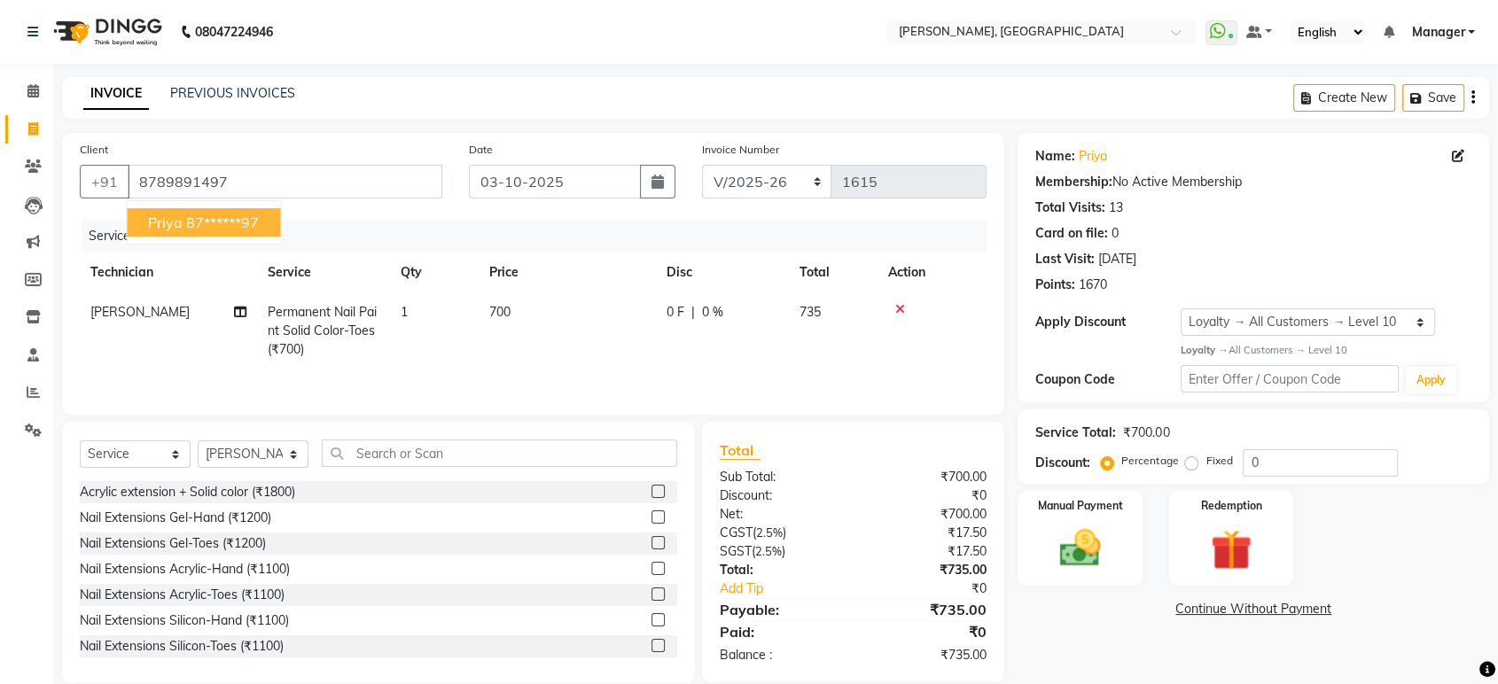
click at [168, 215] on span "Priya" at bounding box center [165, 223] width 35 height 18
type input "87******97"
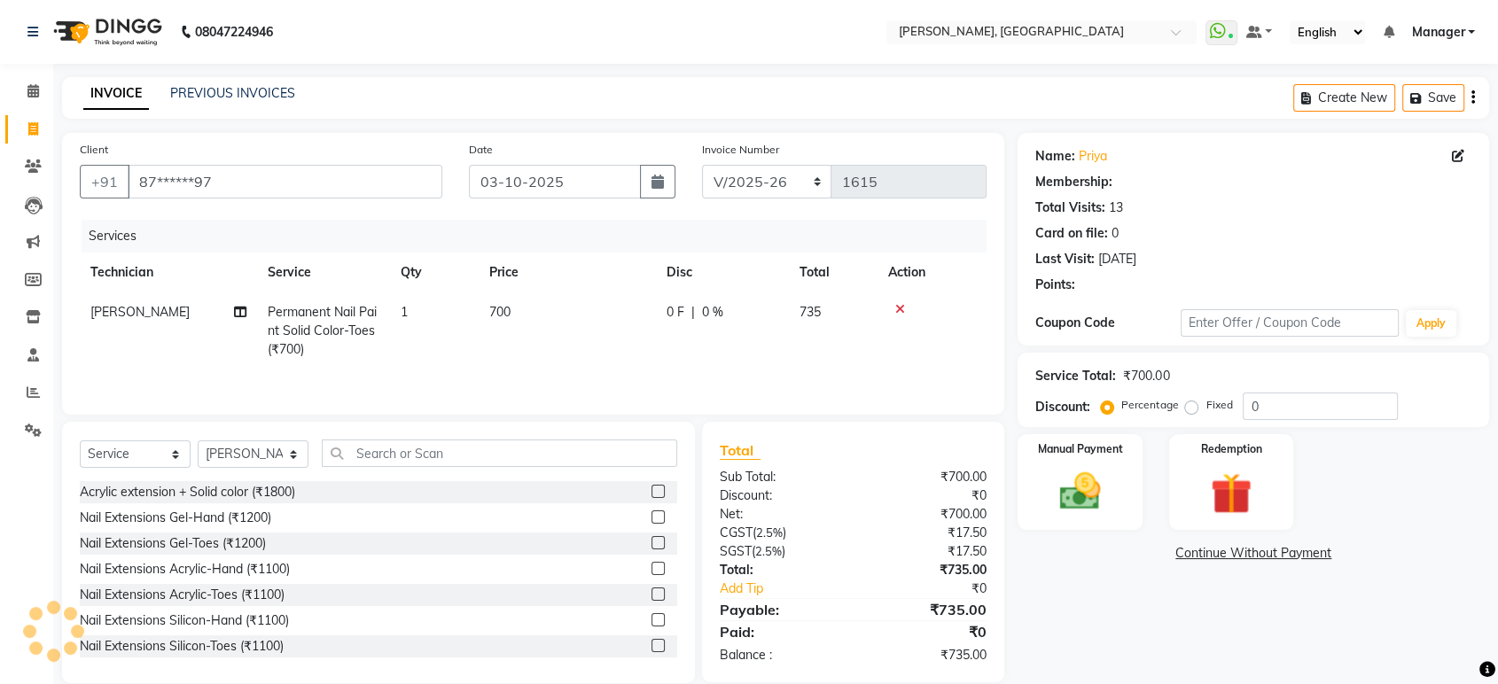
select select "1: Object"
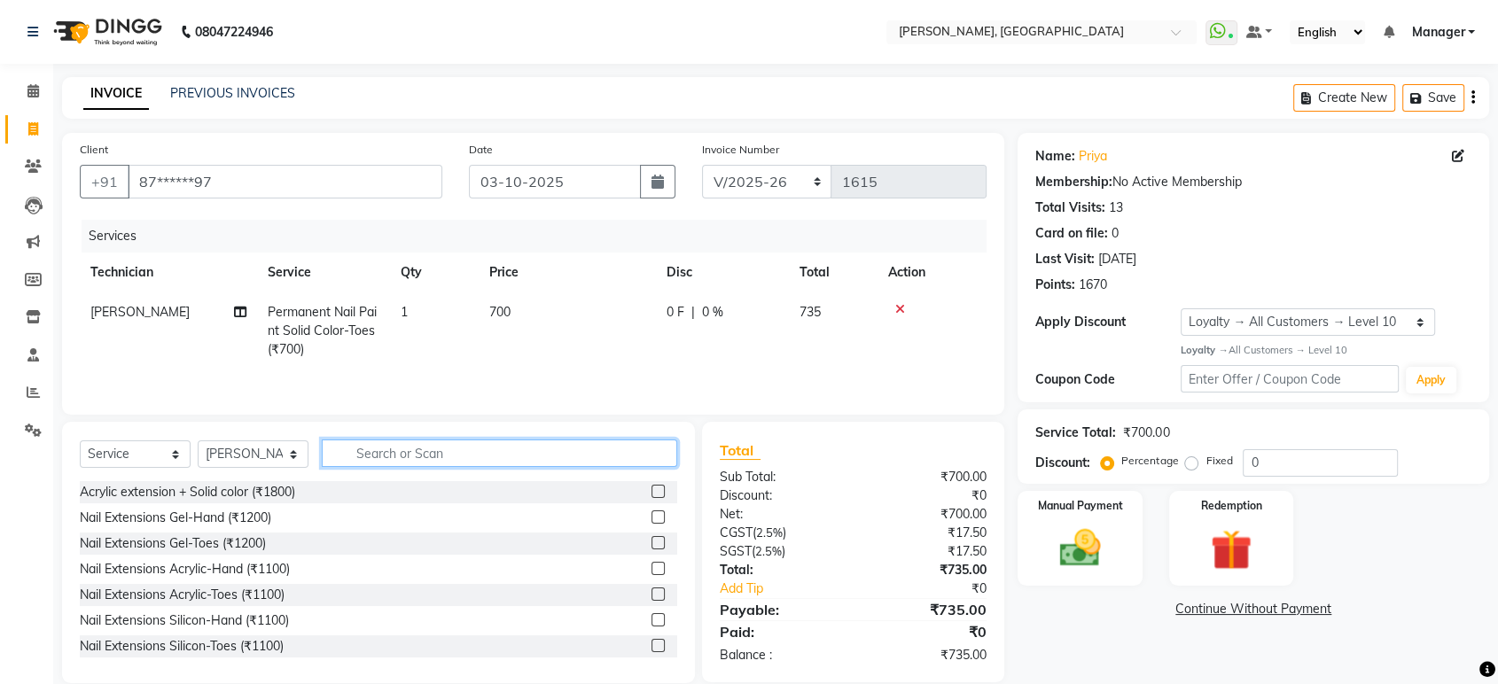
click at [571, 451] on input "text" at bounding box center [499, 453] width 355 height 27
type input "per"
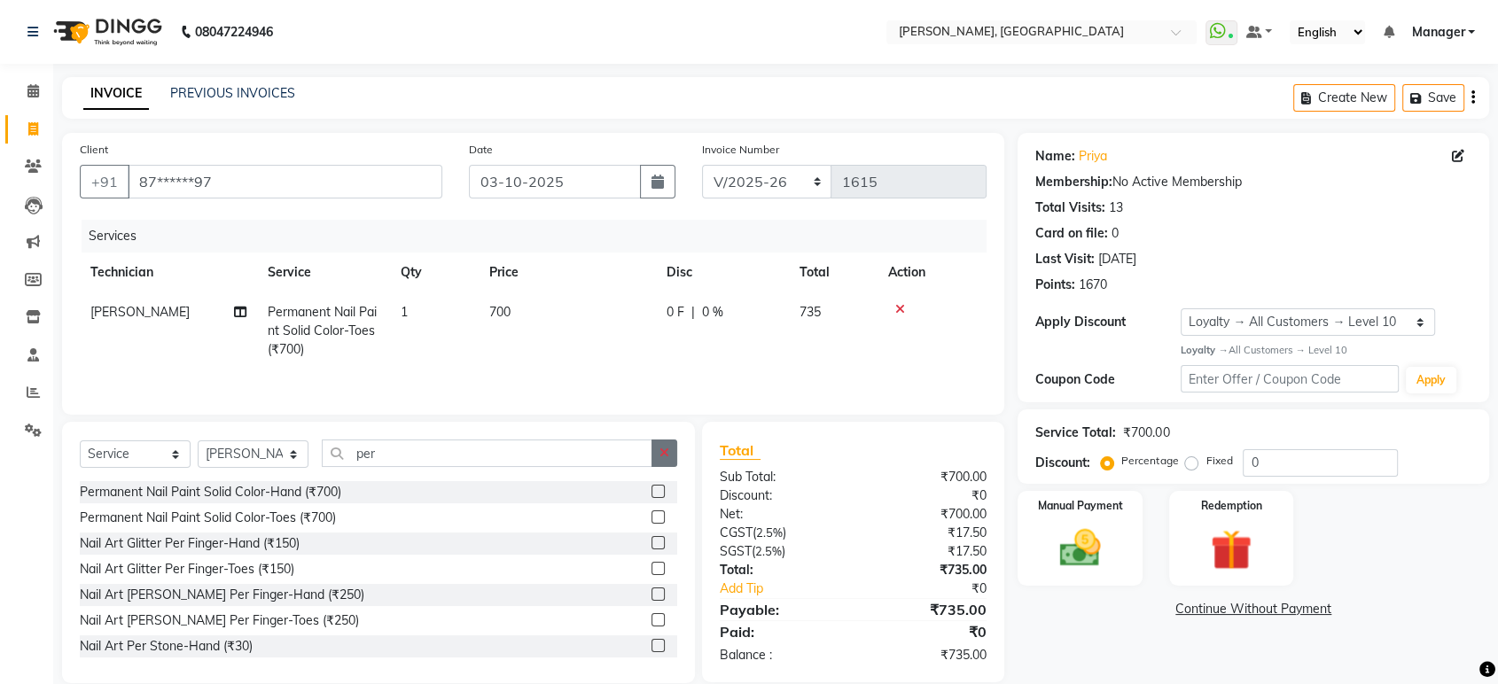
click at [667, 452] on icon "button" at bounding box center [665, 453] width 10 height 12
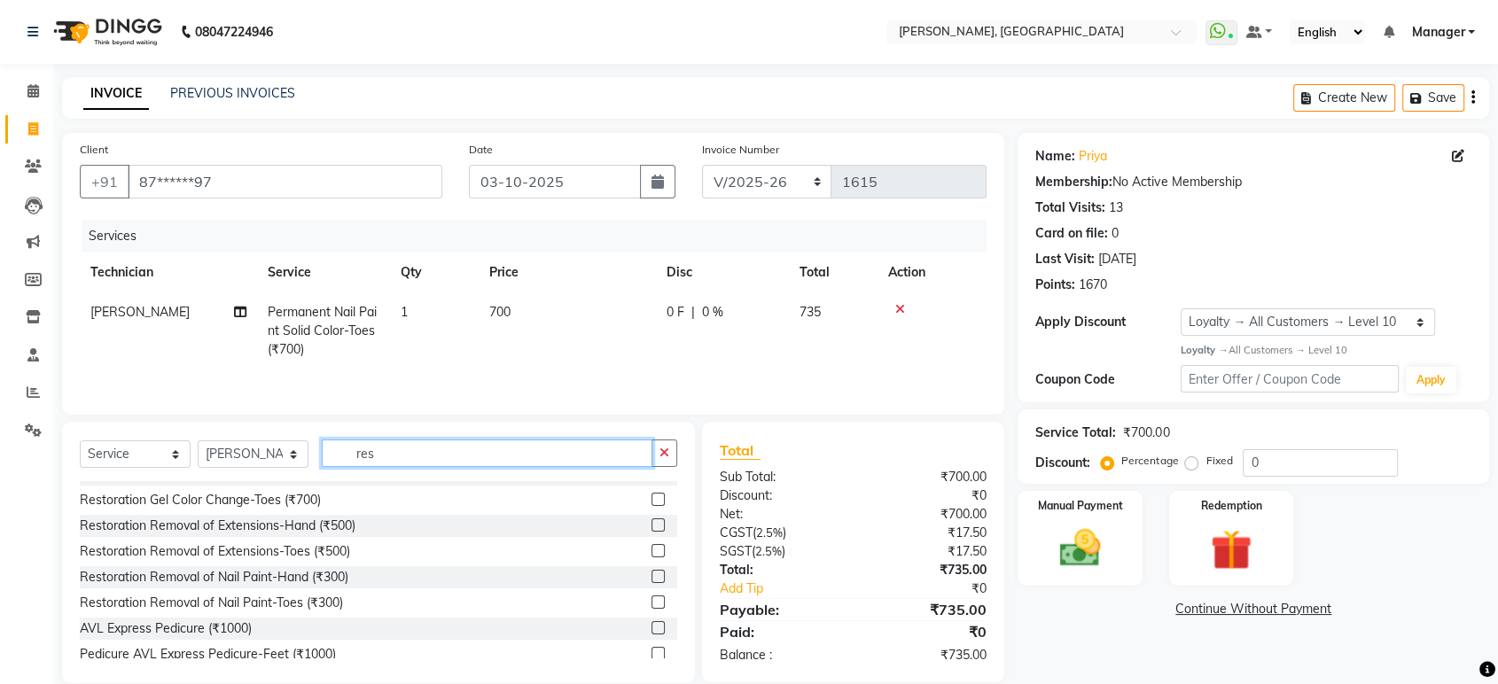
scroll to position [156, 0]
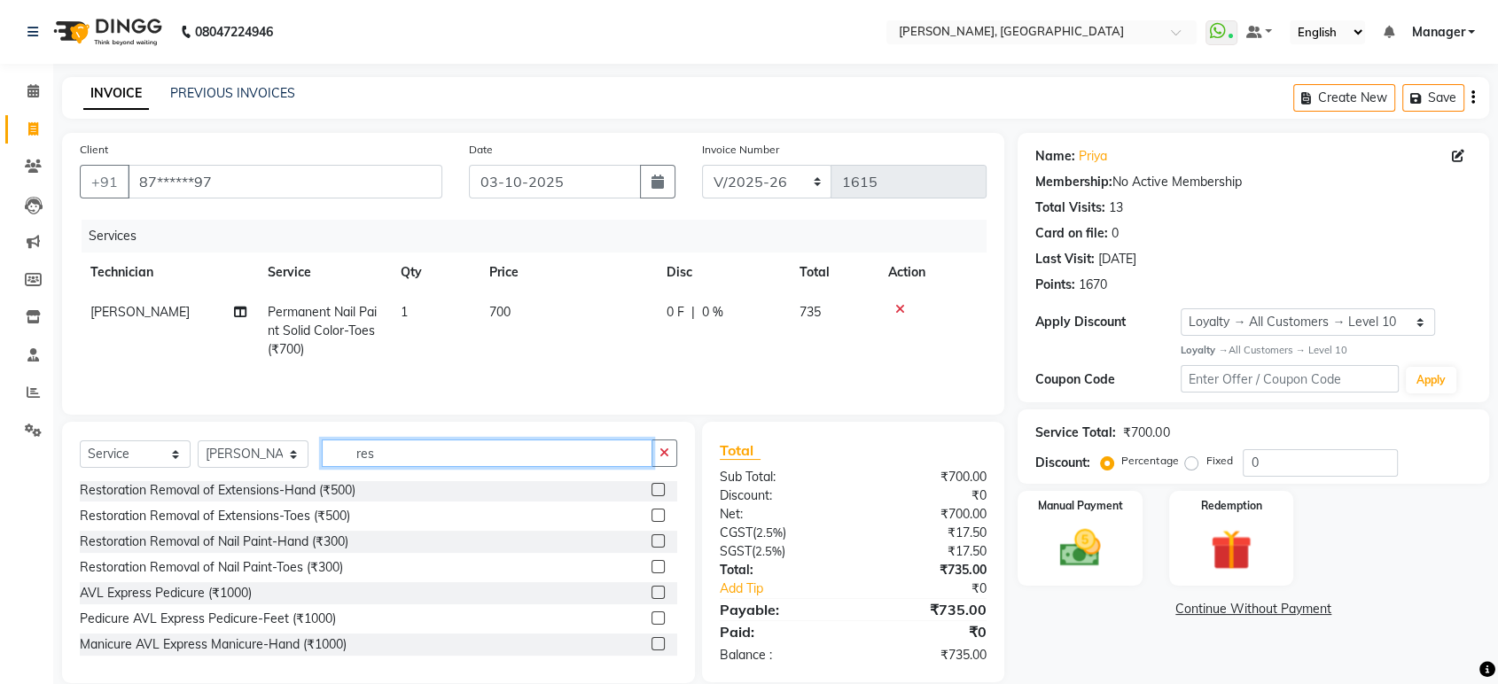
type input "res"
click at [652, 568] on label at bounding box center [658, 566] width 13 height 13
click at [652, 568] on input "checkbox" at bounding box center [658, 568] width 12 height 12
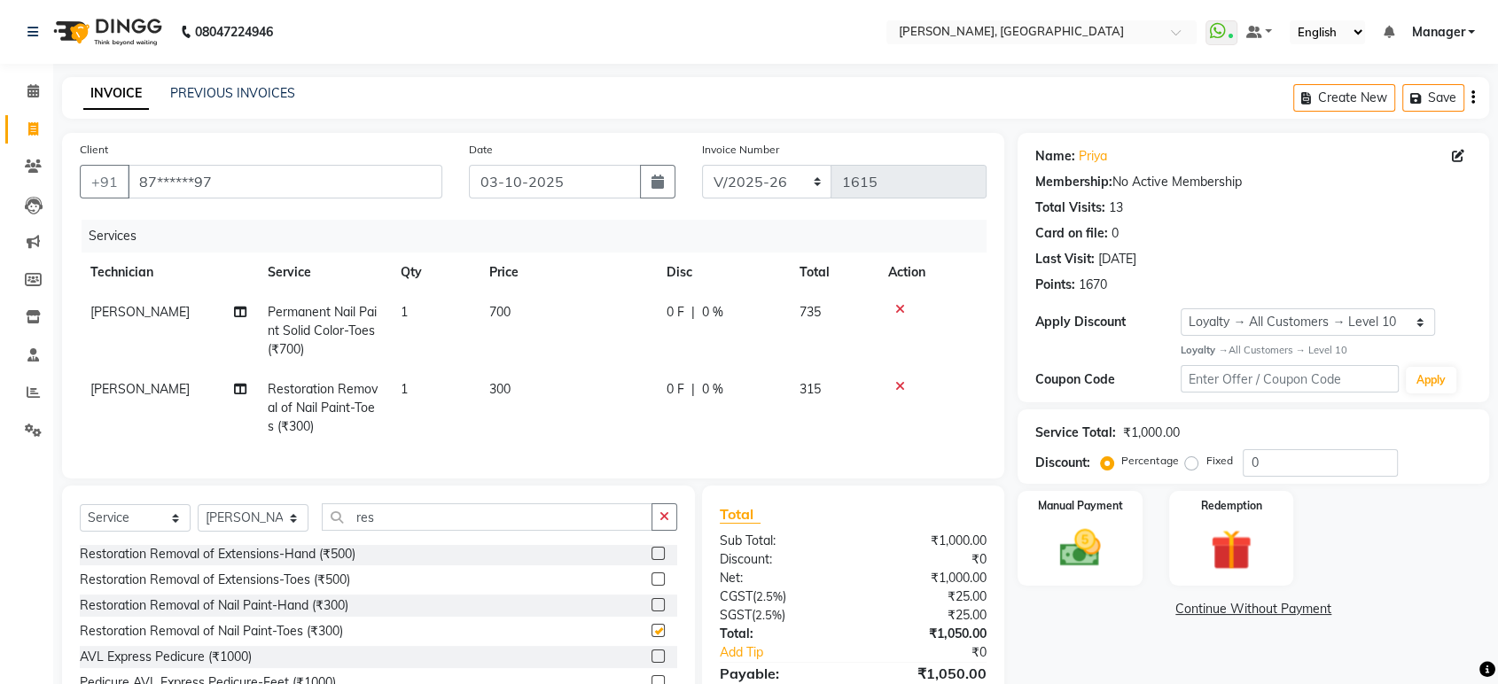
checkbox input "false"
click at [657, 531] on button "button" at bounding box center [665, 517] width 26 height 27
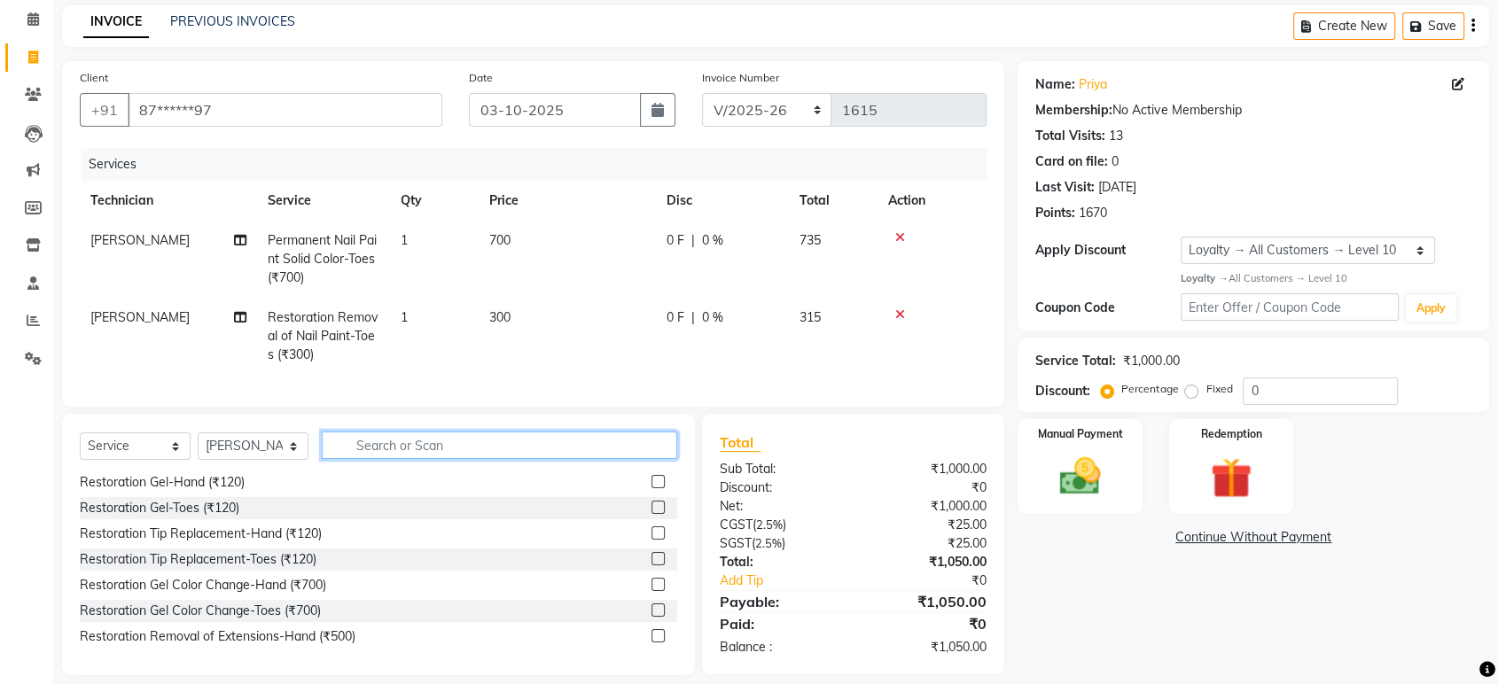
scroll to position [104, 0]
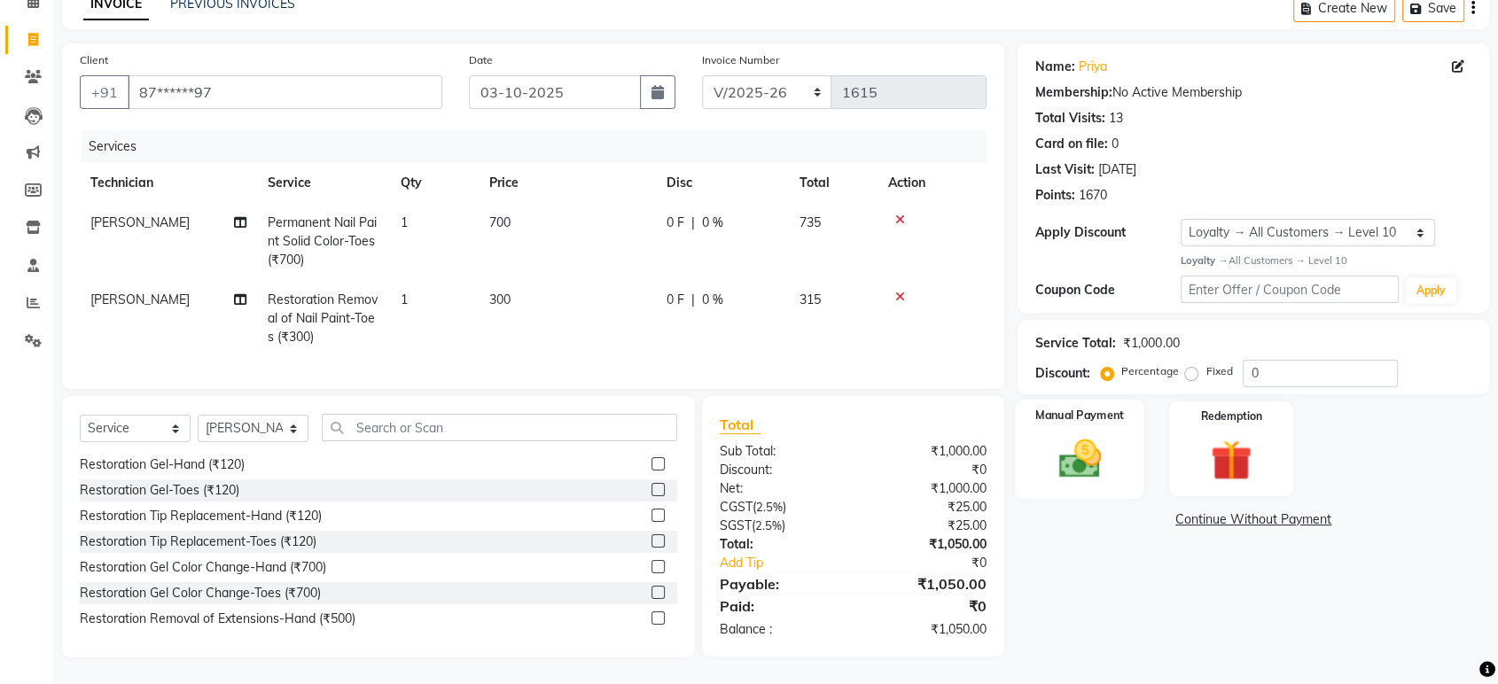
click at [1094, 437] on img at bounding box center [1079, 459] width 69 height 50
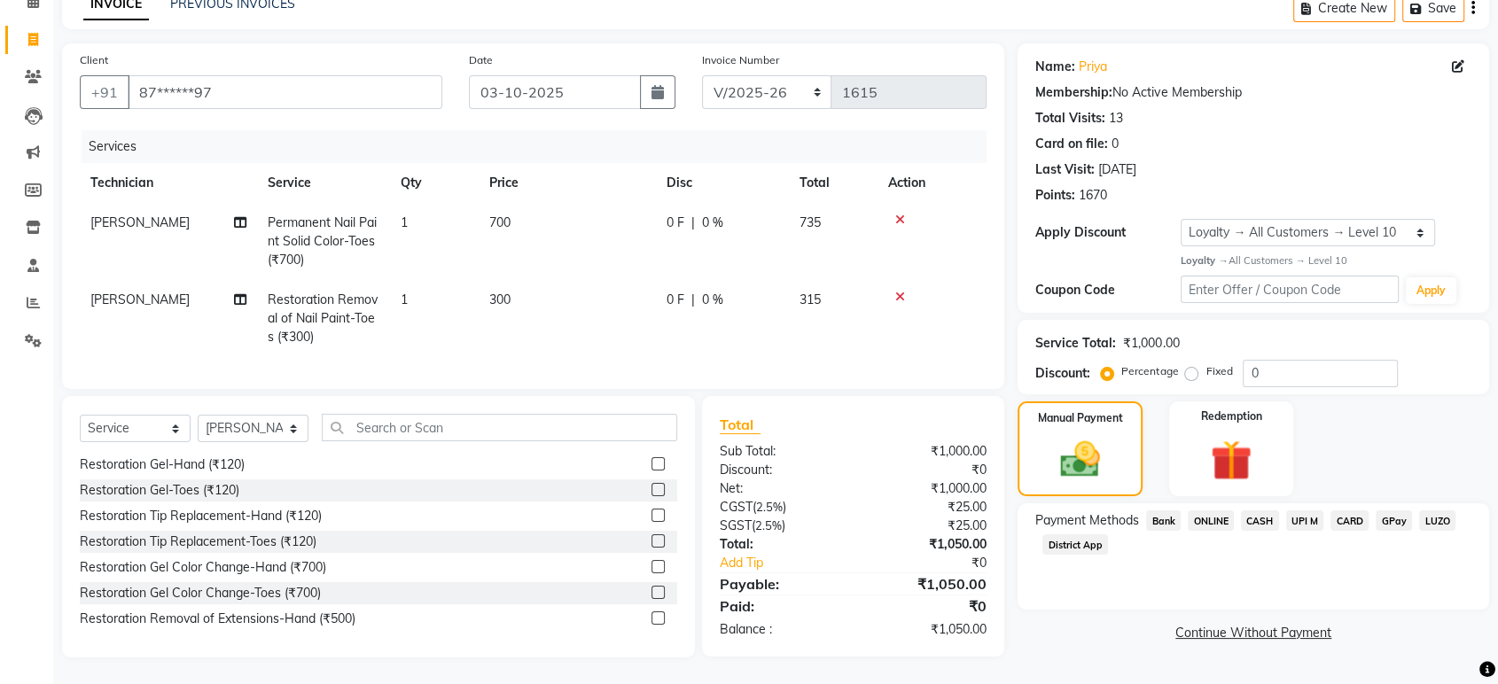
click at [1343, 511] on span "CARD" at bounding box center [1350, 521] width 38 height 20
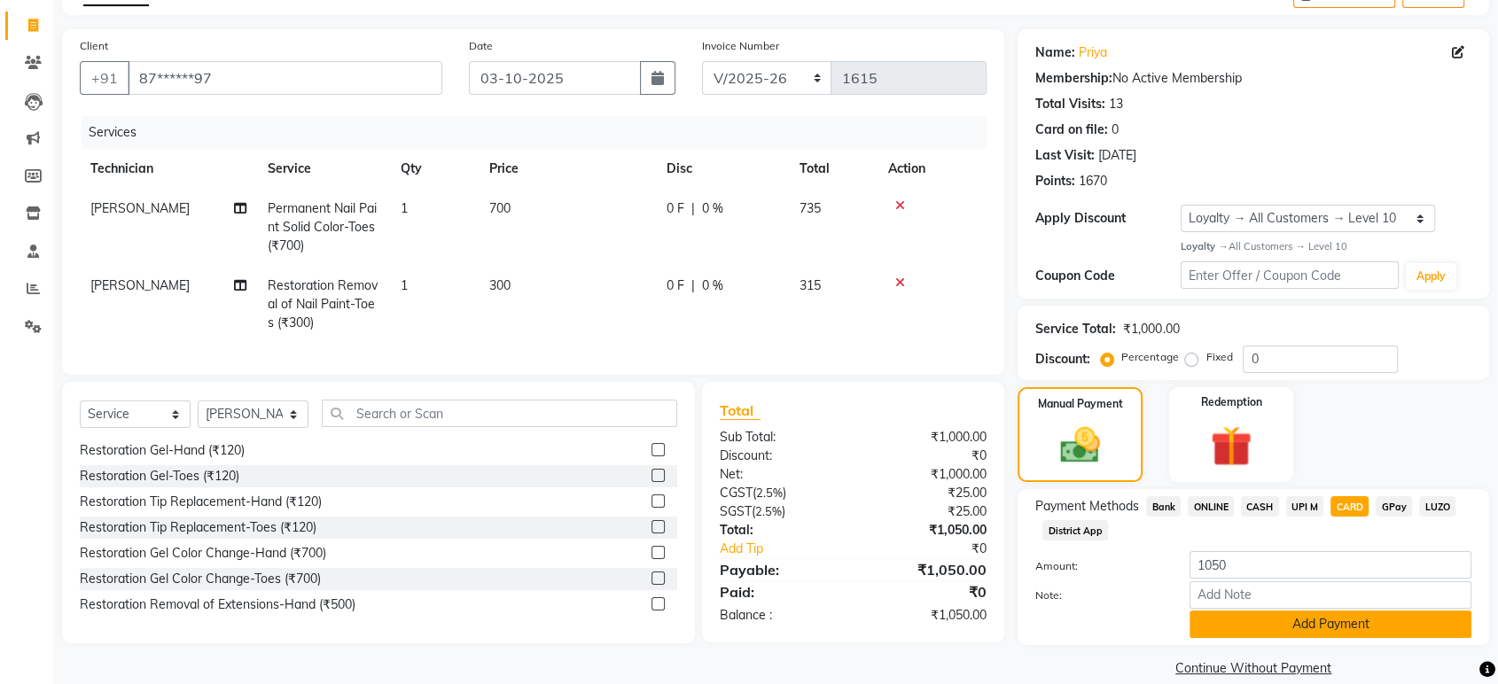
click at [1408, 620] on button "Add Payment" at bounding box center [1331, 624] width 282 height 27
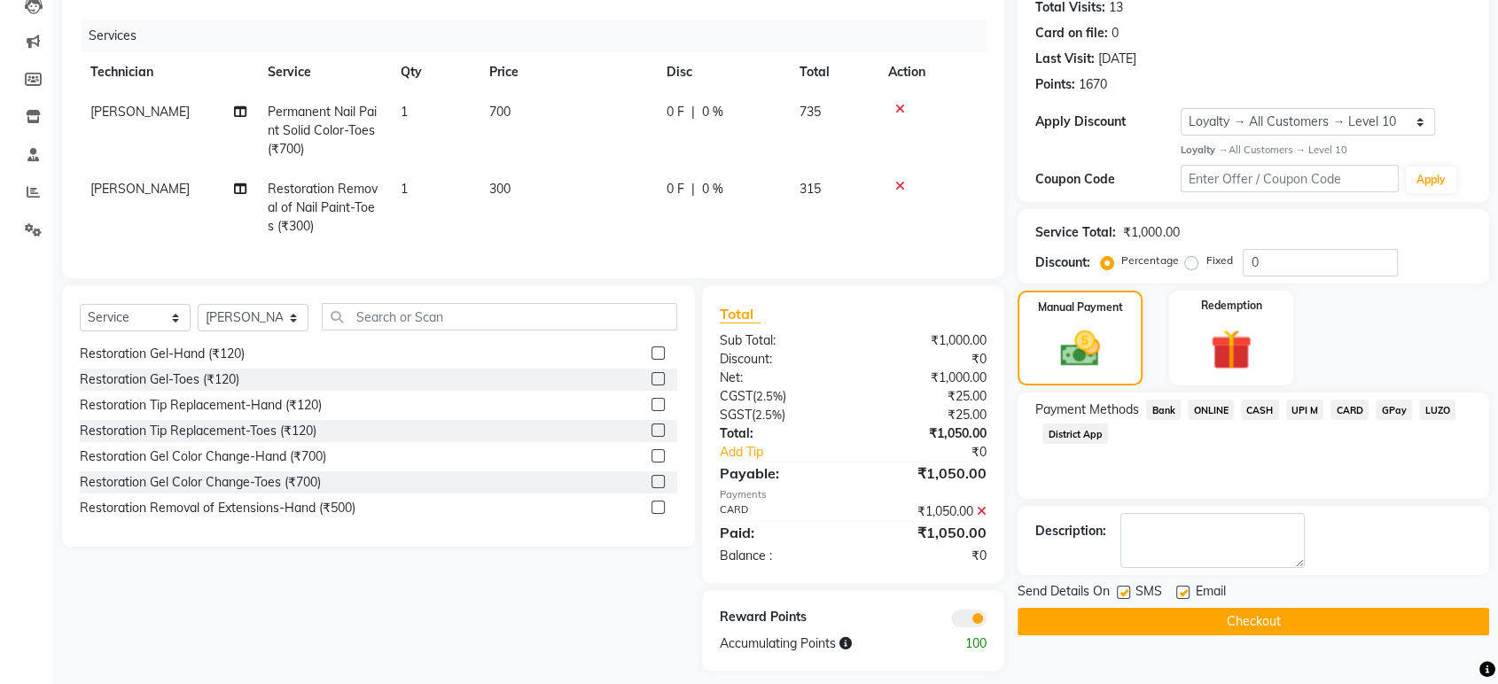
scroll to position [227, 0]
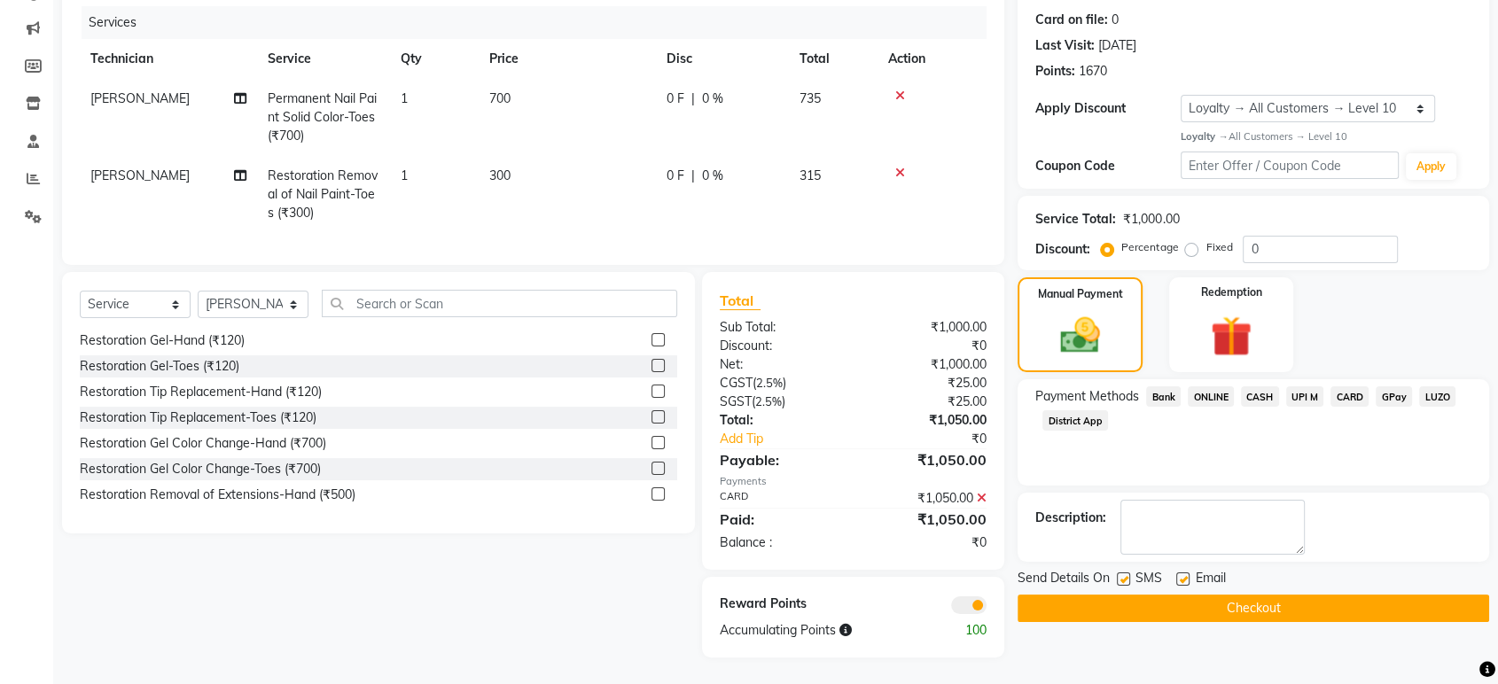
click at [1263, 595] on button "Checkout" at bounding box center [1254, 608] width 472 height 27
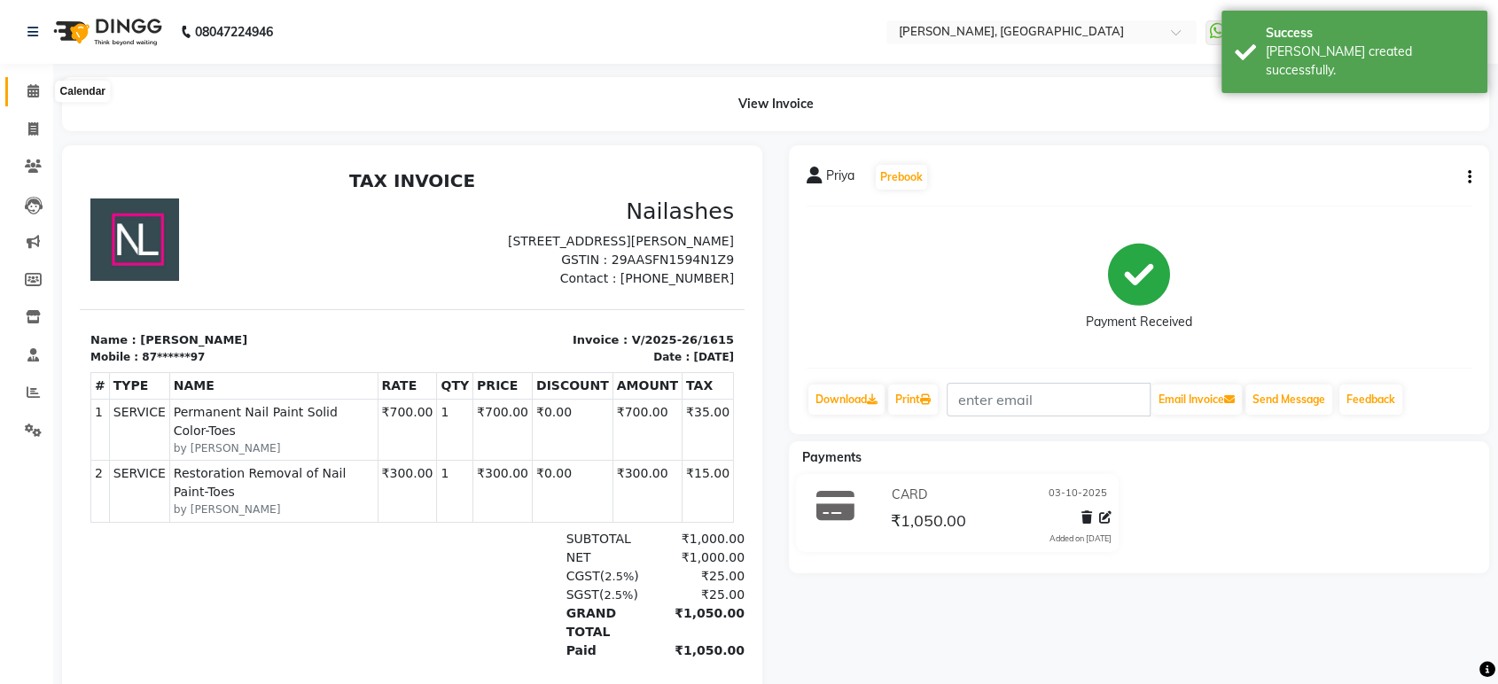
click at [35, 90] on icon at bounding box center [33, 90] width 12 height 13
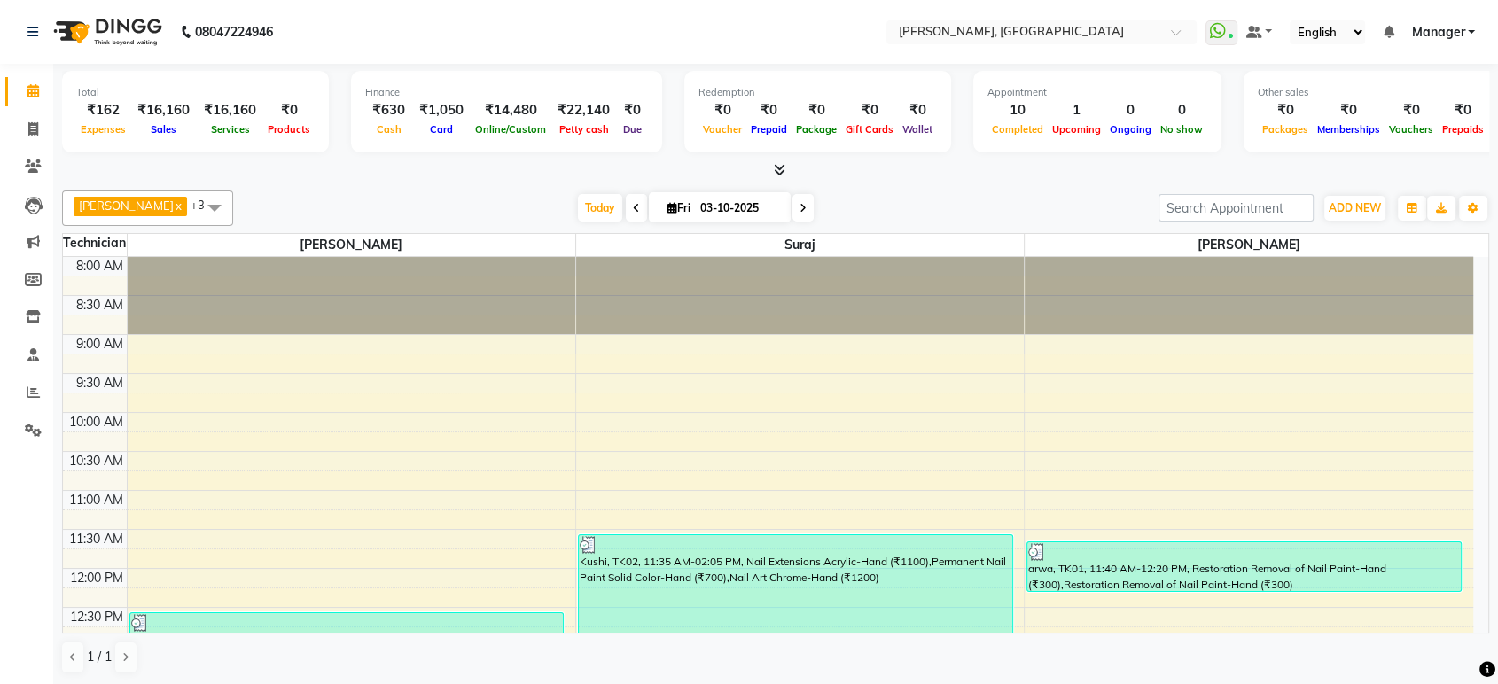
click at [776, 169] on icon at bounding box center [780, 169] width 12 height 13
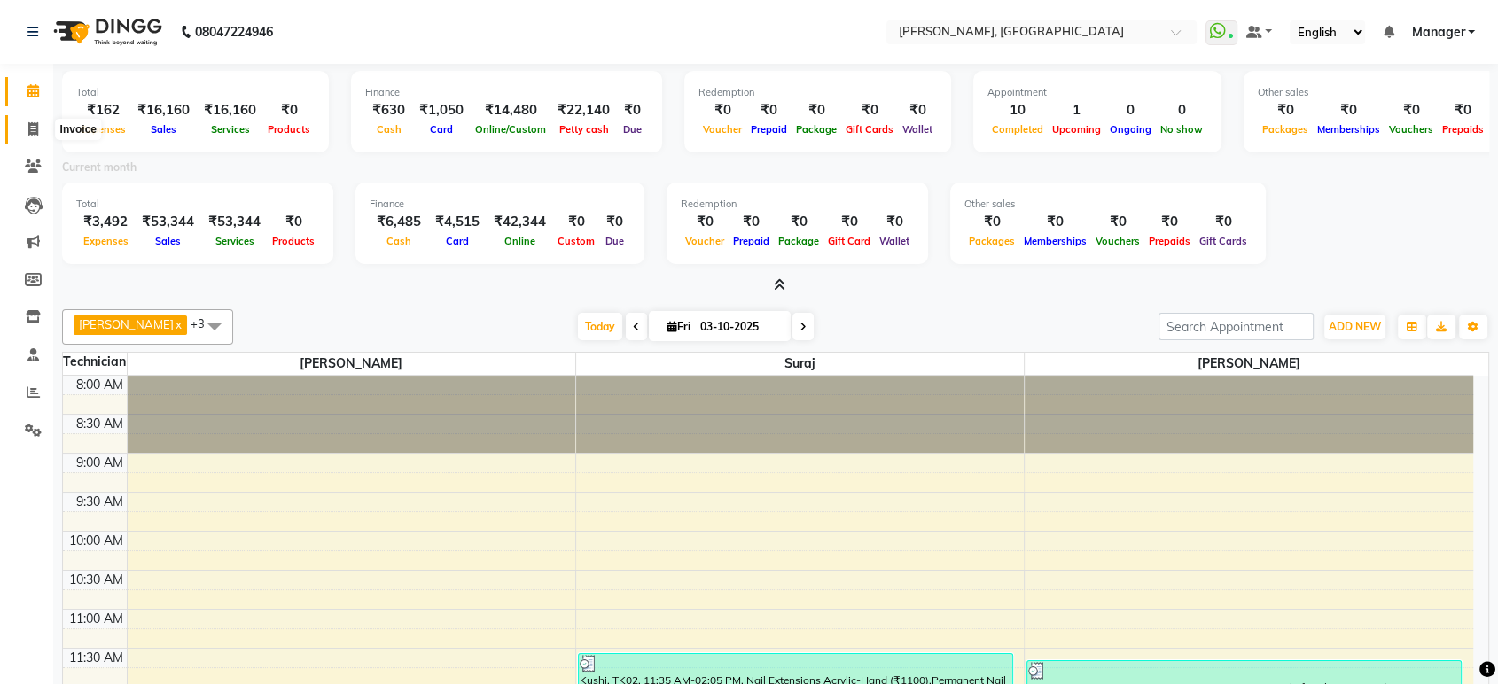
click at [29, 122] on icon at bounding box center [33, 128] width 10 height 13
select select "4998"
select select "service"
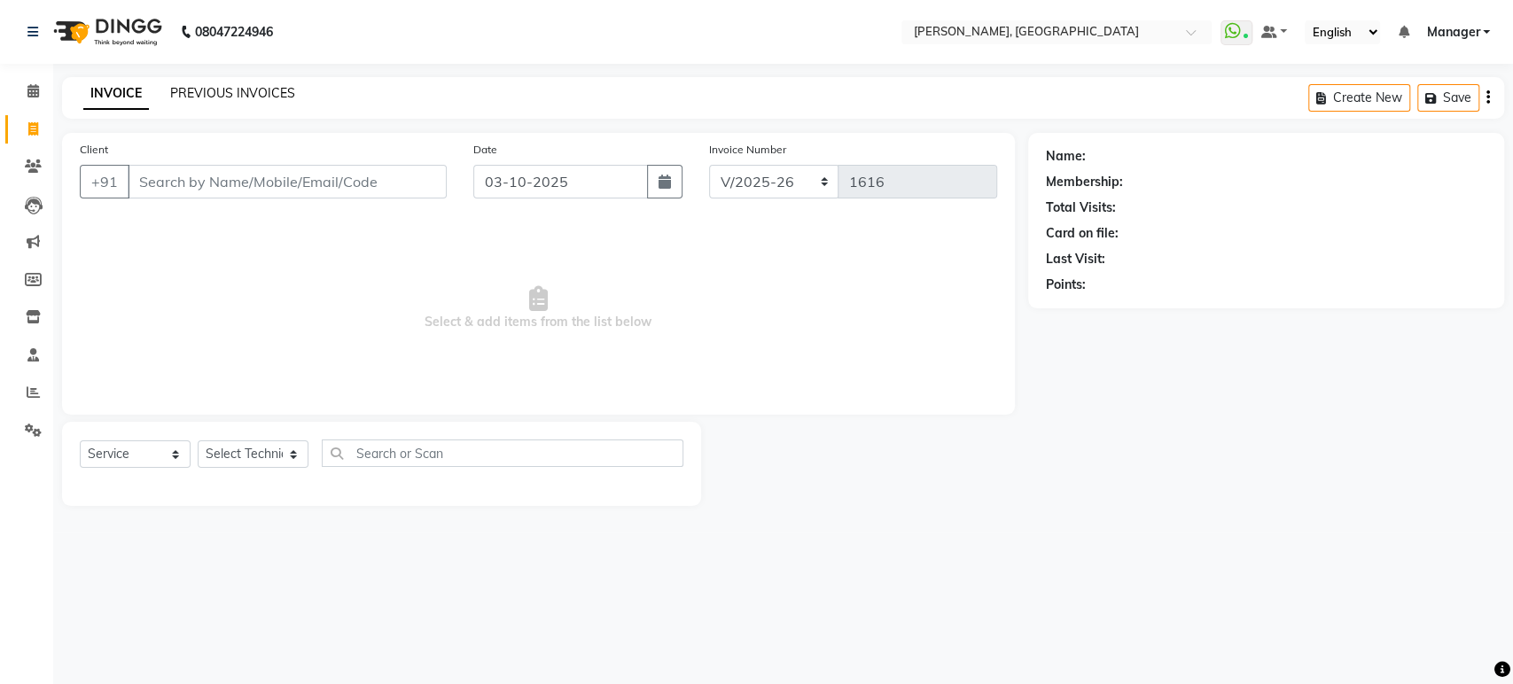
click at [220, 98] on link "PREVIOUS INVOICES" at bounding box center [232, 93] width 125 height 16
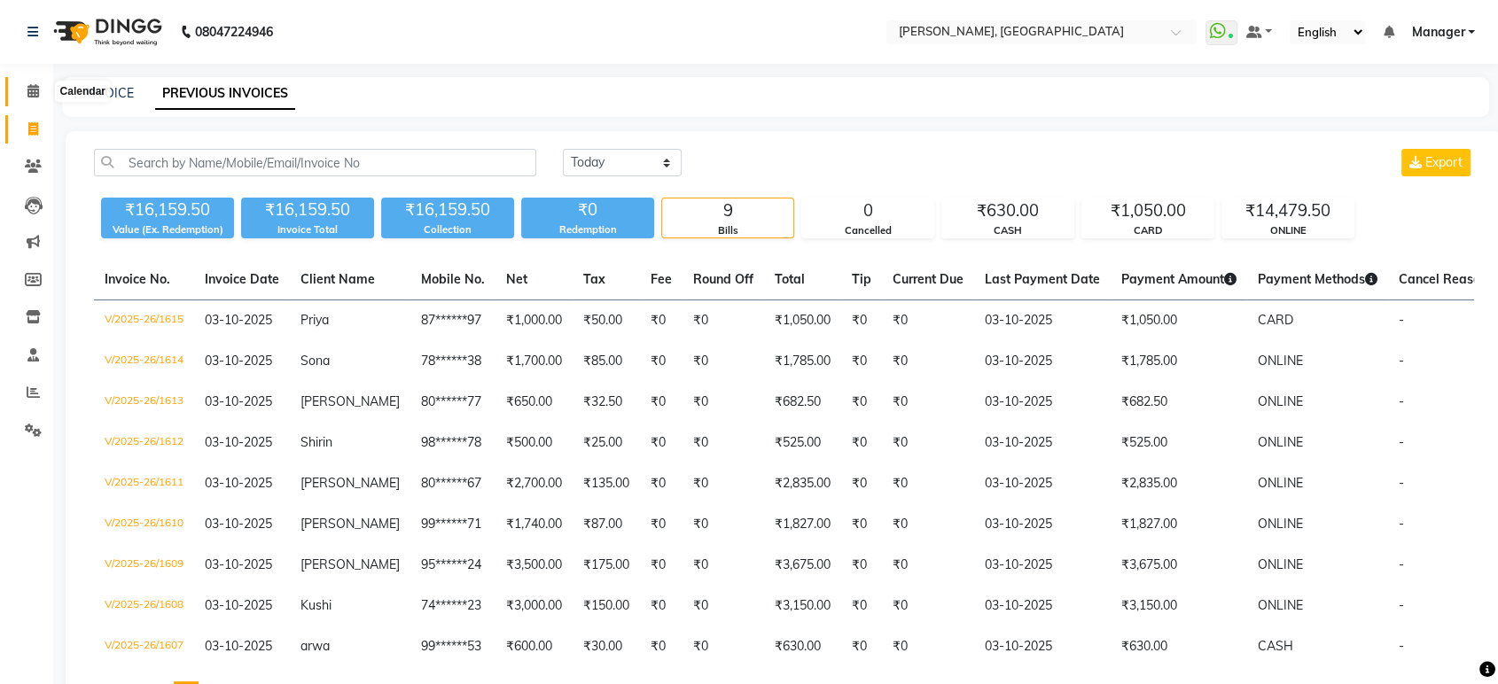
click at [29, 93] on icon at bounding box center [33, 90] width 12 height 13
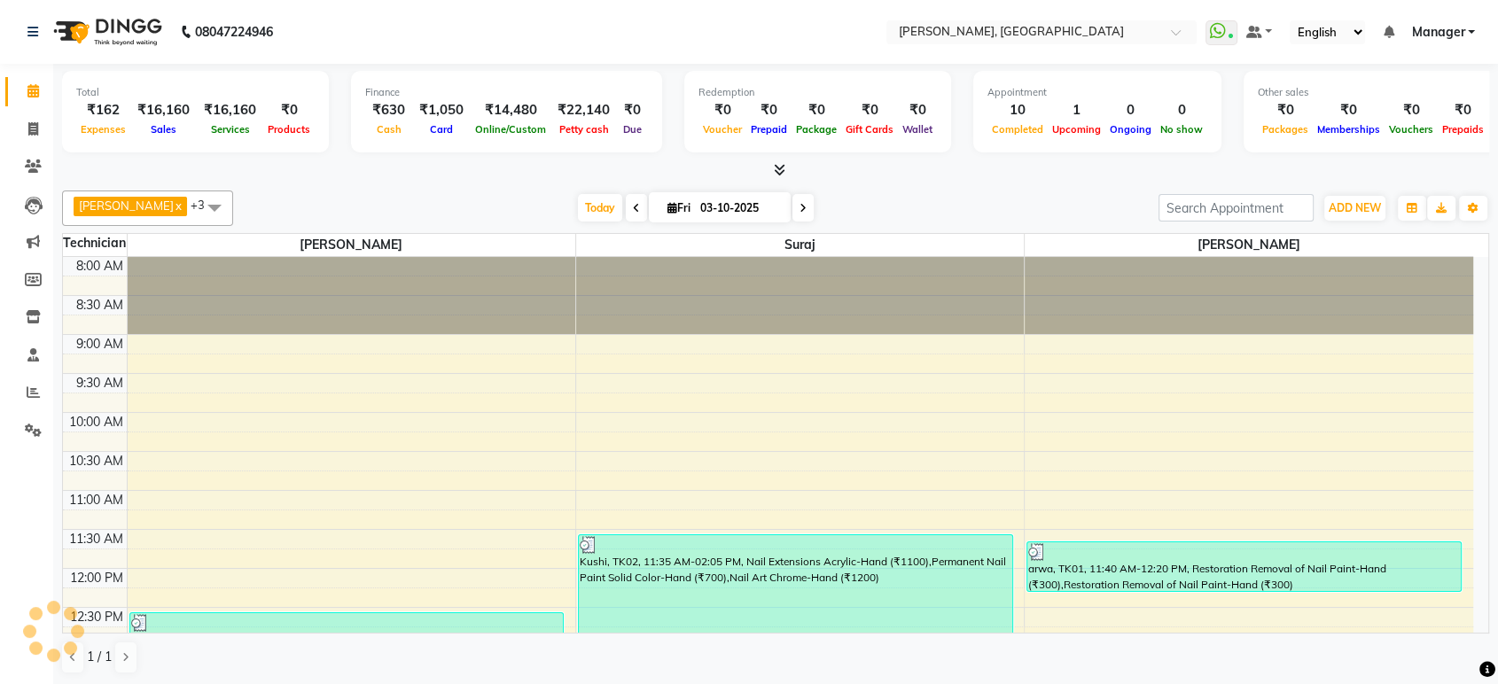
scroll to position [865, 0]
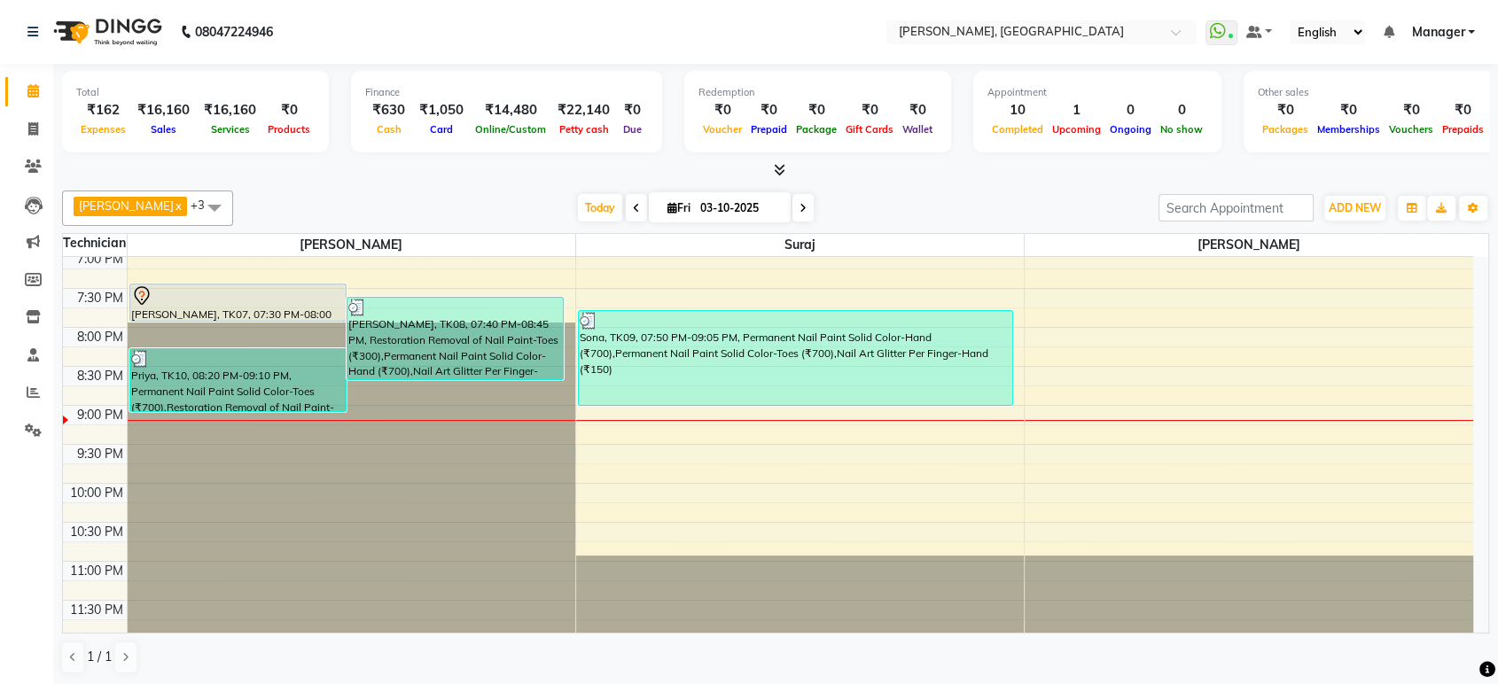
click at [783, 166] on icon at bounding box center [780, 169] width 12 height 13
